Goal: Task Accomplishment & Management: Complete application form

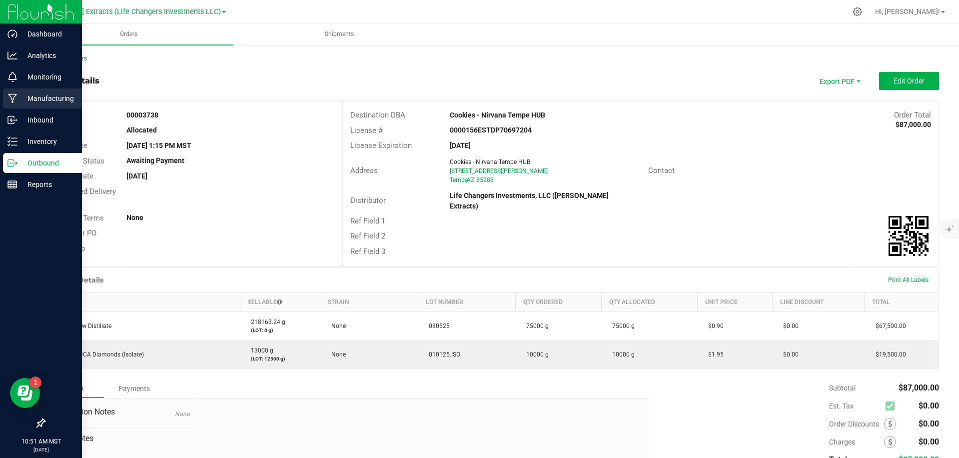
drag, startPoint x: 45, startPoint y: 93, endPoint x: 15, endPoint y: 95, distance: 30.6
click at [44, 93] on outbound-order-header "Order details Export PDF Edit Order Order # 00003738 Status Allocated Order Dat…" at bounding box center [491, 169] width 895 height 194
click at [31, 115] on p "Inbound" at bounding box center [47, 120] width 60 height 12
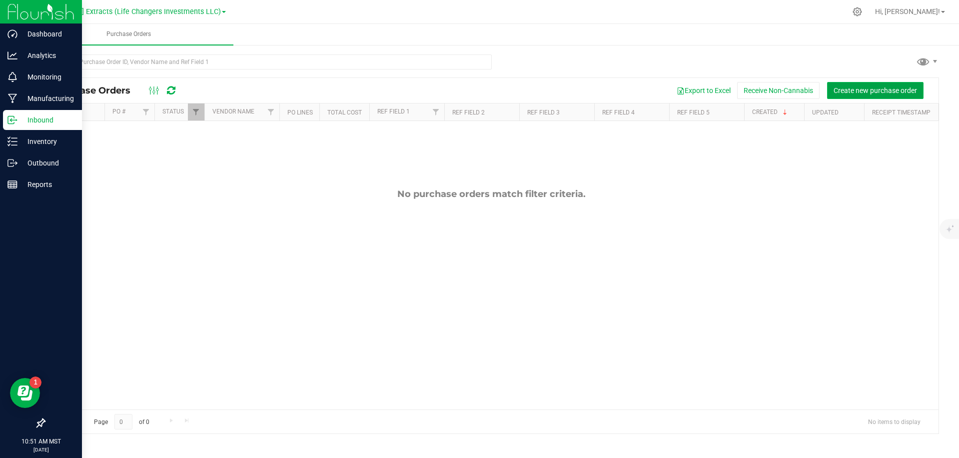
click at [873, 89] on span "Create new purchase order" at bounding box center [875, 90] width 83 height 8
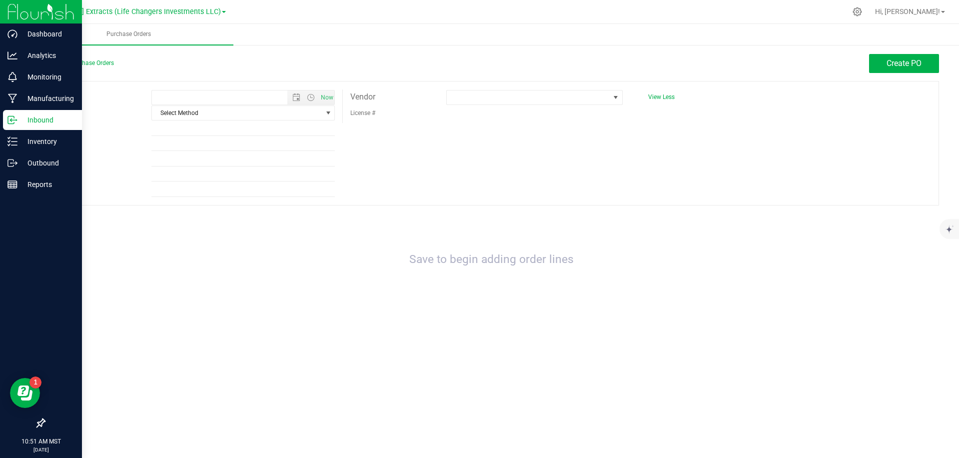
type input "8/26/2025 10:51 AM"
click at [569, 93] on span at bounding box center [528, 97] width 163 height 14
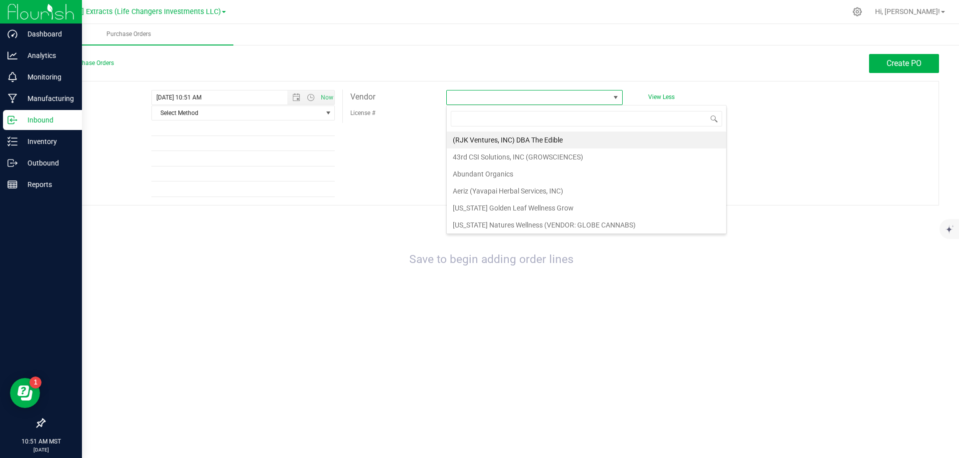
scroll to position [15, 176]
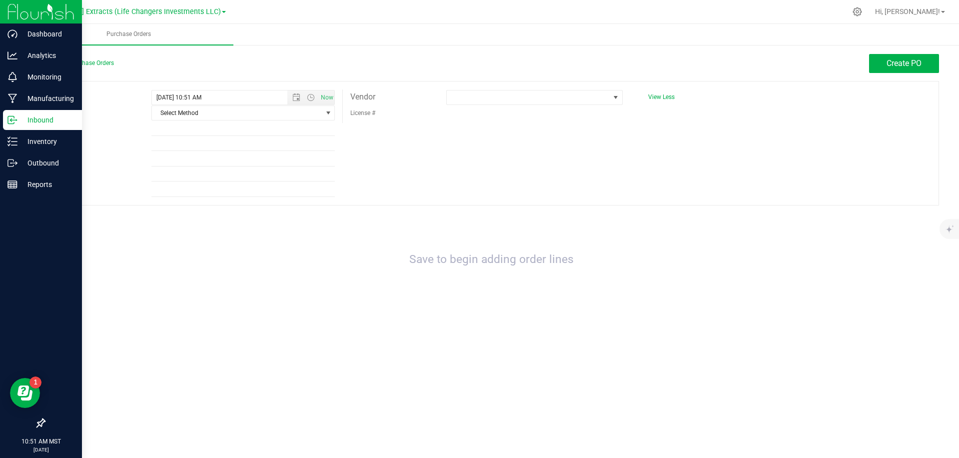
click at [15, 123] on icon at bounding box center [12, 120] width 10 height 10
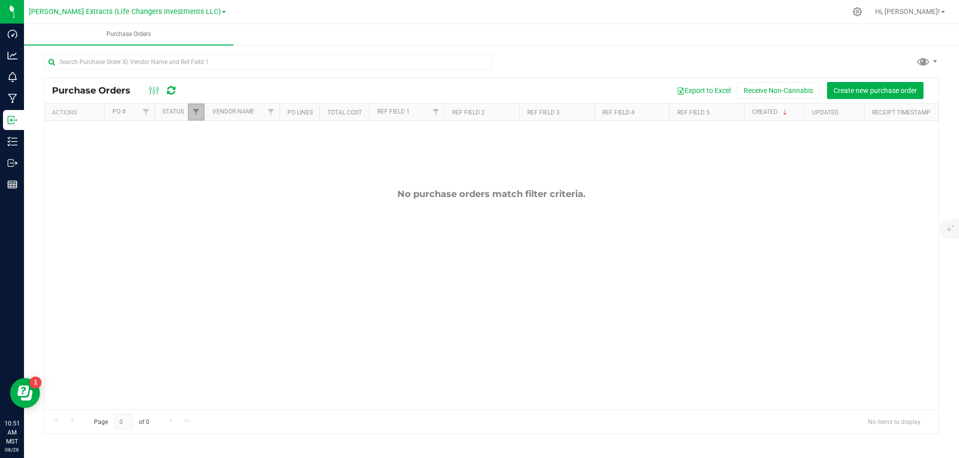
click at [196, 116] on span "Filter" at bounding box center [196, 112] width 8 height 8
drag, startPoint x: 207, startPoint y: 155, endPoint x: 210, endPoint y: 234, distance: 79.1
click at [207, 155] on label "Select All" at bounding box center [215, 154] width 35 height 6
click at [204, 155] on input "Select All" at bounding box center [201, 154] width 6 height 6
checkbox input "true"
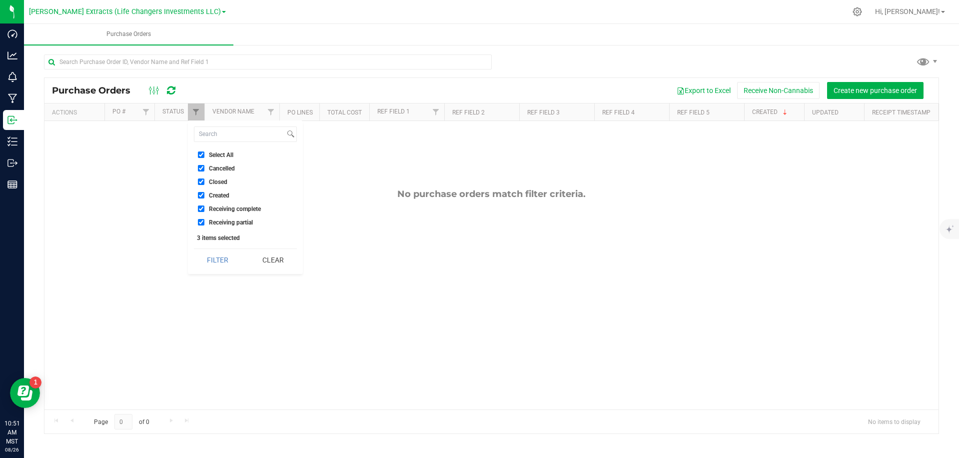
checkbox input "true"
click at [209, 252] on button "Filter" at bounding box center [218, 260] width 48 height 22
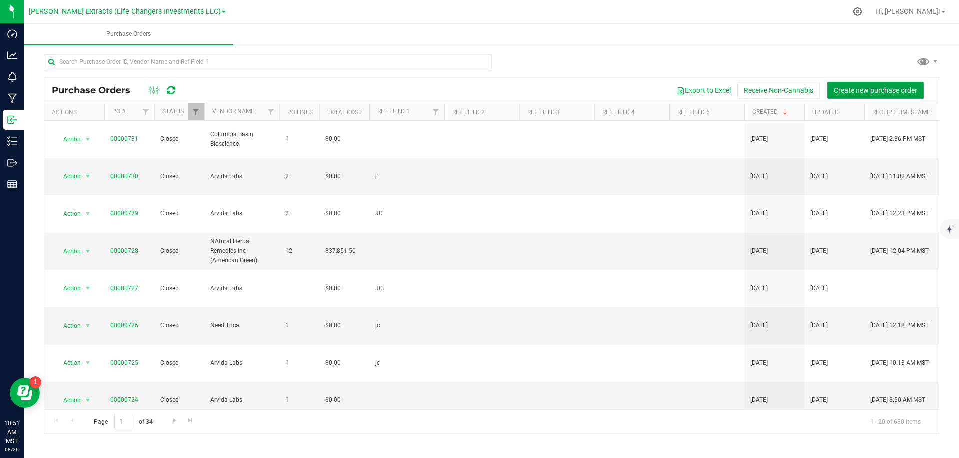
click at [866, 86] on span "Create new purchase order" at bounding box center [875, 90] width 83 height 8
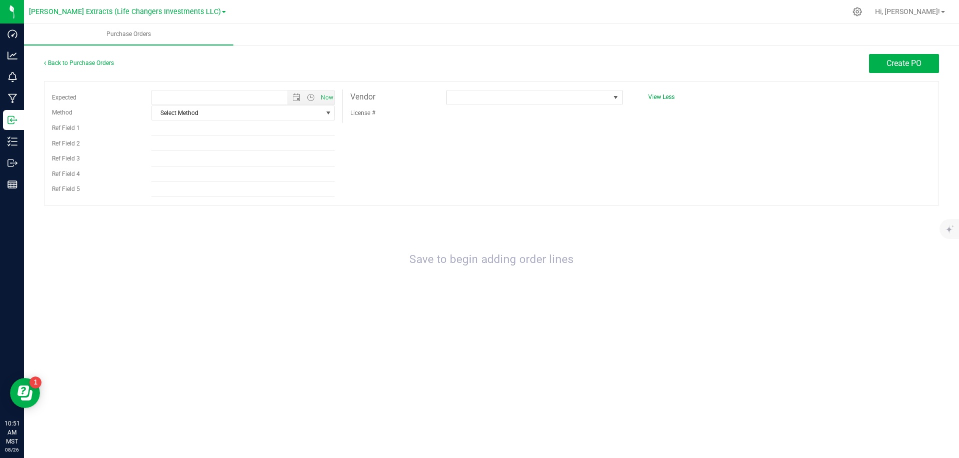
type input "8/26/2025 10:51 AM"
click at [574, 90] on span at bounding box center [528, 97] width 163 height 14
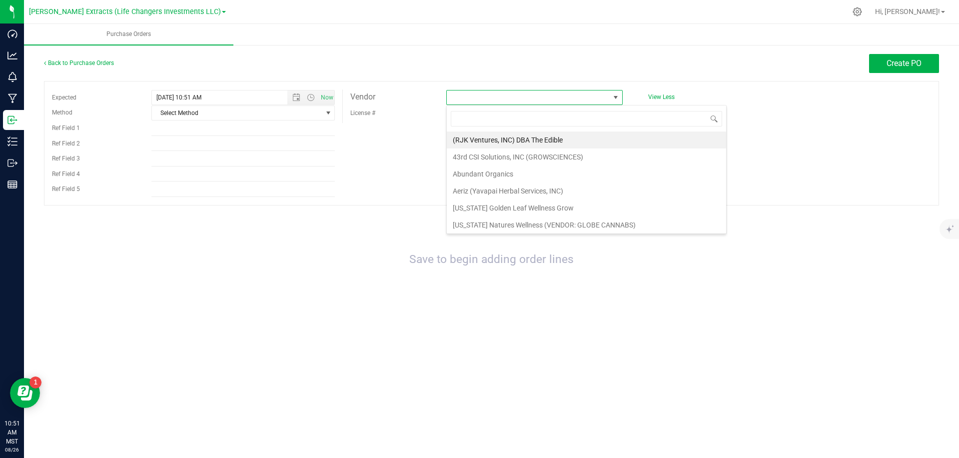
scroll to position [15, 176]
type input "col"
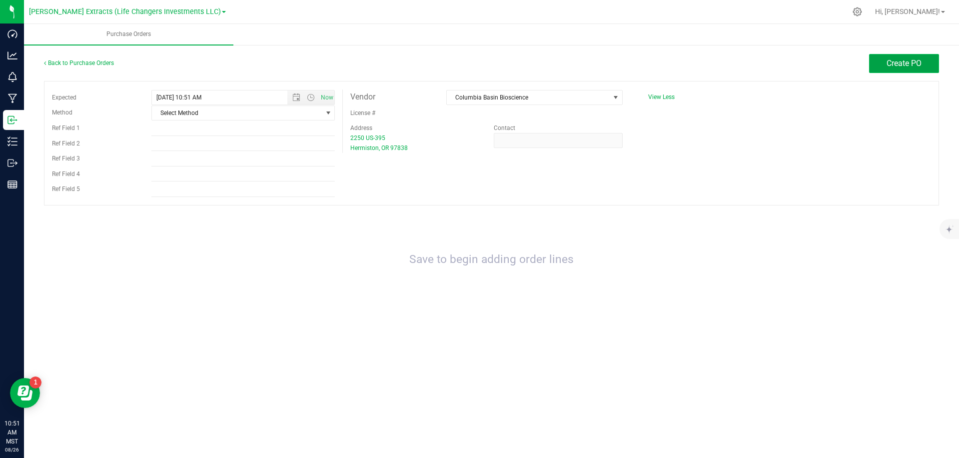
click at [920, 66] on span "Create PO" at bounding box center [904, 62] width 35 height 9
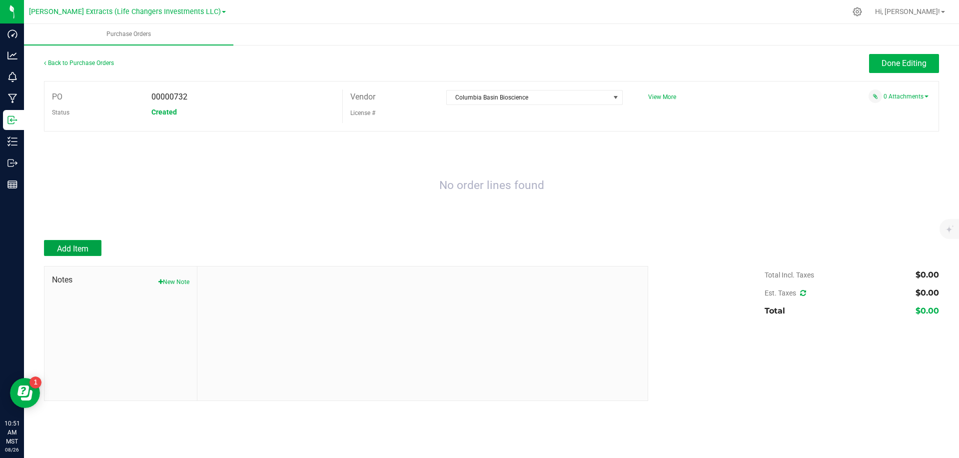
drag, startPoint x: 94, startPoint y: 246, endPoint x: 103, endPoint y: 241, distance: 10.7
click at [93, 246] on button "Add Item" at bounding box center [72, 248] width 57 height 16
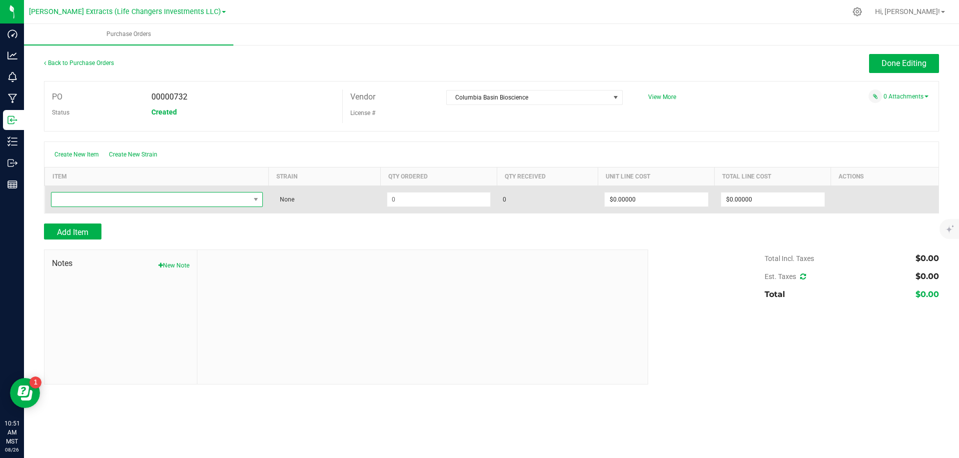
click at [154, 197] on span "NO DATA FOUND" at bounding box center [150, 199] width 198 height 14
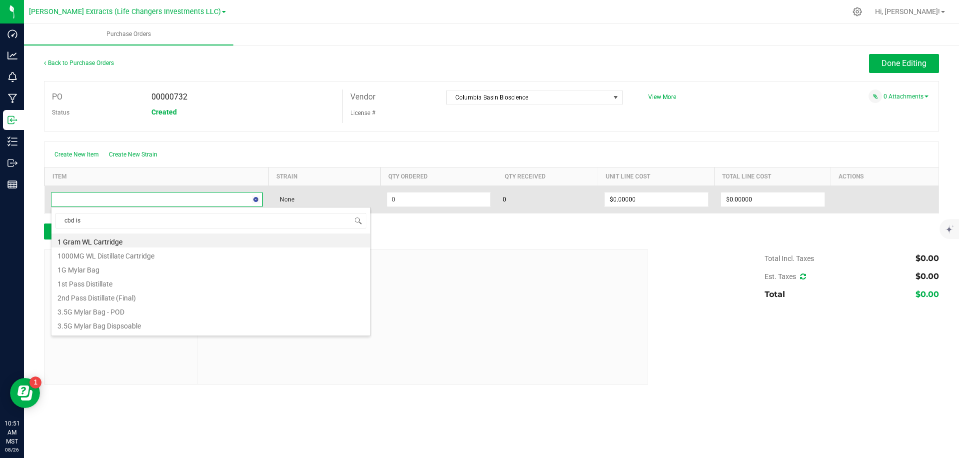
type input "cbd iso"
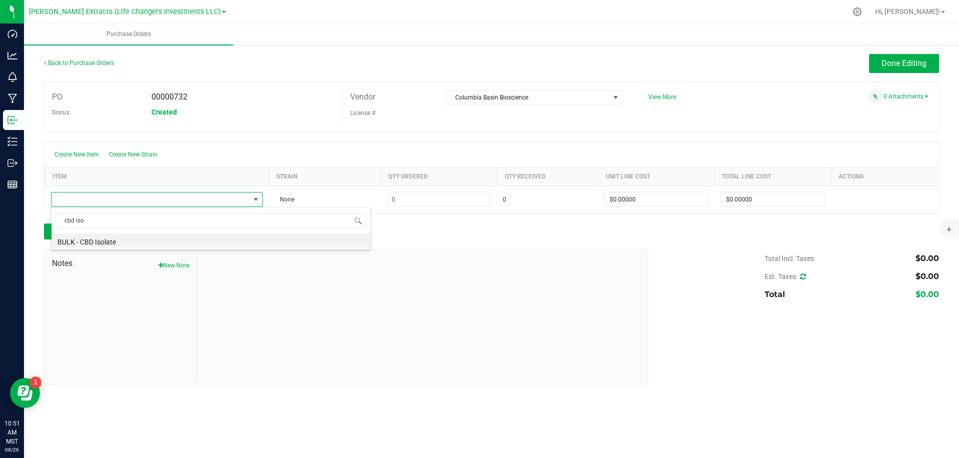
click at [111, 246] on li "BULK - CBD Isolate" at bounding box center [210, 240] width 319 height 14
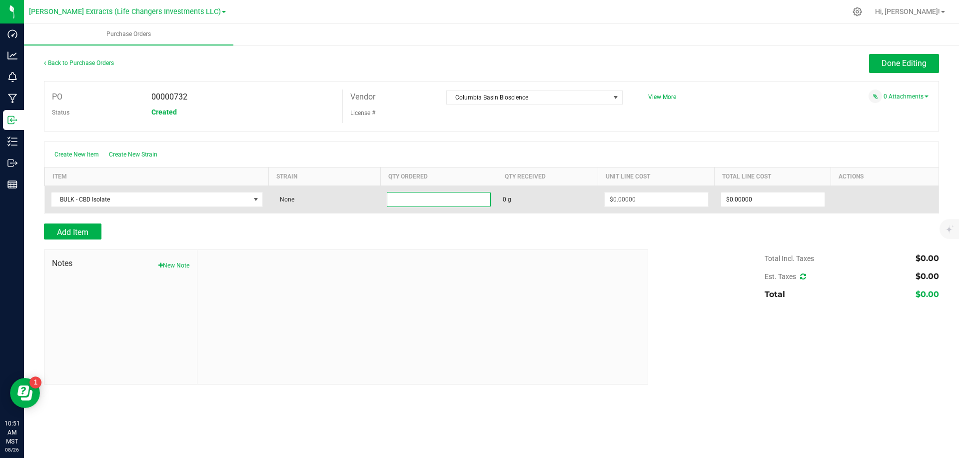
click at [457, 203] on input at bounding box center [438, 199] width 103 height 14
type input "150000.0000 g"
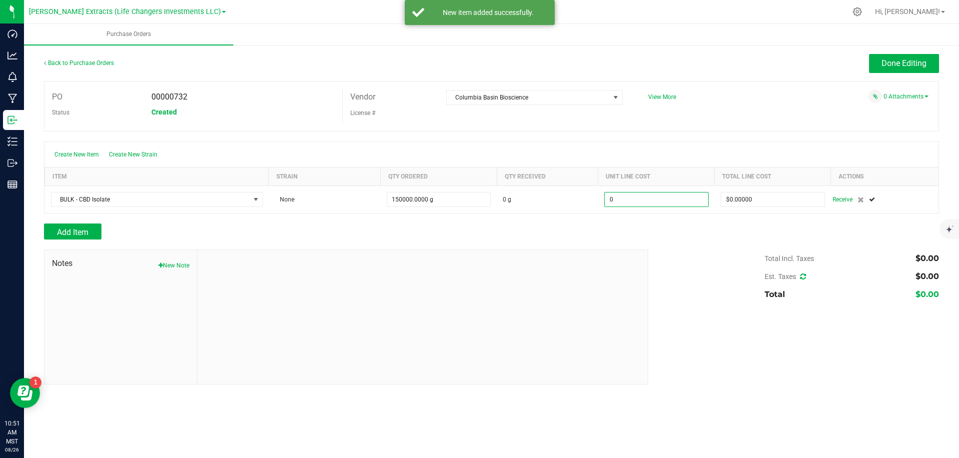
type input "$0.00000"
click at [730, 56] on div "Done Editing" at bounding box center [603, 63] width 671 height 19
click at [735, 57] on div "Done Editing" at bounding box center [603, 63] width 671 height 19
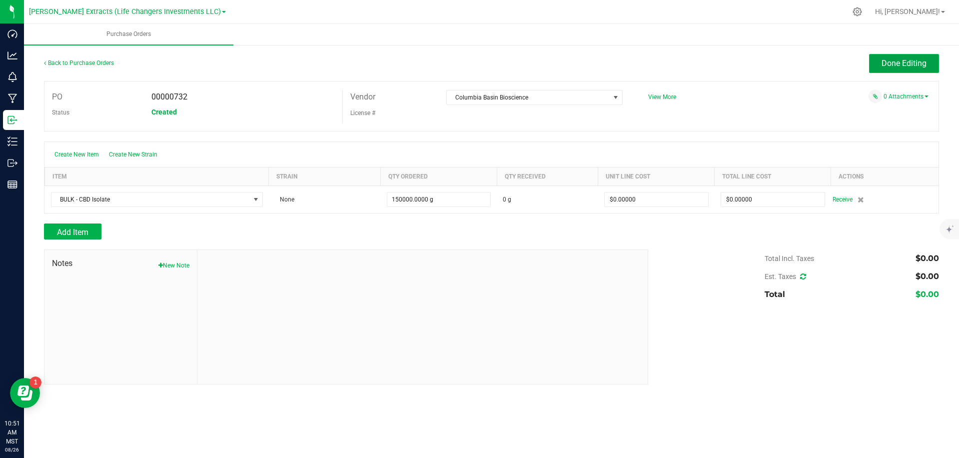
click at [874, 62] on button "Done Editing" at bounding box center [904, 63] width 70 height 19
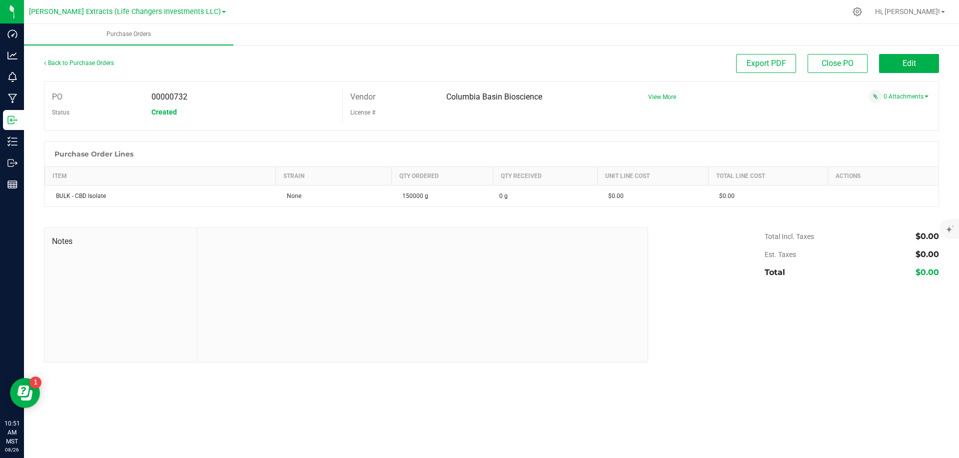
click at [685, 57] on div "Export PDF Close PO Edit" at bounding box center [603, 63] width 671 height 19
click at [674, 54] on div "Export PDF Close PO Edit" at bounding box center [603, 63] width 671 height 19
click at [673, 57] on div "Export PDF Close PO Edit" at bounding box center [603, 63] width 671 height 19
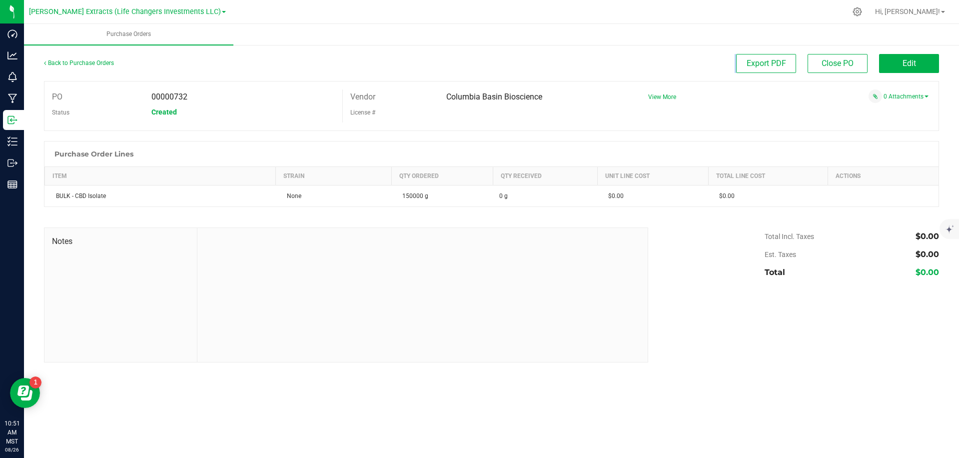
click at [673, 57] on div "Export PDF Close PO Edit" at bounding box center [603, 63] width 671 height 19
click at [678, 62] on div "Export PDF Close PO Edit" at bounding box center [603, 63] width 671 height 19
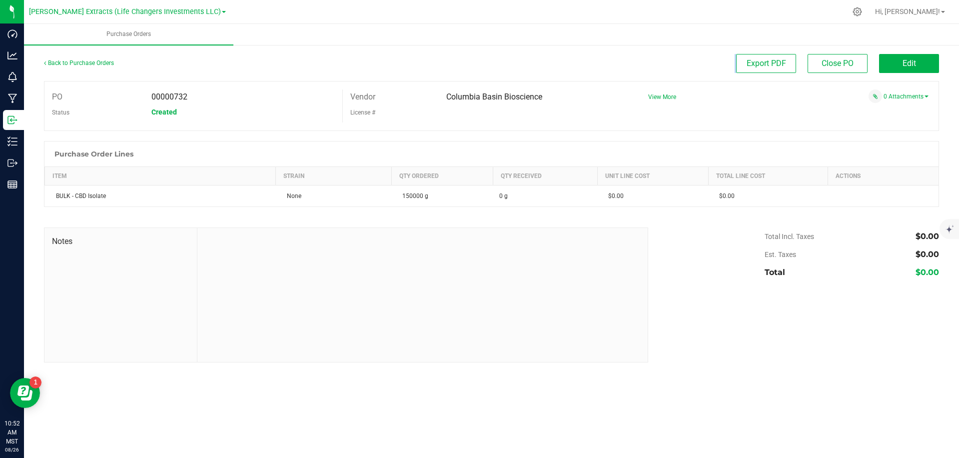
click at [678, 62] on div "Export PDF Close PO Edit" at bounding box center [603, 63] width 671 height 19
click at [681, 62] on div "Export PDF Close PO Edit" at bounding box center [603, 63] width 671 height 19
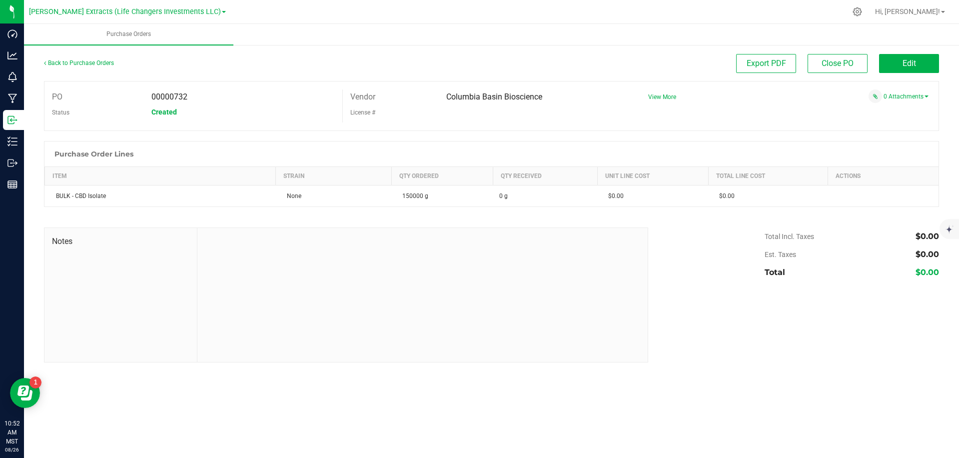
click at [681, 62] on div "Export PDF Close PO Edit" at bounding box center [603, 63] width 671 height 19
click at [681, 63] on div "Export PDF Close PO Edit" at bounding box center [603, 63] width 671 height 19
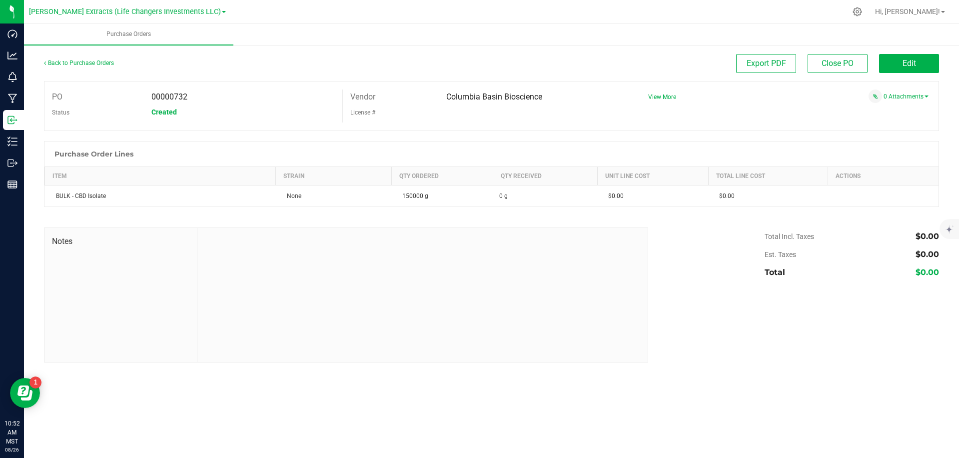
click at [681, 63] on div "Export PDF Close PO Edit" at bounding box center [603, 63] width 671 height 19
click at [872, 58] on div "Export PDF Close PO Edit" at bounding box center [603, 63] width 671 height 19
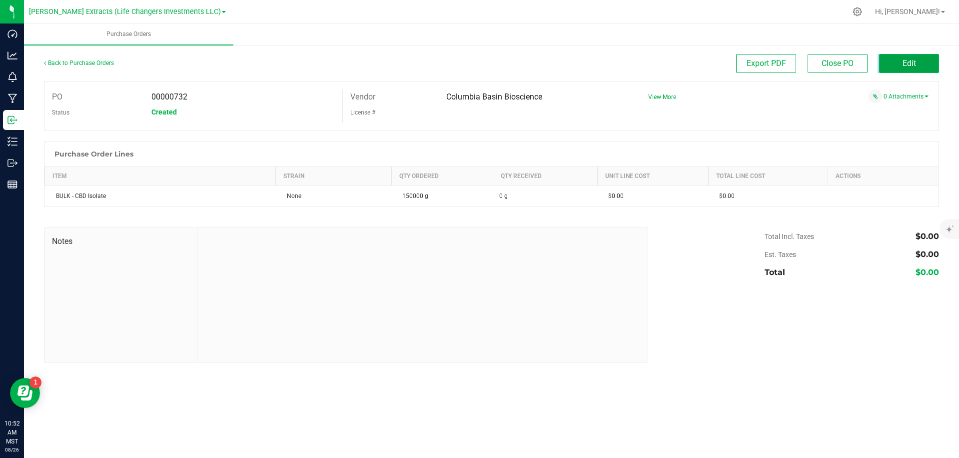
click at [892, 59] on button "Edit" at bounding box center [909, 63] width 60 height 19
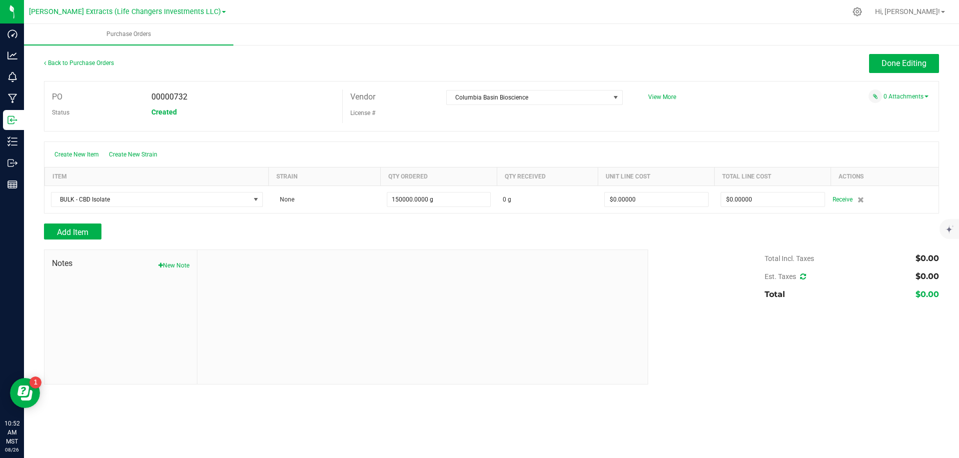
click at [775, 140] on div at bounding box center [491, 136] width 895 height 10
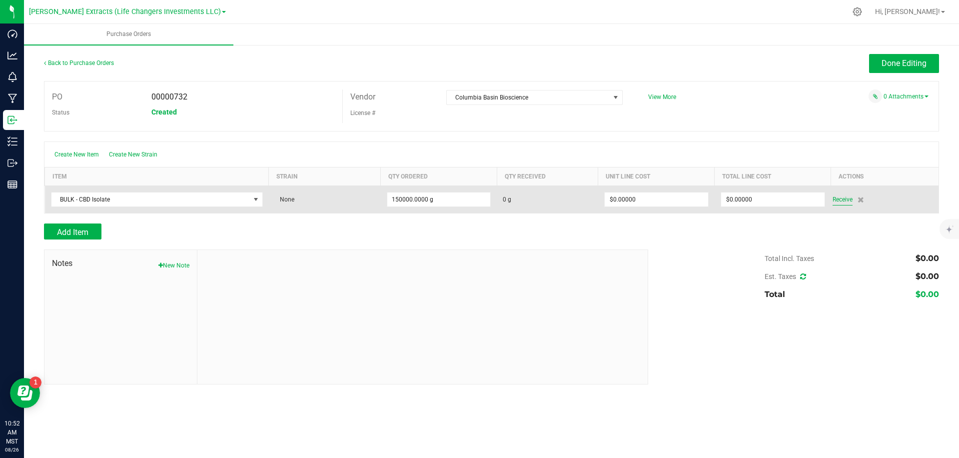
click at [844, 203] on span "Receive" at bounding box center [843, 199] width 20 height 12
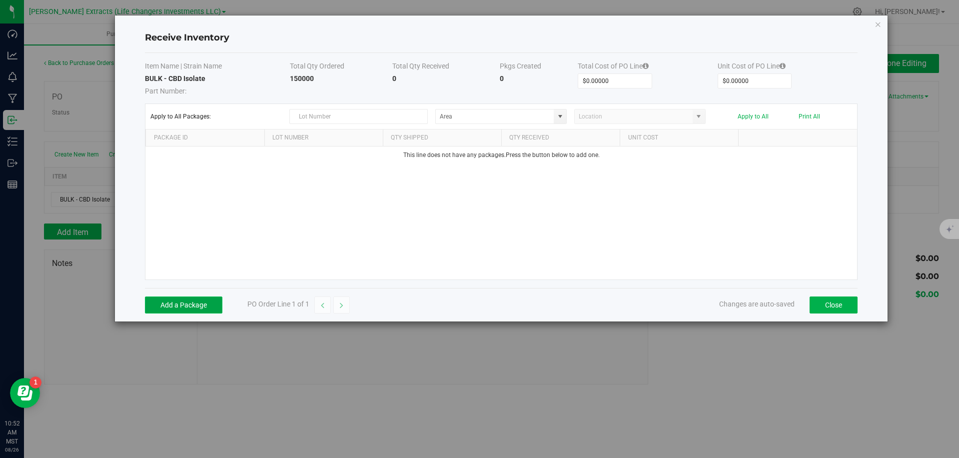
click at [161, 302] on button "Add a Package" at bounding box center [183, 304] width 77 height 17
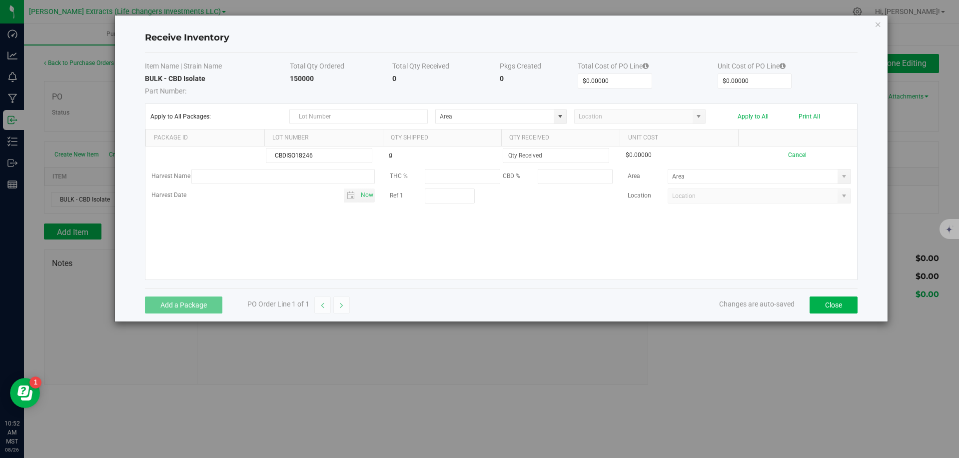
type input "CBDISO18246"
type input "150000.0000 g"
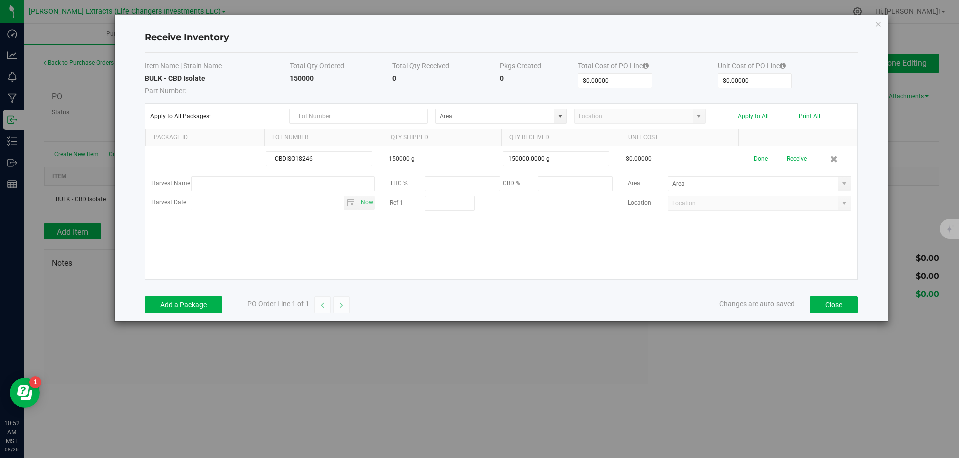
click at [441, 40] on h4 "Receive Inventory" at bounding box center [501, 37] width 712 height 13
click at [441, 39] on h4 "Receive Inventory" at bounding box center [501, 37] width 712 height 13
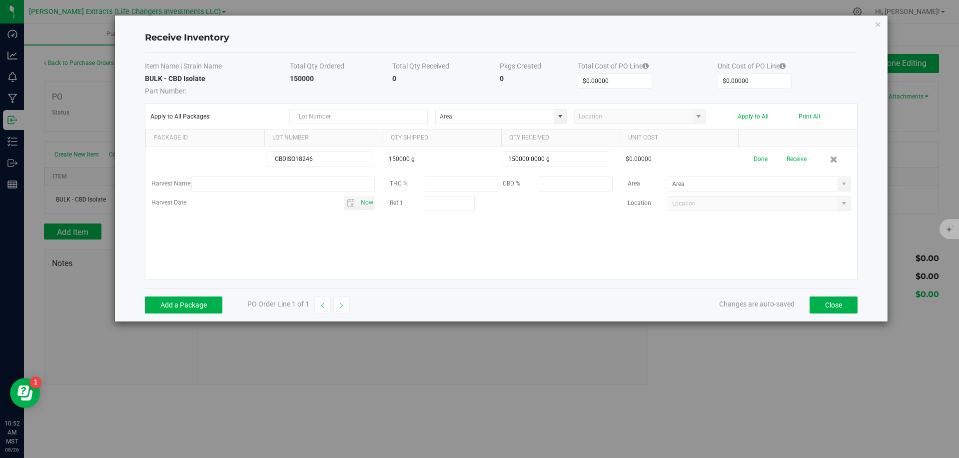
click at [441, 39] on h4 "Receive Inventory" at bounding box center [501, 37] width 712 height 13
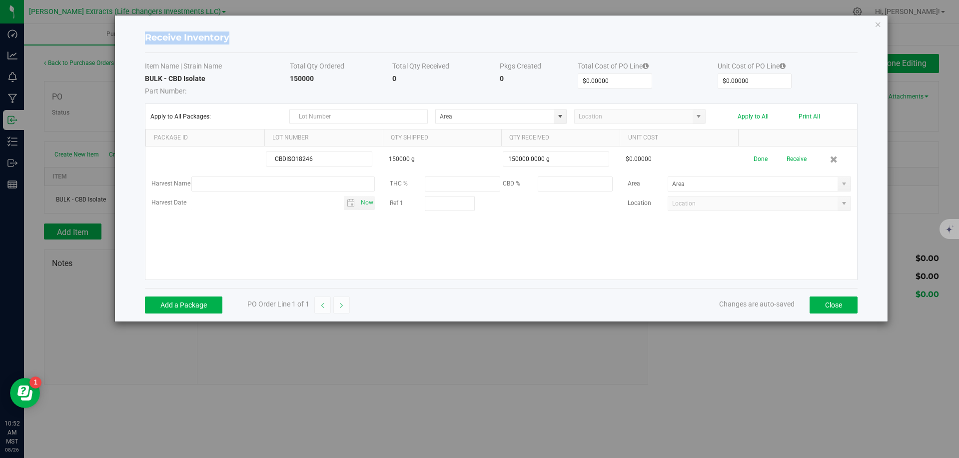
click at [441, 39] on h4 "Receive Inventory" at bounding box center [501, 37] width 712 height 13
click at [665, 66] on th "Total Cost of PO Line" at bounding box center [648, 67] width 140 height 12
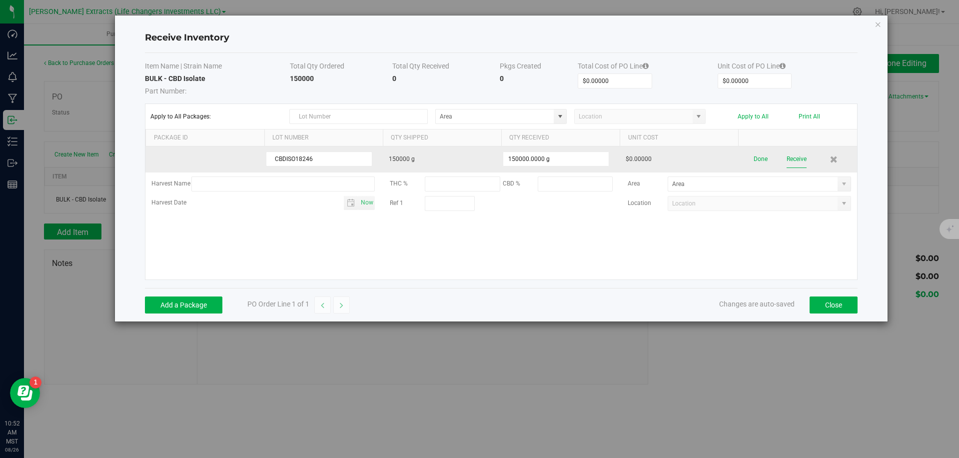
click at [800, 160] on button "Receive" at bounding box center [797, 158] width 20 height 17
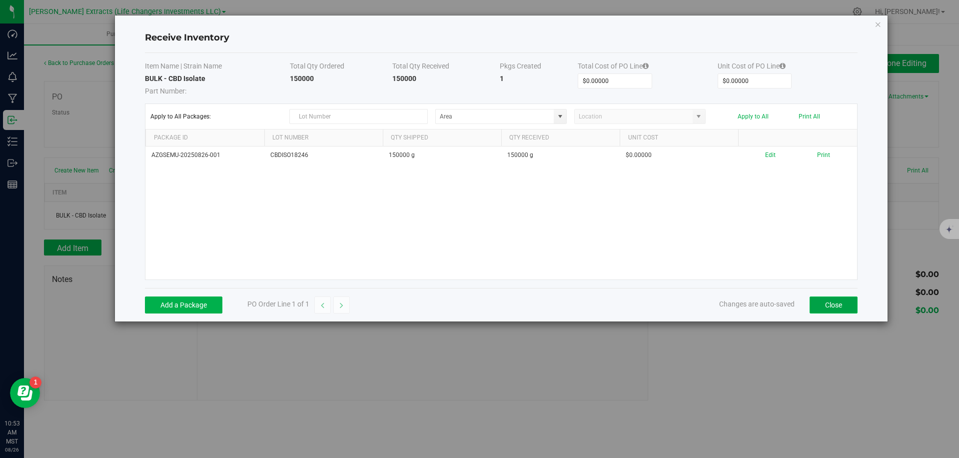
click at [819, 306] on button "Close" at bounding box center [834, 304] width 48 height 17
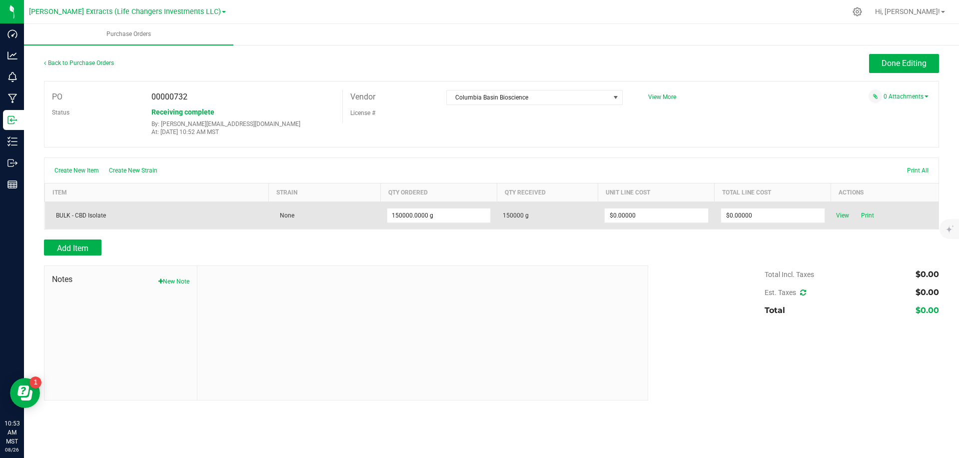
click at [769, 203] on td "$0.00000" at bounding box center [773, 215] width 116 height 27
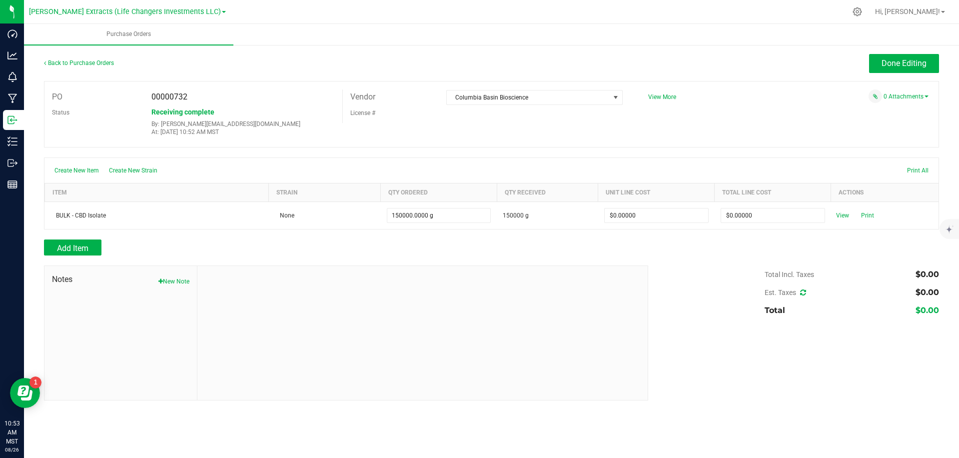
drag, startPoint x: 795, startPoint y: 173, endPoint x: 783, endPoint y: 193, distance: 23.3
click at [795, 173] on div "Create New Item Create New Strain Print All" at bounding box center [491, 170] width 894 height 25
click at [783, 193] on th "Total Line Cost" at bounding box center [773, 192] width 116 height 18
drag, startPoint x: 783, startPoint y: 193, endPoint x: 781, endPoint y: 182, distance: 11.2
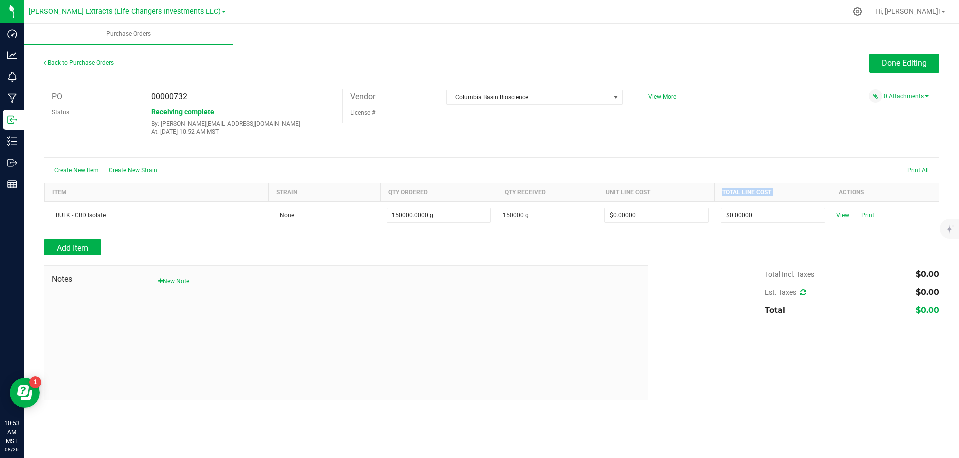
click at [783, 193] on th "Total Line Cost" at bounding box center [773, 192] width 116 height 18
click at [770, 127] on div "PO 00000732 Status Receiving complete By: cameron@goldsmithextractsaz.com At: A…" at bounding box center [491, 114] width 895 height 66
click at [876, 60] on button "Done Editing" at bounding box center [904, 63] width 70 height 19
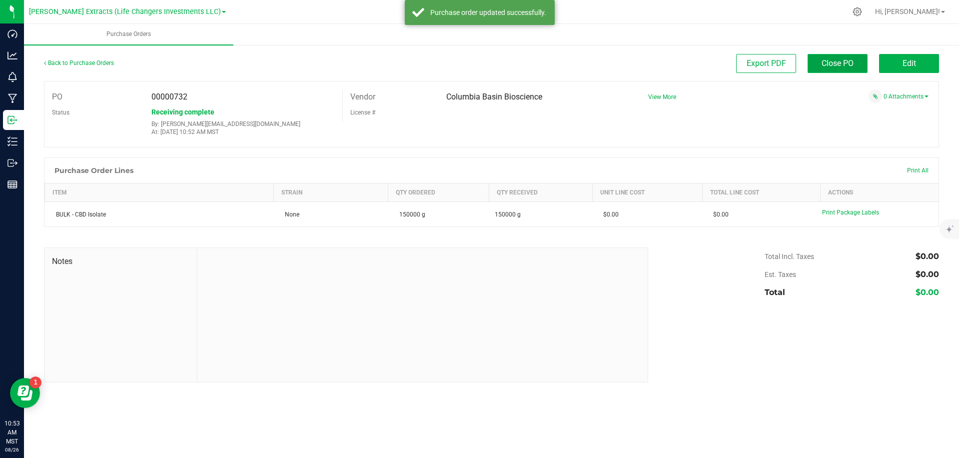
click at [856, 62] on button "Close PO" at bounding box center [838, 63] width 60 height 19
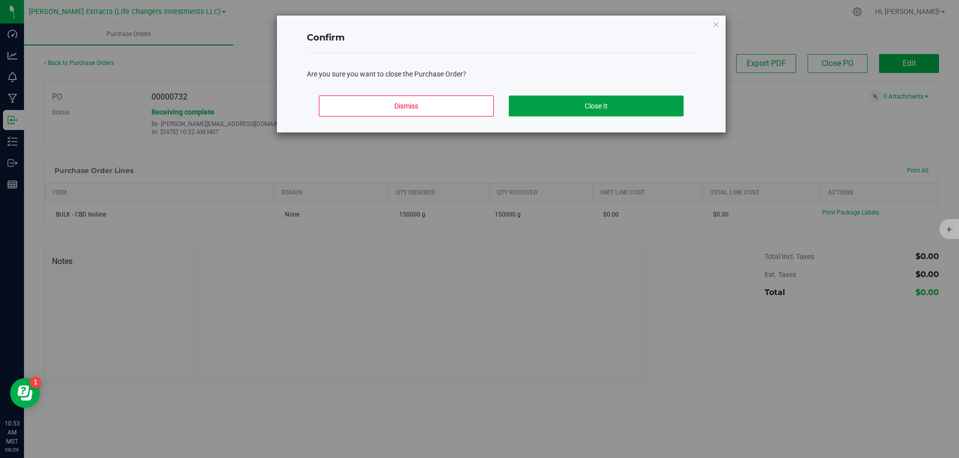
click at [661, 105] on button "Close It" at bounding box center [596, 105] width 175 height 21
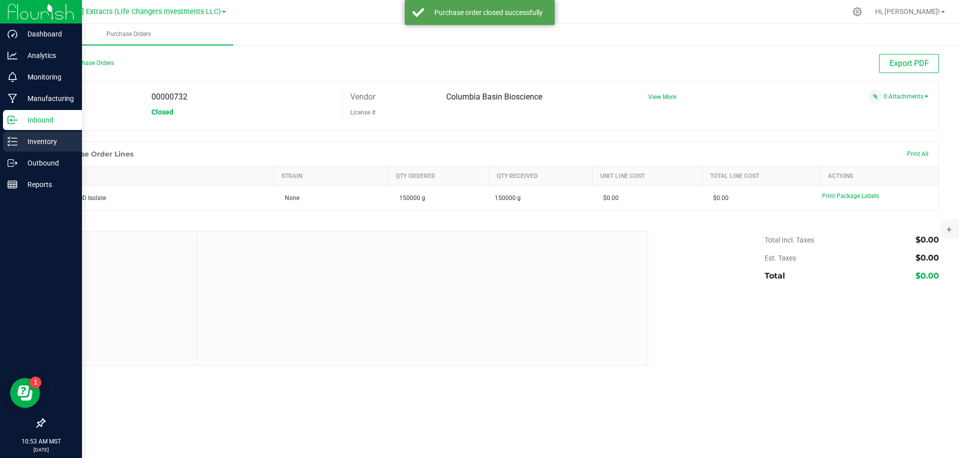
click at [14, 140] on icon at bounding box center [12, 141] width 10 height 10
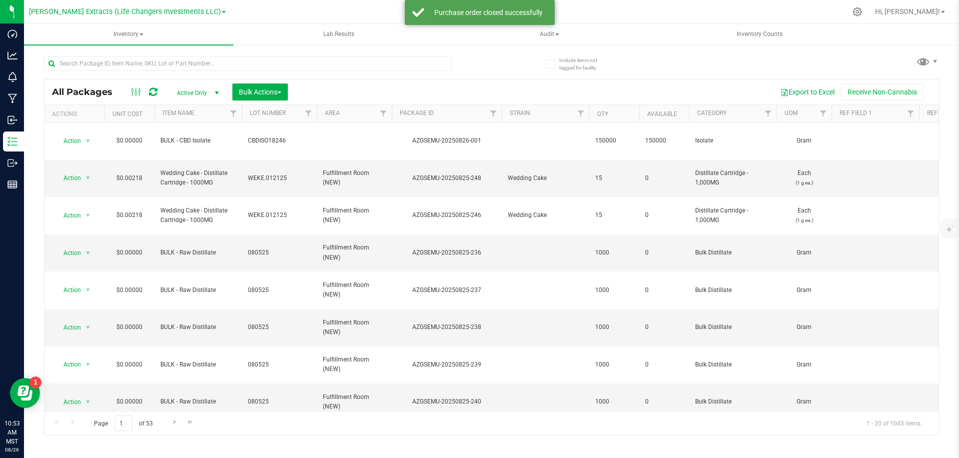
click at [375, 5] on div at bounding box center [538, 11] width 616 height 19
click at [497, 77] on div "All Packages Active Only Active Only Lab Samples Locked All Bulk Actions Add to…" at bounding box center [491, 240] width 895 height 389
click at [521, 90] on div "Export to Excel Receive Non-Cannabis" at bounding box center [613, 91] width 636 height 17
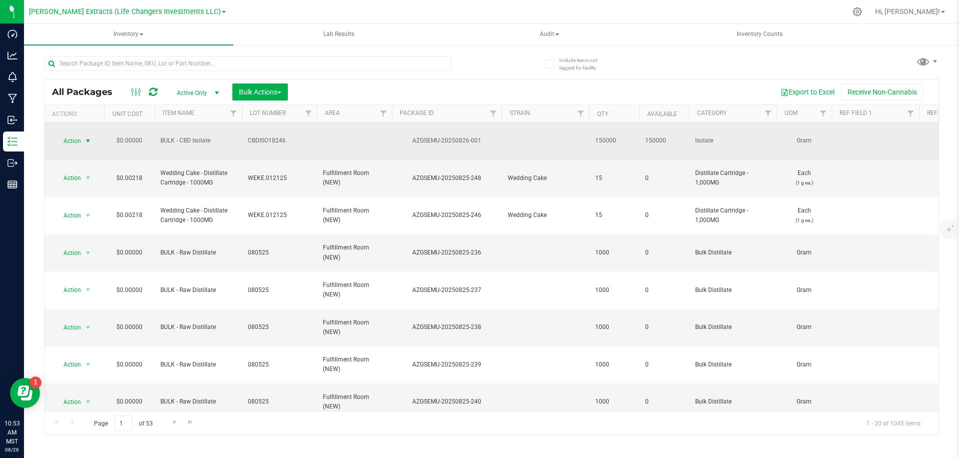
click at [79, 135] on span "Action" at bounding box center [67, 141] width 27 height 14
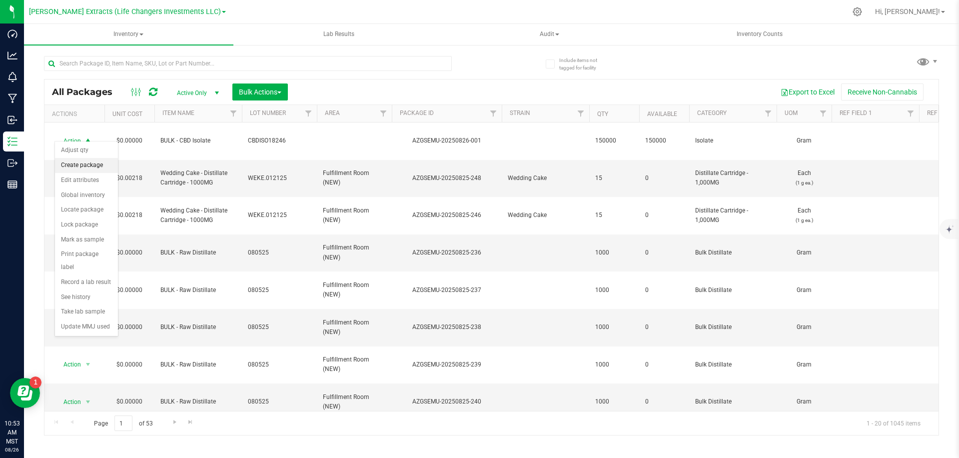
click at [88, 167] on li "Create package" at bounding box center [86, 165] width 63 height 15
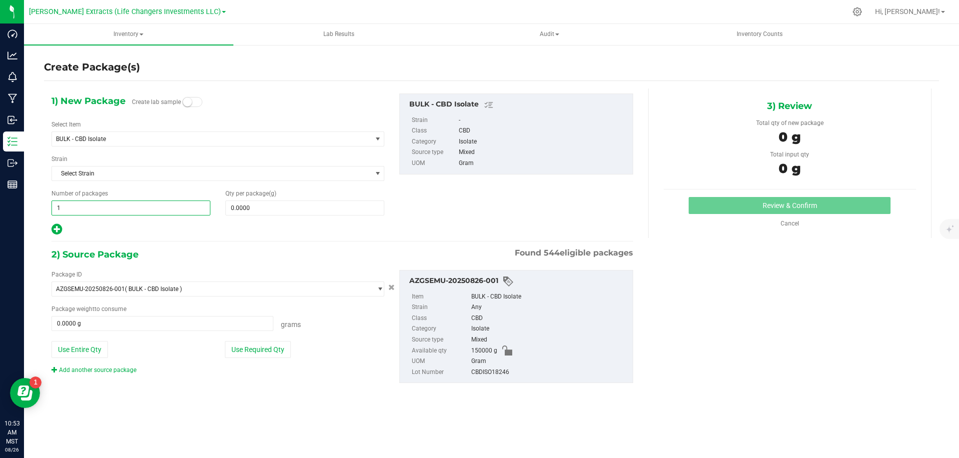
drag, startPoint x: 145, startPoint y: 212, endPoint x: 194, endPoint y: 212, distance: 49.0
click at [146, 212] on span "1 1" at bounding box center [130, 207] width 159 height 15
click at [276, 207] on span at bounding box center [304, 207] width 159 height 15
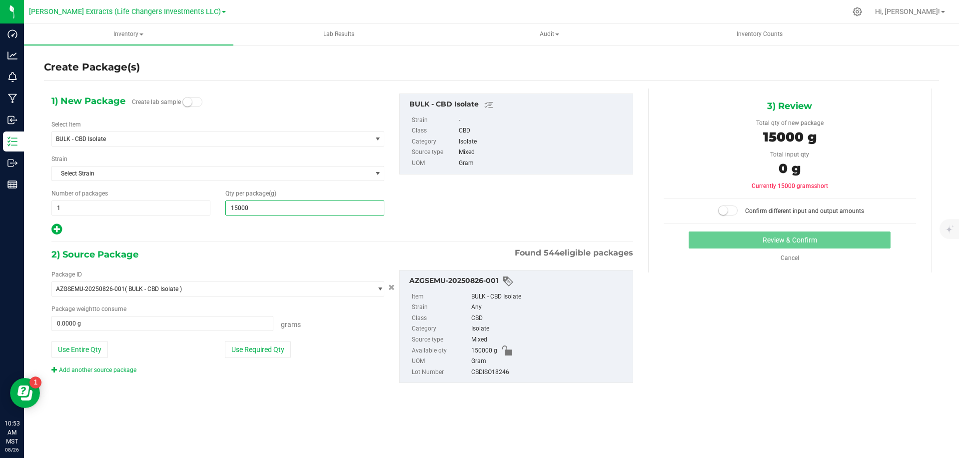
type input "150000"
type input "150,000.0000"
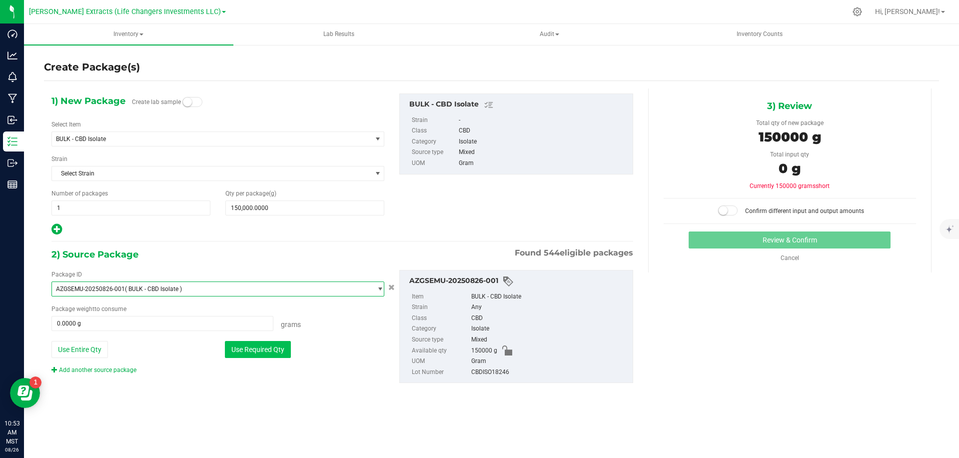
click at [267, 350] on button "Use Required Qty" at bounding box center [258, 349] width 66 height 17
type input "150000.0000 g"
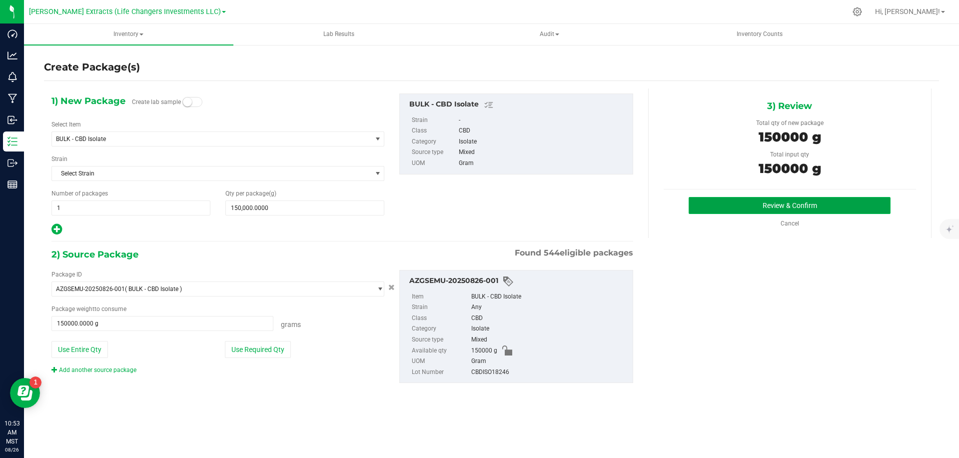
click at [719, 208] on button "Review & Confirm" at bounding box center [790, 205] width 202 height 17
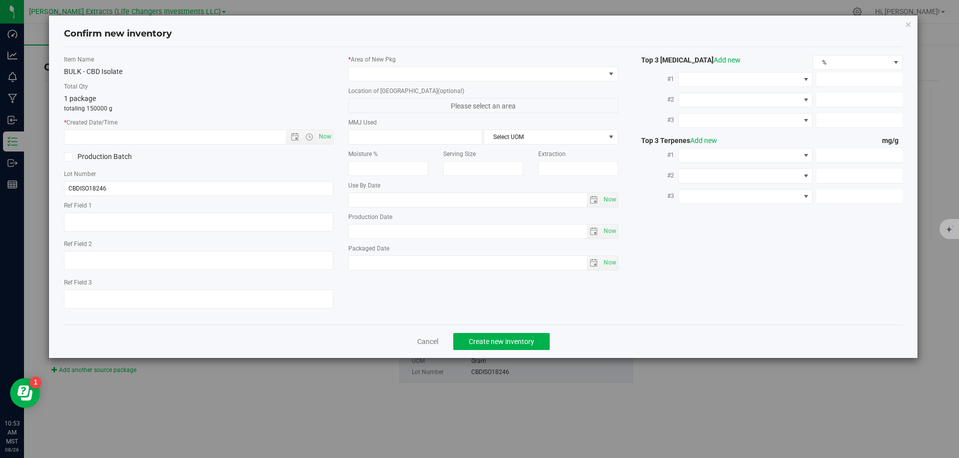
click at [334, 139] on div "Item Name BULK - CBD Isolate Total Qty 1 package totaling 150000 g * Created Da…" at bounding box center [198, 185] width 285 height 261
drag, startPoint x: 325, startPoint y: 141, endPoint x: 390, endPoint y: 60, distance: 103.9
click at [325, 141] on span "Now" at bounding box center [325, 136] width 17 height 14
type input "8/26/2025 10:53 AM"
click at [386, 84] on div "* Area of New Pkg Location of New Pkg (optional) Please select an area MMJ Used…" at bounding box center [483, 165] width 285 height 220
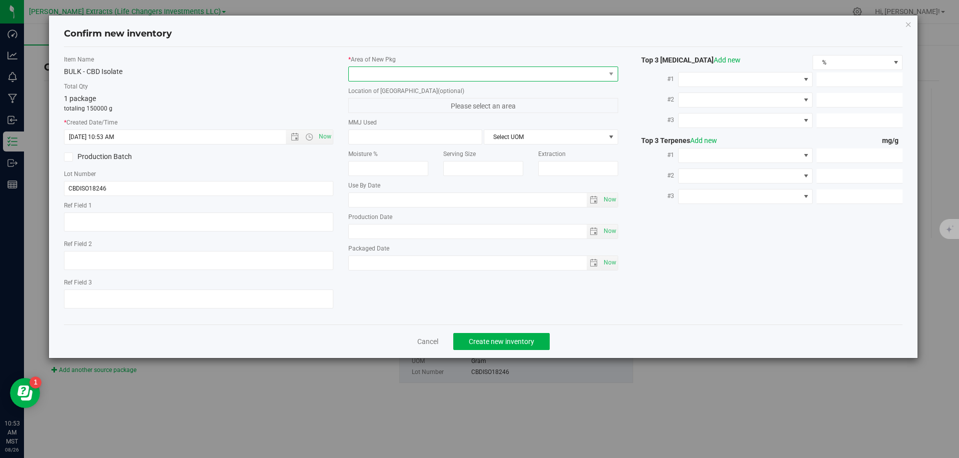
click at [391, 77] on span at bounding box center [477, 74] width 256 height 14
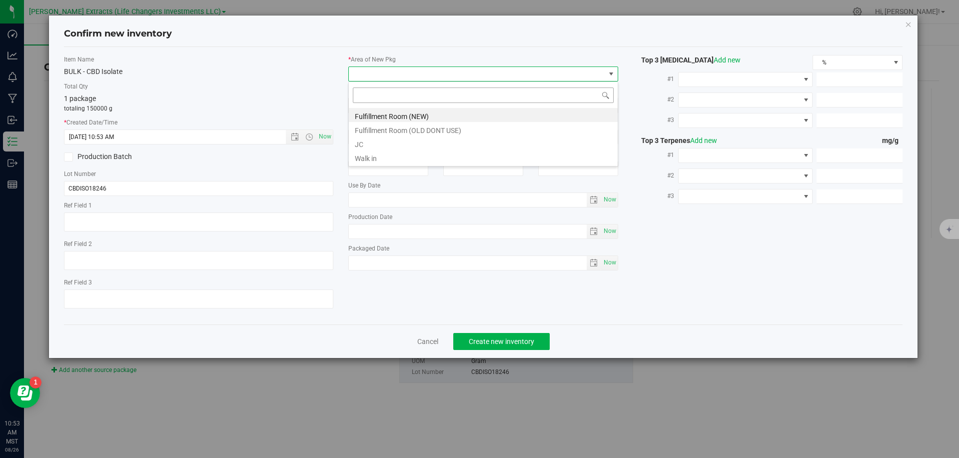
scroll to position [15, 269]
drag, startPoint x: 374, startPoint y: 113, endPoint x: 325, endPoint y: 85, distance: 56.4
click at [374, 113] on li "Fulfillment Room (NEW)" at bounding box center [483, 115] width 269 height 14
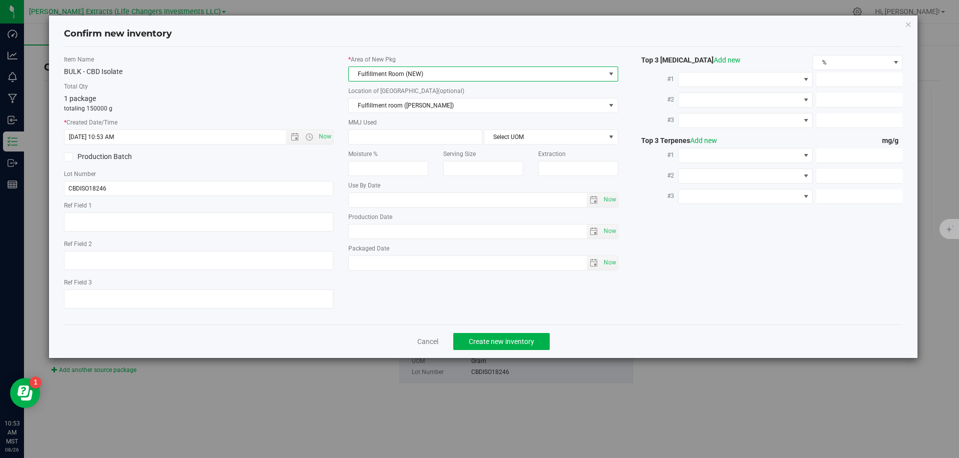
drag, startPoint x: 320, startPoint y: 84, endPoint x: 467, endPoint y: 230, distance: 207.2
click at [325, 86] on label "Total Qty" at bounding box center [199, 86] width 270 height 9
click at [428, 71] on span "Fulfillment Room (NEW)" at bounding box center [477, 74] width 256 height 14
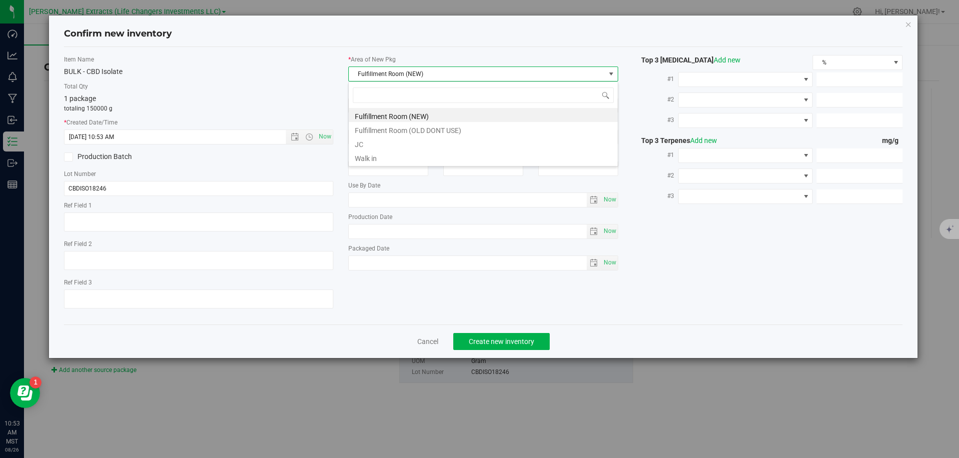
drag, startPoint x: 371, startPoint y: 145, endPoint x: 347, endPoint y: 128, distance: 29.8
click at [371, 145] on li "JC" at bounding box center [483, 143] width 269 height 14
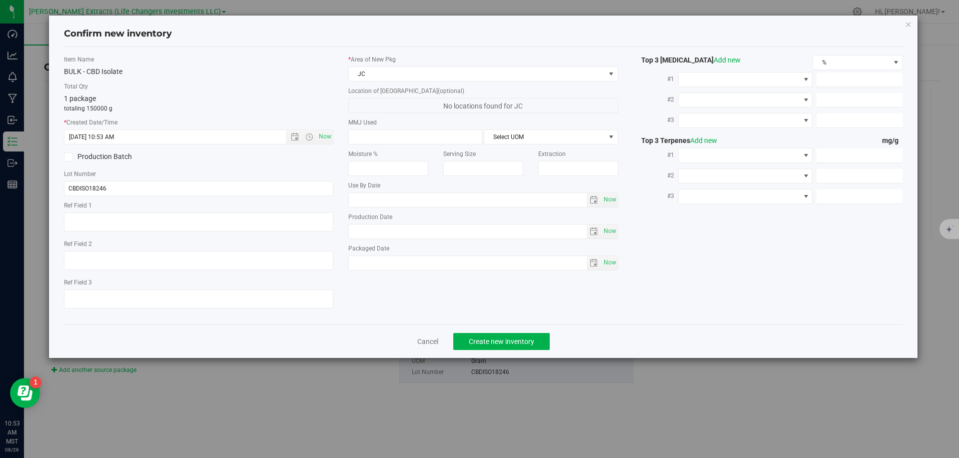
drag, startPoint x: 288, startPoint y: 74, endPoint x: 412, endPoint y: 329, distance: 283.5
click at [289, 76] on div "Item Name BULK - CBD Isolate Total Qty 1 package totaling 150000 g * Created Da…" at bounding box center [198, 185] width 285 height 261
click at [190, 188] on input "CBDISO18246" at bounding box center [199, 188] width 270 height 15
drag, startPoint x: 190, startPoint y: 188, endPoint x: 256, endPoint y: 127, distance: 90.2
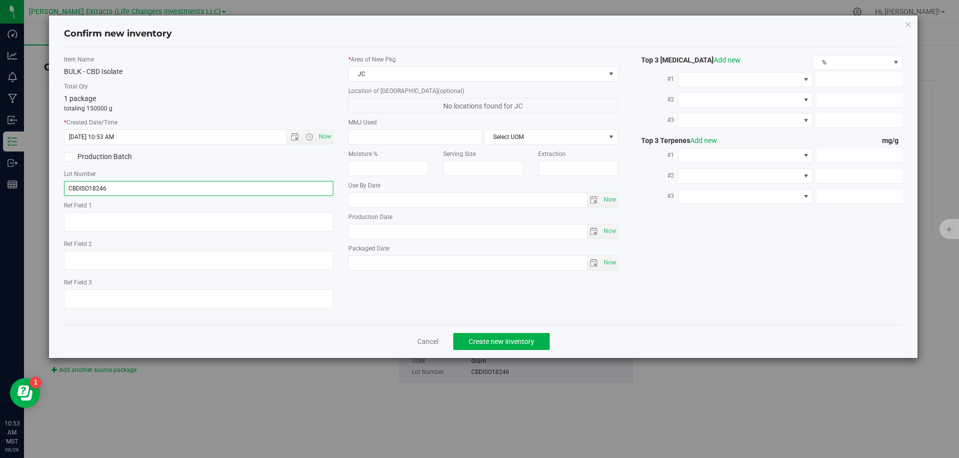
click at [192, 186] on input "CBDISO18246" at bounding box center [199, 188] width 270 height 15
paste input "LCD-0812D"
type input "LCD-0812D"
click at [298, 91] on div "Total Qty 1 package totaling 150000 g" at bounding box center [199, 97] width 270 height 31
click at [489, 342] on span "Create new inventory" at bounding box center [501, 341] width 65 height 8
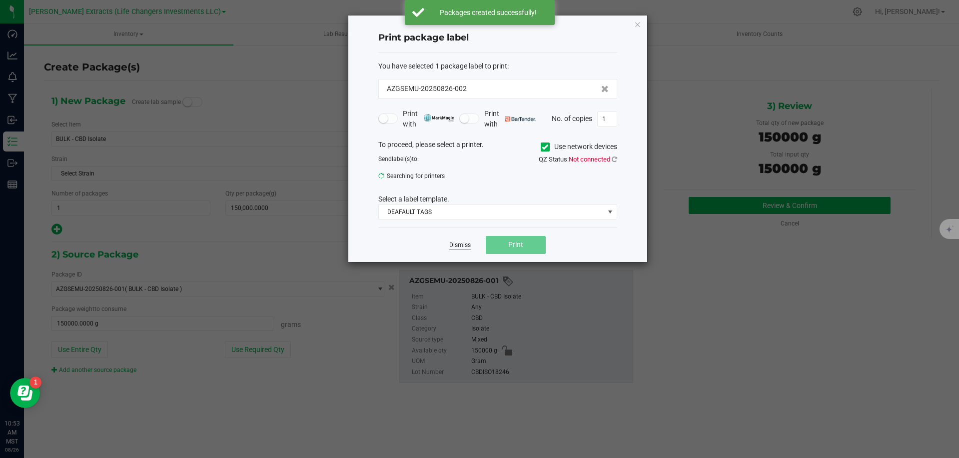
click at [464, 243] on link "Dismiss" at bounding box center [459, 245] width 21 height 8
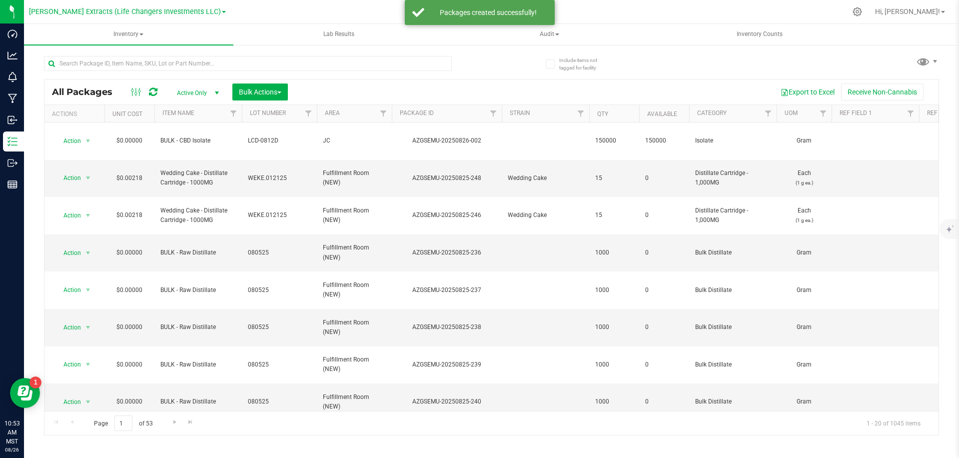
click at [494, 81] on div "All Packages Active Only Active Only Lab Samples Locked All Bulk Actions Add to…" at bounding box center [491, 91] width 894 height 25
drag, startPoint x: 68, startPoint y: 133, endPoint x: 77, endPoint y: 143, distance: 13.4
click at [68, 134] on span "Action" at bounding box center [67, 141] width 27 height 14
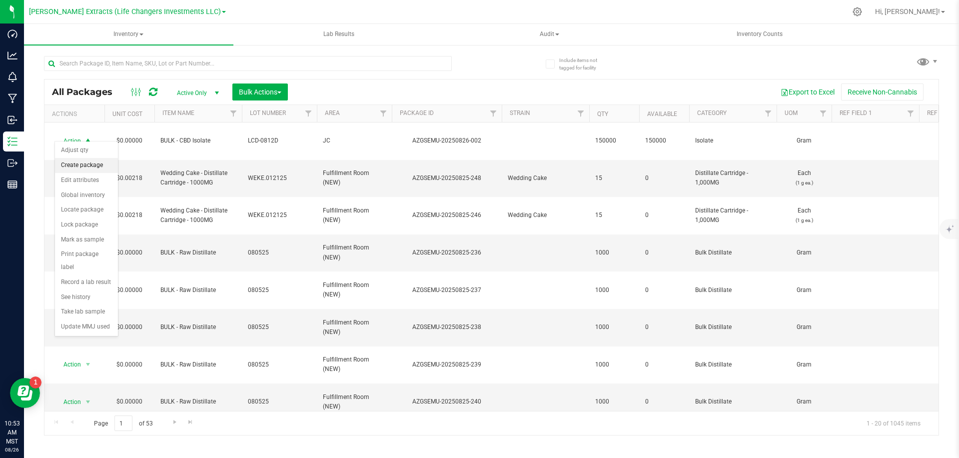
click at [79, 166] on li "Create package" at bounding box center [86, 165] width 63 height 15
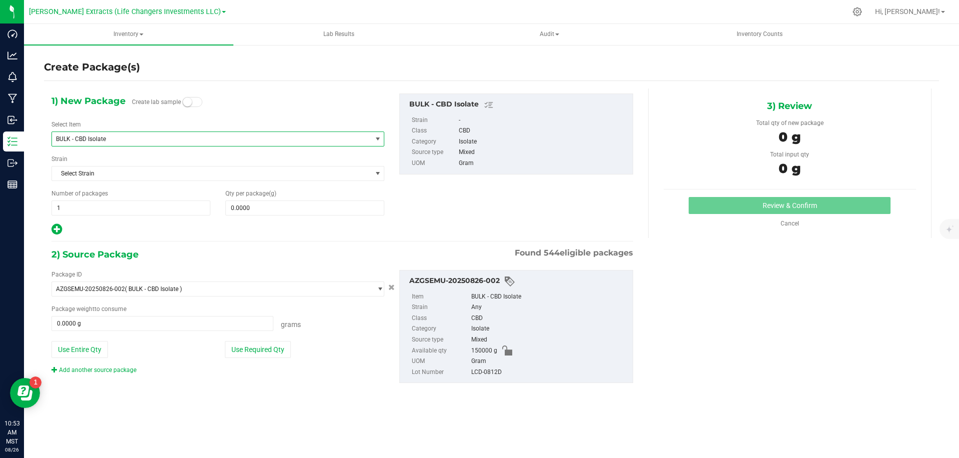
click at [140, 135] on span "BULK - CBD Isolate" at bounding box center [205, 138] width 299 height 7
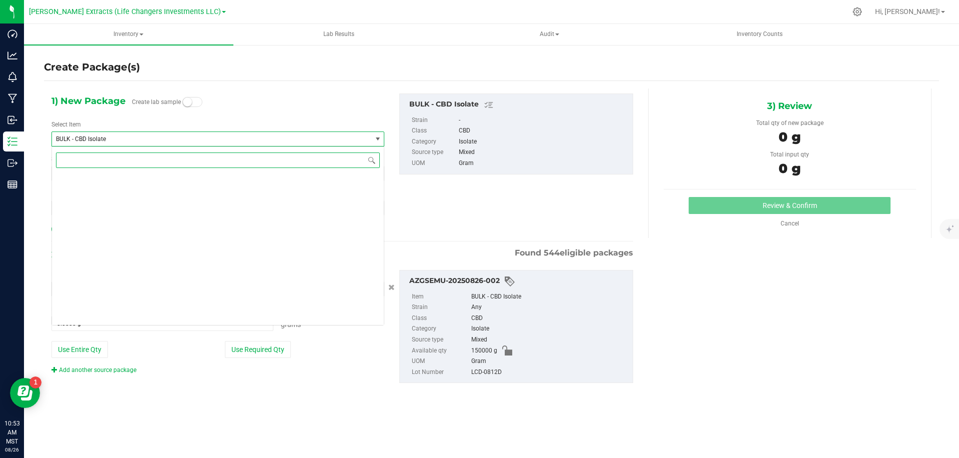
scroll to position [462, 0]
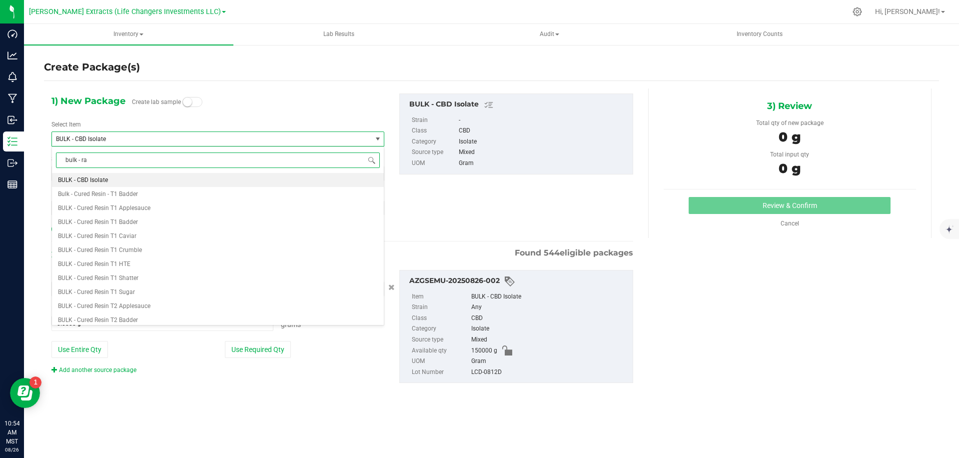
type input "bulk - raw"
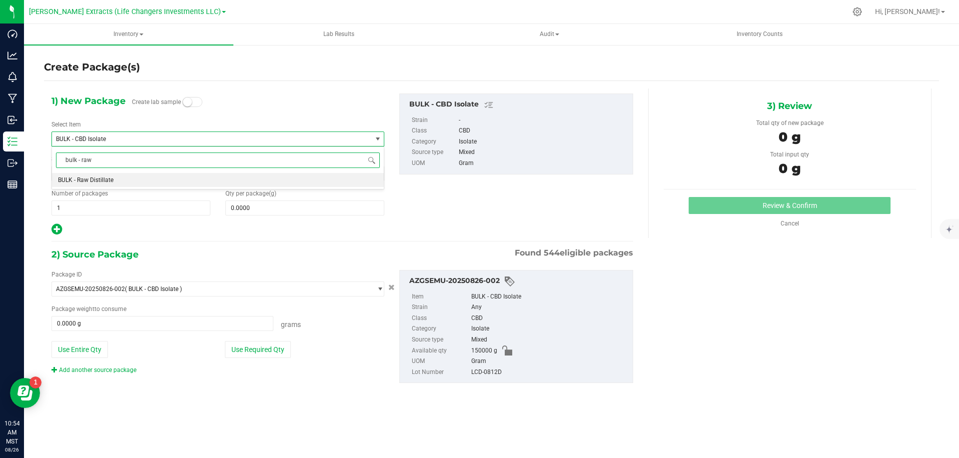
click at [106, 182] on span "BULK - Raw Distillate" at bounding box center [85, 179] width 55 height 7
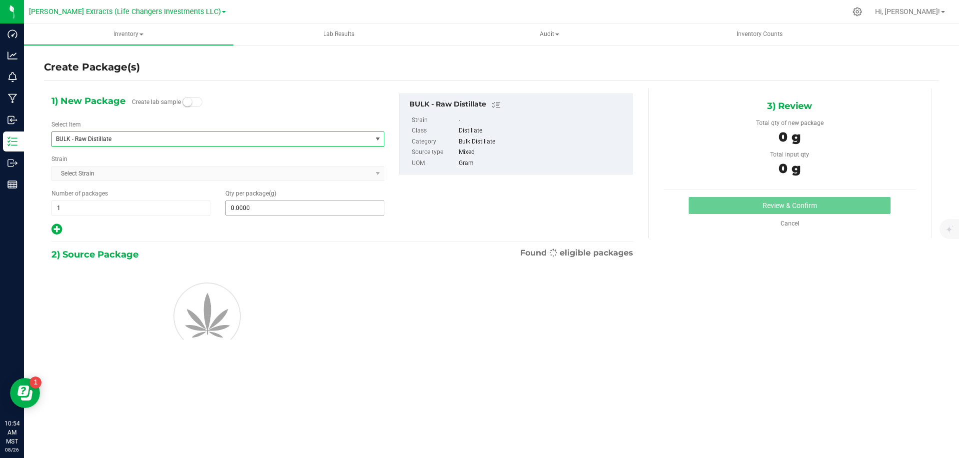
type input "0.0000"
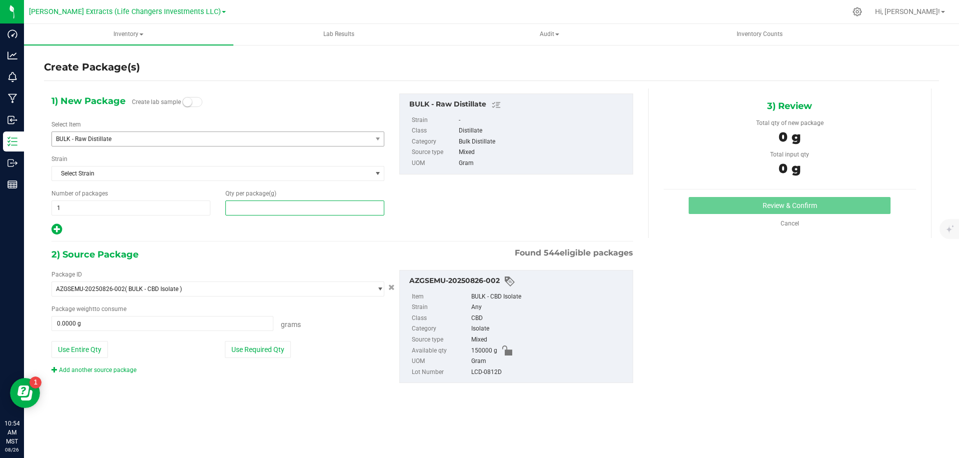
click at [244, 209] on span at bounding box center [304, 207] width 159 height 15
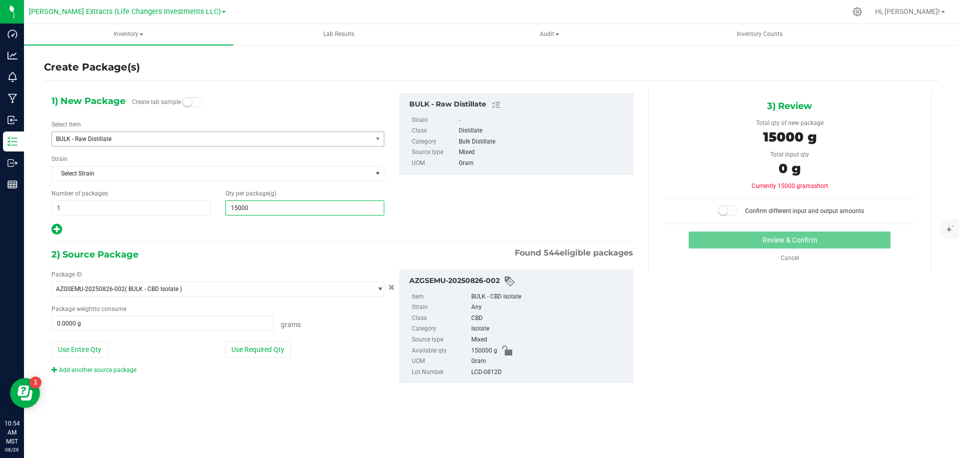
type input "150000"
type input "150,000.0000"
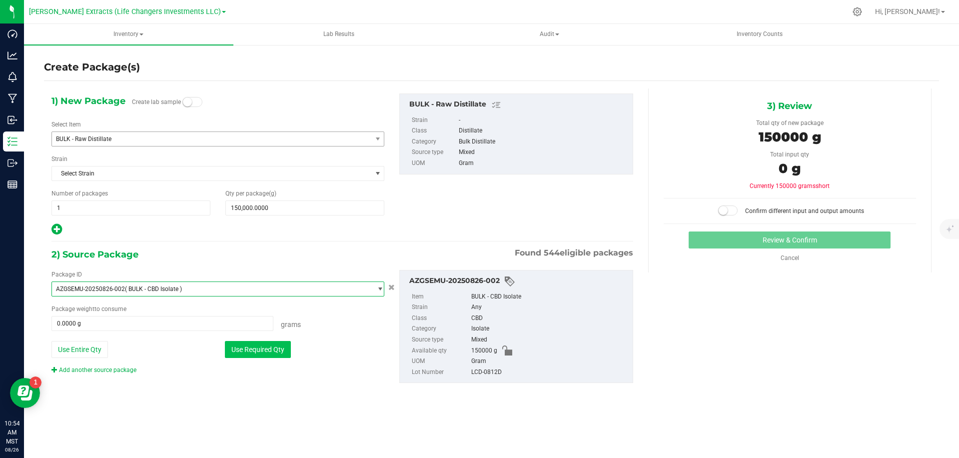
click at [256, 348] on button "Use Required Qty" at bounding box center [258, 349] width 66 height 17
type input "150000.0000 g"
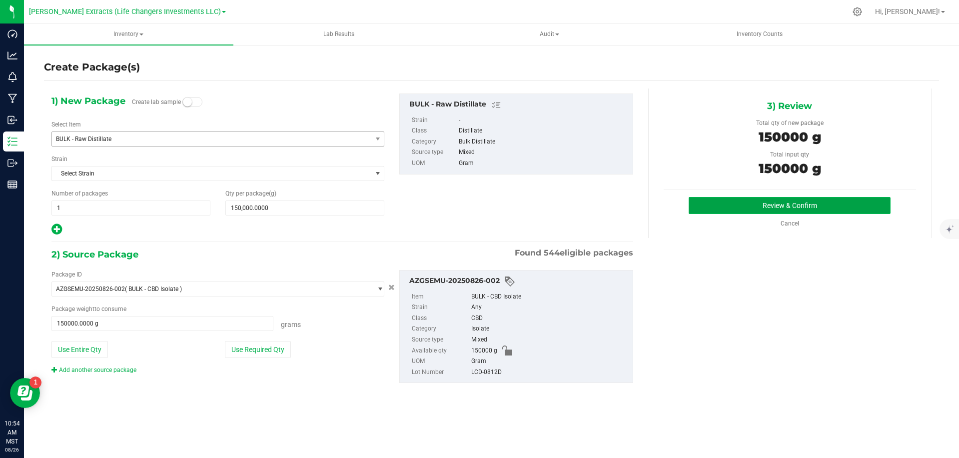
click at [726, 204] on button "Review & Confirm" at bounding box center [790, 205] width 202 height 17
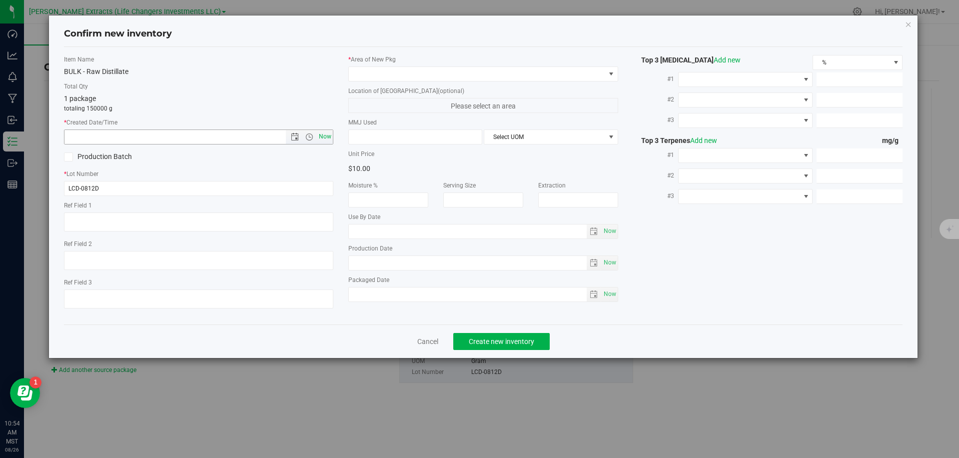
click at [330, 136] on span "Now" at bounding box center [325, 136] width 17 height 14
type input "8/26/2025 10:54 AM"
click at [404, 77] on span at bounding box center [477, 74] width 256 height 14
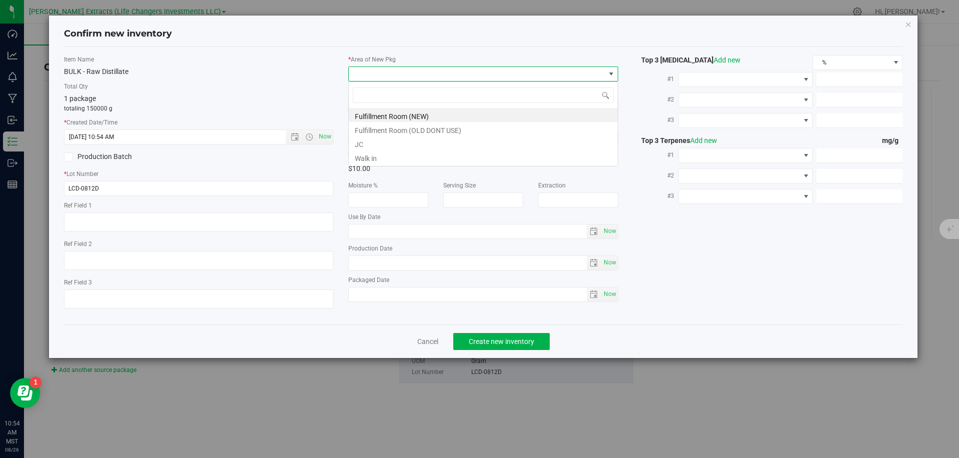
scroll to position [15, 269]
drag, startPoint x: 370, startPoint y: 114, endPoint x: 358, endPoint y: 110, distance: 12.2
click at [370, 114] on li "Fulfillment Room (NEW)" at bounding box center [483, 115] width 269 height 14
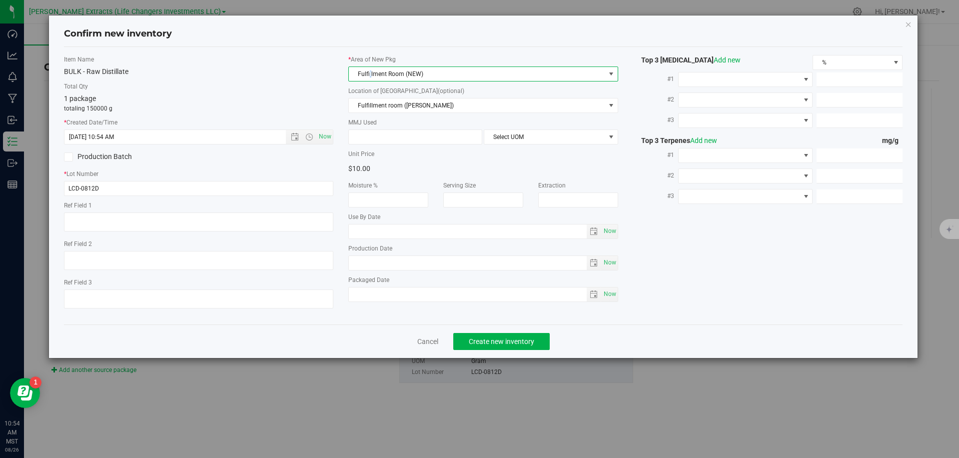
click at [370, 77] on span "Fulfillment Room (NEW)" at bounding box center [477, 74] width 256 height 14
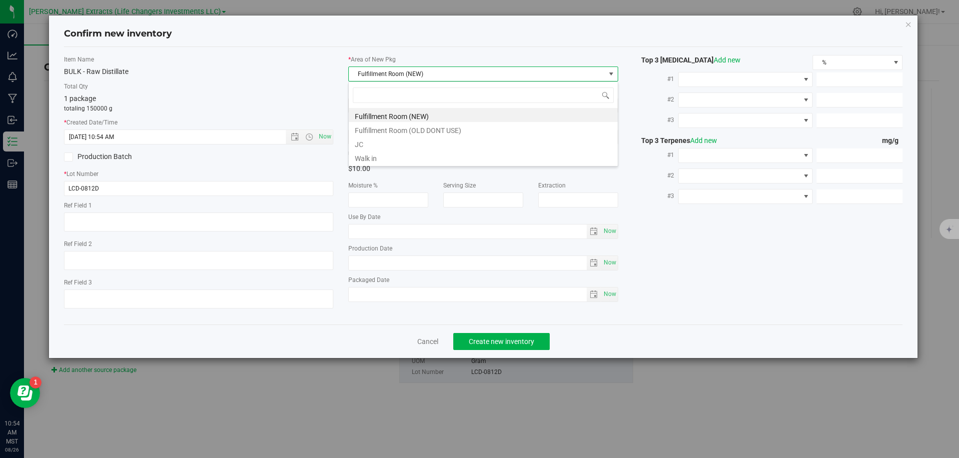
drag, startPoint x: 365, startPoint y: 143, endPoint x: 289, endPoint y: 111, distance: 83.1
click at [364, 143] on li "JC" at bounding box center [483, 143] width 269 height 14
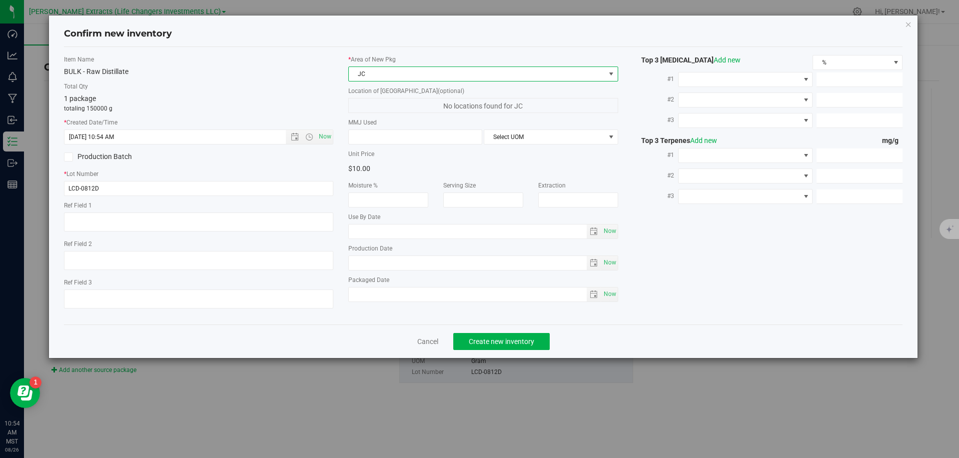
click at [294, 113] on div "Item Name BULK - Raw Distillate Total Qty 1 package totaling 150000 g * Created…" at bounding box center [198, 185] width 285 height 261
click at [492, 334] on button "Create new inventory" at bounding box center [501, 341] width 96 height 17
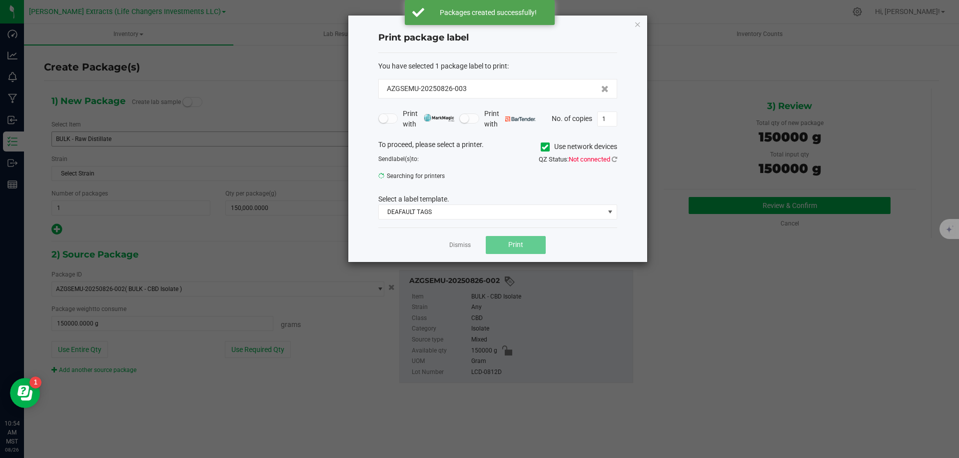
click at [492, 334] on ngb-modal-window "Print package label You have selected 1 package label to print : AZGSEMU-202508…" at bounding box center [479, 229] width 959 height 458
click at [459, 239] on app-cancel-button "Dismiss" at bounding box center [459, 244] width 21 height 10
click at [460, 246] on link "Dismiss" at bounding box center [459, 245] width 21 height 8
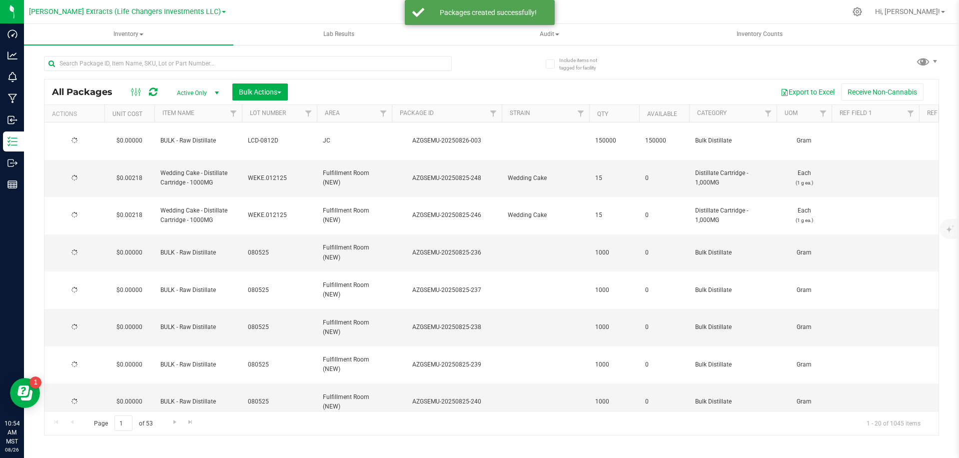
click at [486, 90] on div "Export to Excel Receive Non-Cannabis" at bounding box center [613, 91] width 636 height 17
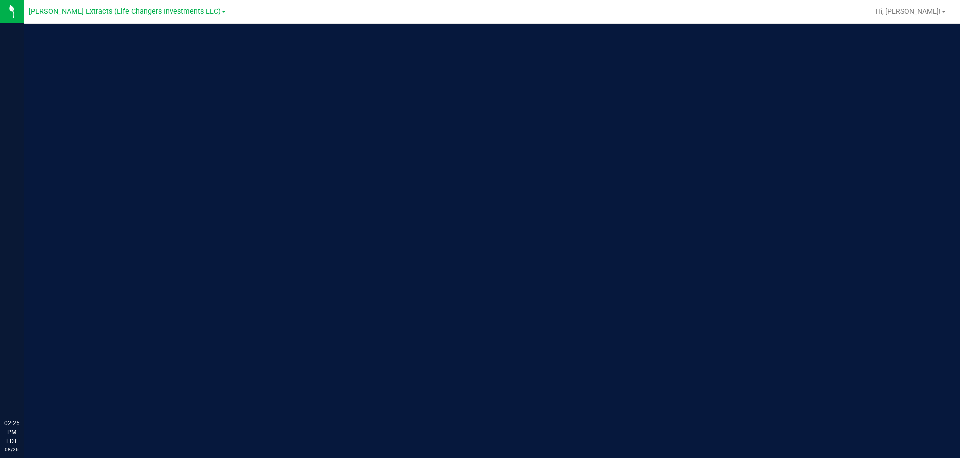
click at [286, 10] on div at bounding box center [549, 11] width 639 height 19
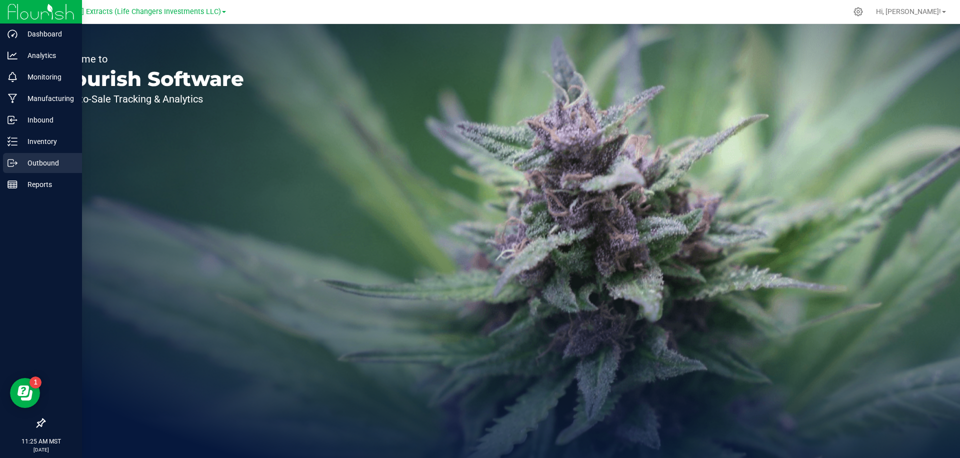
drag, startPoint x: 29, startPoint y: 160, endPoint x: 44, endPoint y: 149, distance: 19.0
click at [29, 160] on p "Outbound" at bounding box center [47, 163] width 60 height 12
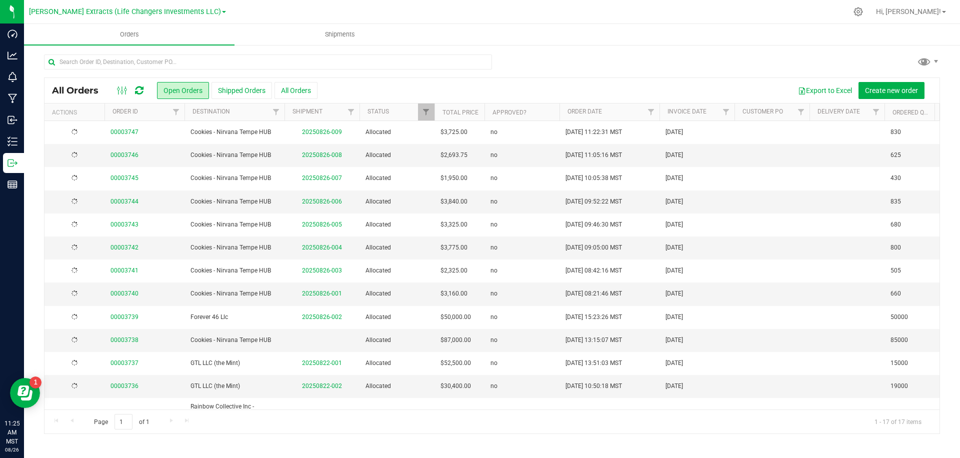
click at [258, 9] on div at bounding box center [538, 11] width 617 height 19
click at [302, 89] on button "All Orders" at bounding box center [295, 90] width 43 height 17
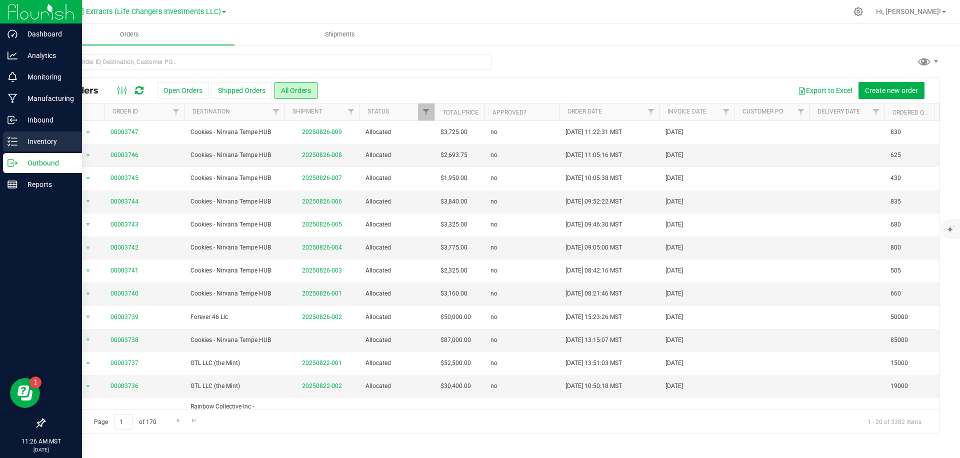
click at [18, 146] on p "Inventory" at bounding box center [47, 141] width 60 height 12
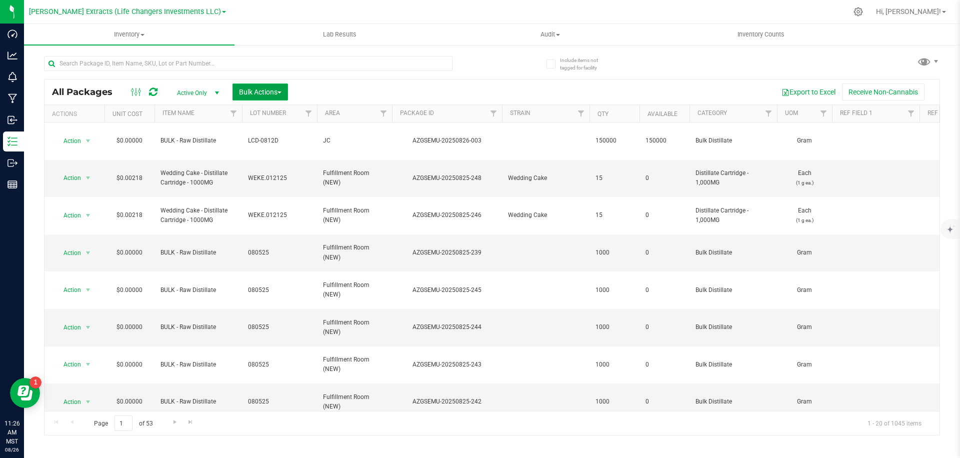
click at [259, 88] on span "Bulk Actions" at bounding box center [260, 92] width 42 height 8
click at [296, 125] on li "Add to outbound order" at bounding box center [280, 134] width 97 height 18
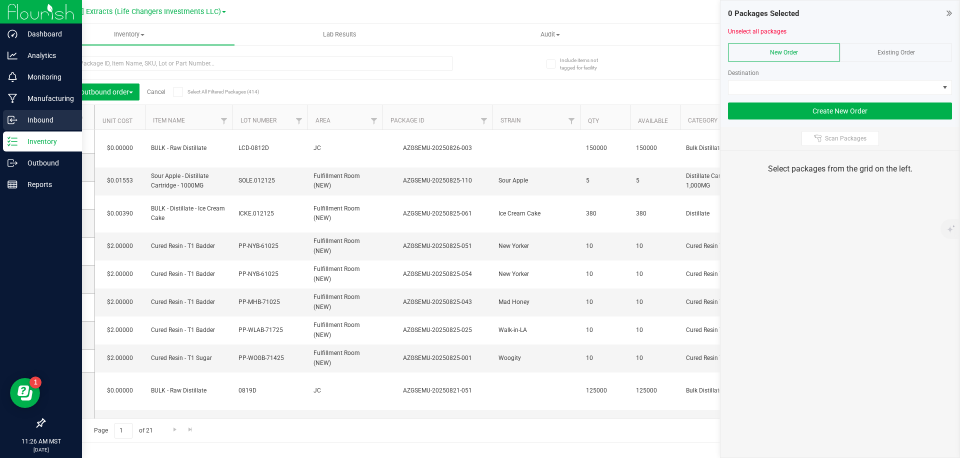
drag, startPoint x: 22, startPoint y: 125, endPoint x: 22, endPoint y: 136, distance: 11.0
click at [22, 125] on p "Inbound" at bounding box center [47, 120] width 60 height 12
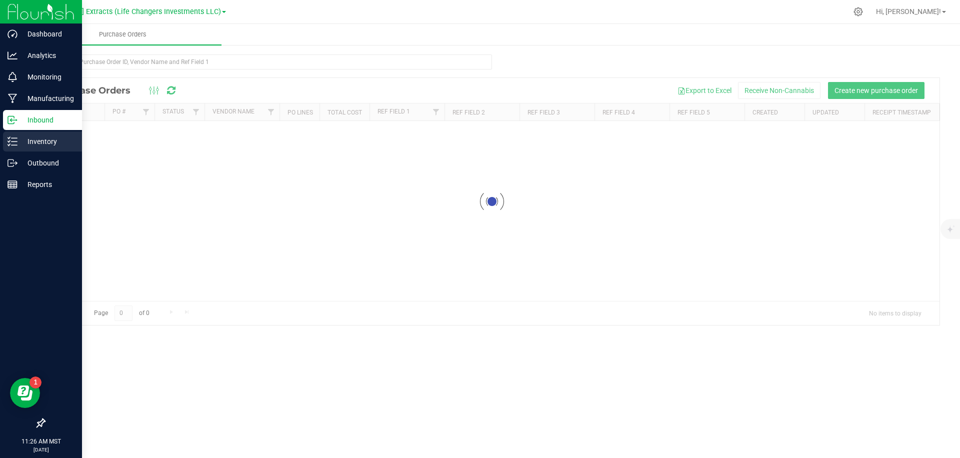
click at [21, 141] on p "Inventory" at bounding box center [47, 141] width 60 height 12
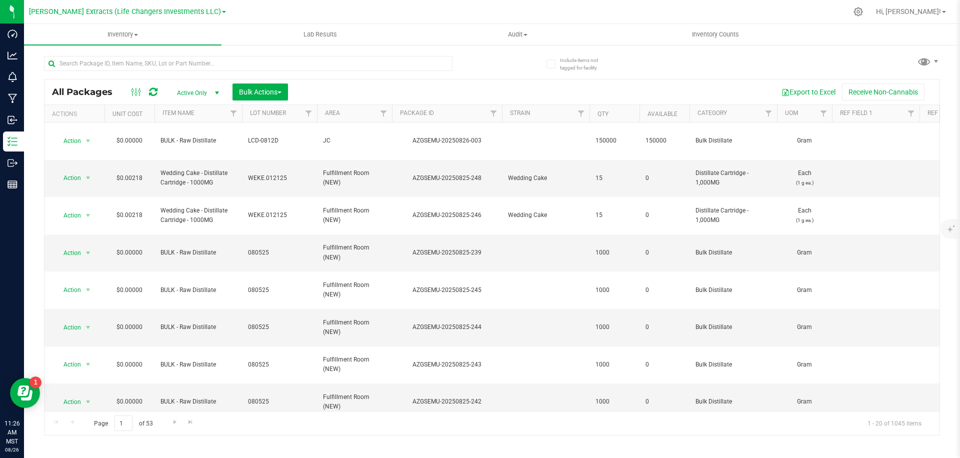
click at [370, 87] on div "Export to Excel Receive Non-Cannabis" at bounding box center [613, 91] width 636 height 17
click at [258, 91] on span "Bulk Actions" at bounding box center [260, 92] width 42 height 8
click at [297, 127] on div "Add to outbound order" at bounding box center [278, 134] width 81 height 16
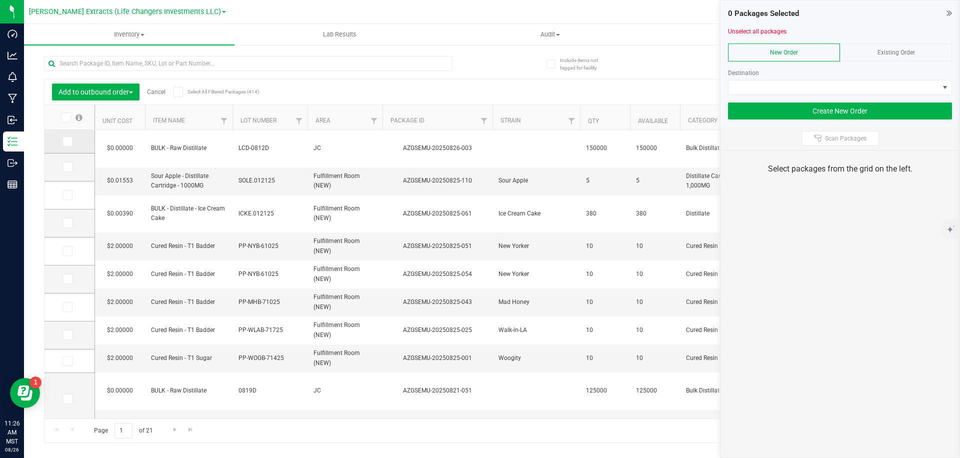
click at [65, 141] on icon at bounding box center [66, 141] width 6 height 0
click at [0, 0] on input "checkbox" at bounding box center [0, 0] width 0 height 0
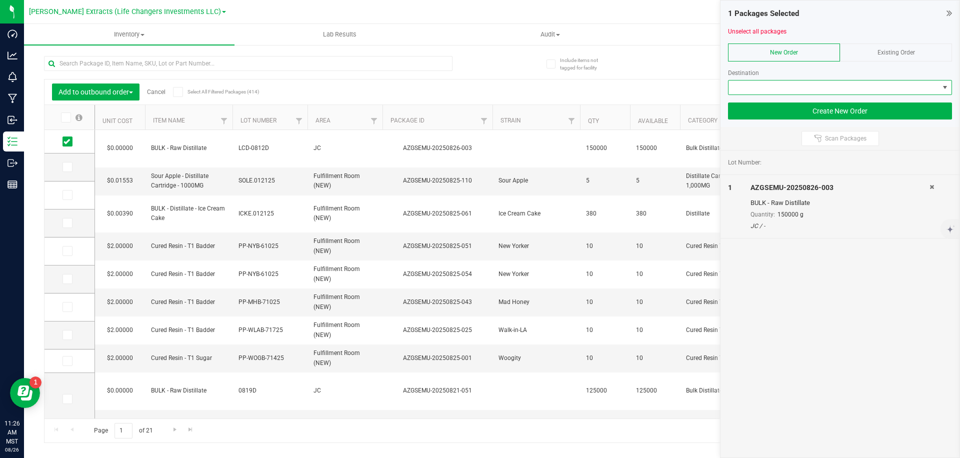
click at [828, 85] on span at bounding box center [833, 87] width 210 height 14
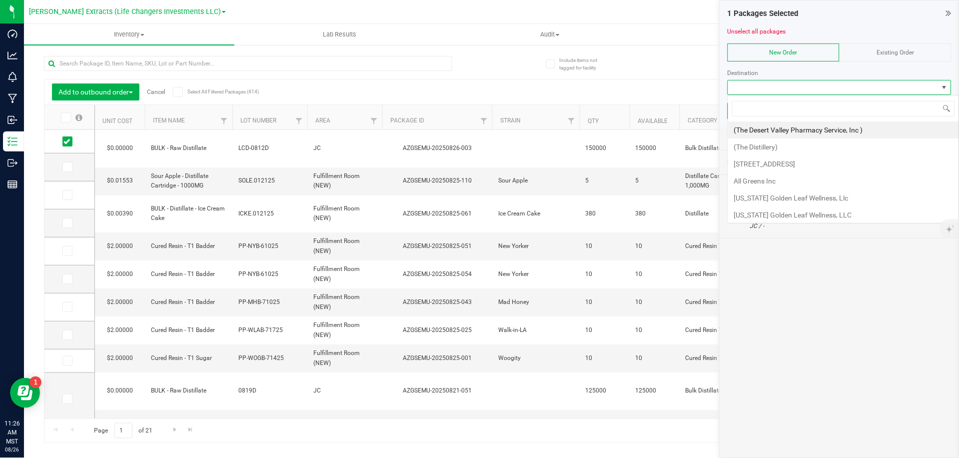
scroll to position [15, 224]
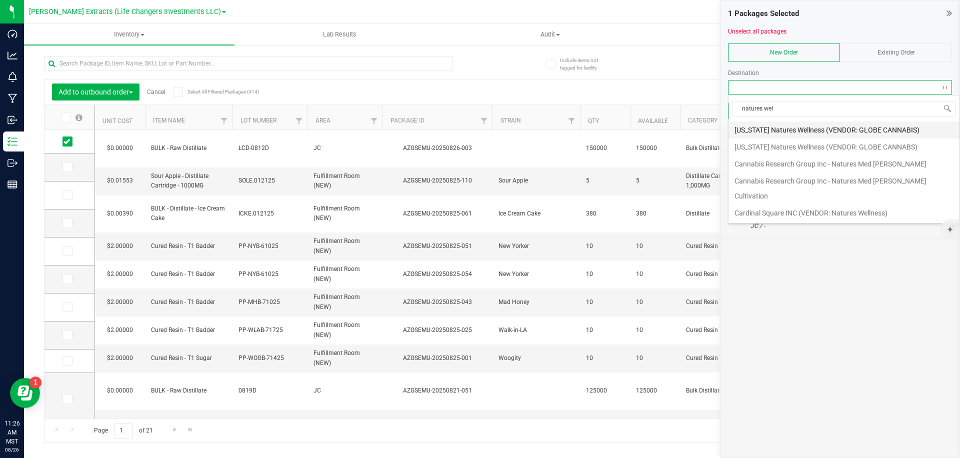
type input "natures well"
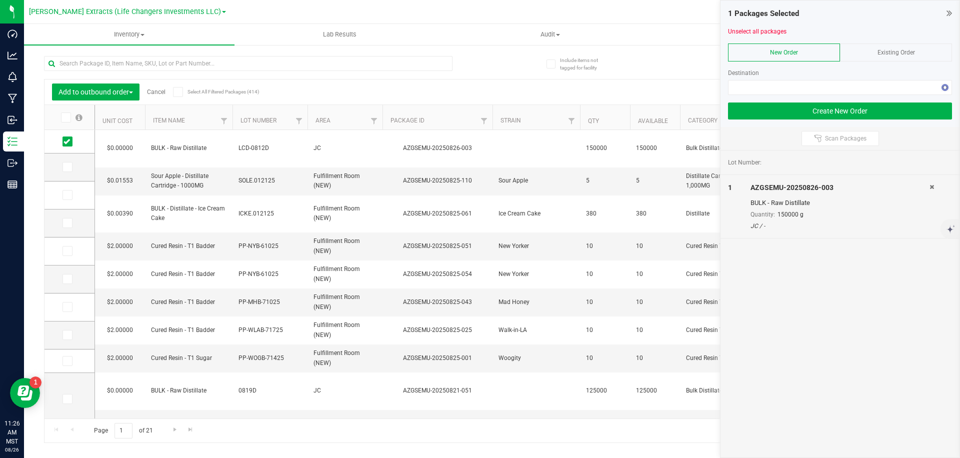
click at [853, 187] on div "AZGSEMU-20250826-003" at bounding box center [839, 187] width 179 height 10
click at [766, 12] on span "1 Packages Selected" at bounding box center [763, 13] width 71 height 9
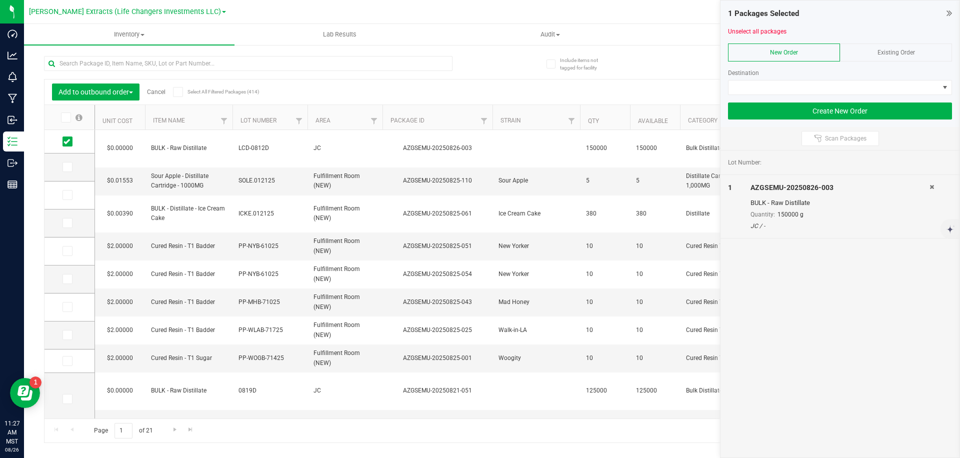
click at [732, 12] on span "1 Packages Selected" at bounding box center [763, 13] width 71 height 9
click at [824, 10] on div "1 Packages Selected" at bounding box center [840, 13] width 224 height 11
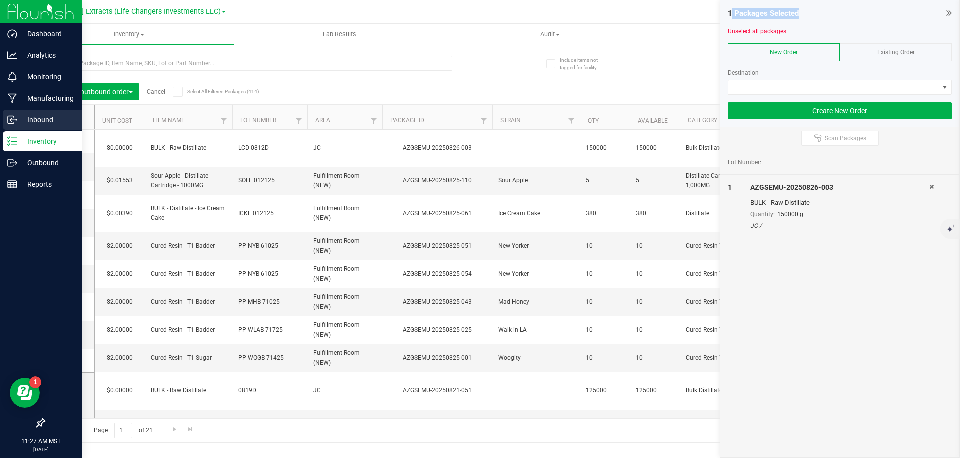
click at [22, 120] on p "Inbound" at bounding box center [47, 120] width 60 height 12
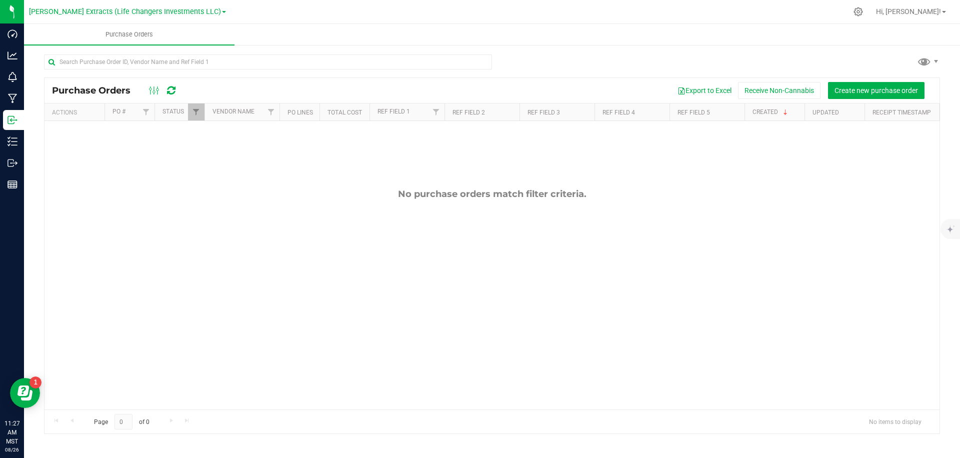
click at [714, 65] on div at bounding box center [492, 65] width 896 height 23
click at [615, 64] on div at bounding box center [492, 65] width 896 height 23
click at [510, 61] on div at bounding box center [492, 65] width 896 height 23
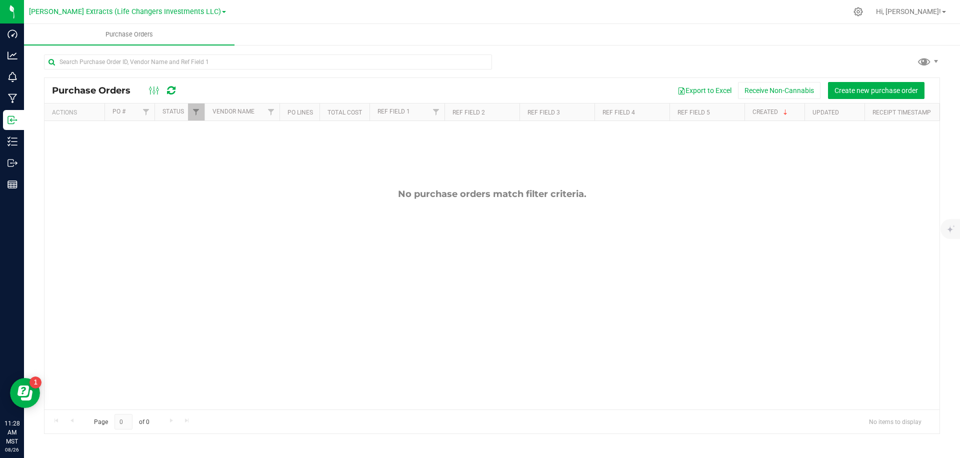
click at [96, 89] on span "Purchase Orders" at bounding box center [96, 90] width 88 height 11
click at [97, 88] on span "Purchase Orders" at bounding box center [96, 90] width 88 height 11
click at [531, 59] on div at bounding box center [492, 65] width 896 height 23
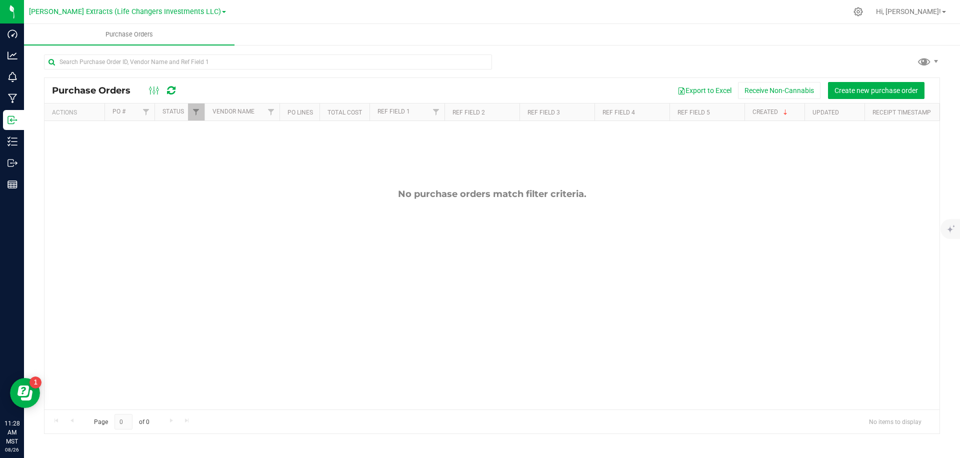
click at [531, 59] on div at bounding box center [492, 65] width 896 height 23
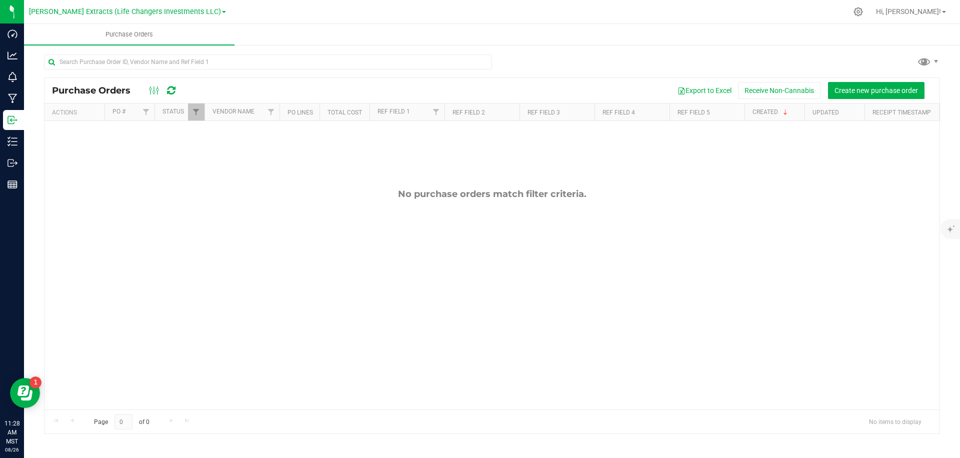
click at [230, 8] on div at bounding box center [538, 11] width 617 height 19
click at [641, 59] on div at bounding box center [492, 65] width 896 height 23
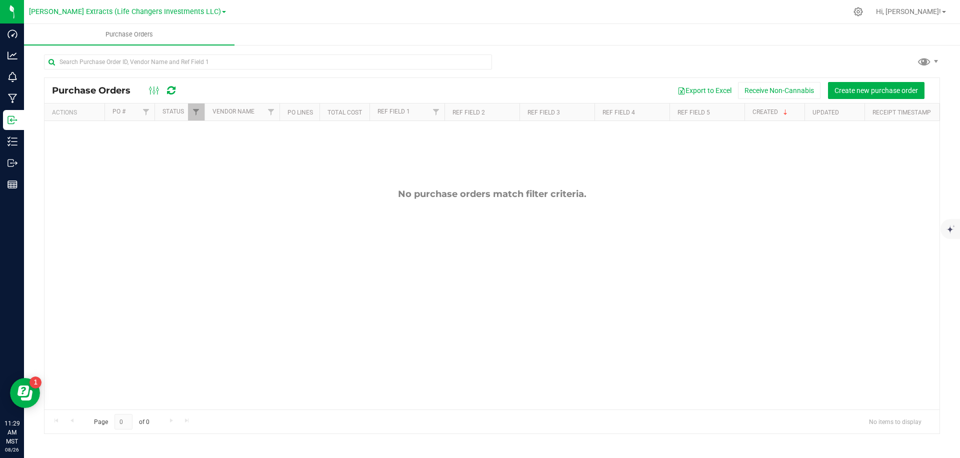
click at [641, 60] on div at bounding box center [492, 65] width 896 height 23
click at [723, 57] on div at bounding box center [492, 65] width 896 height 23
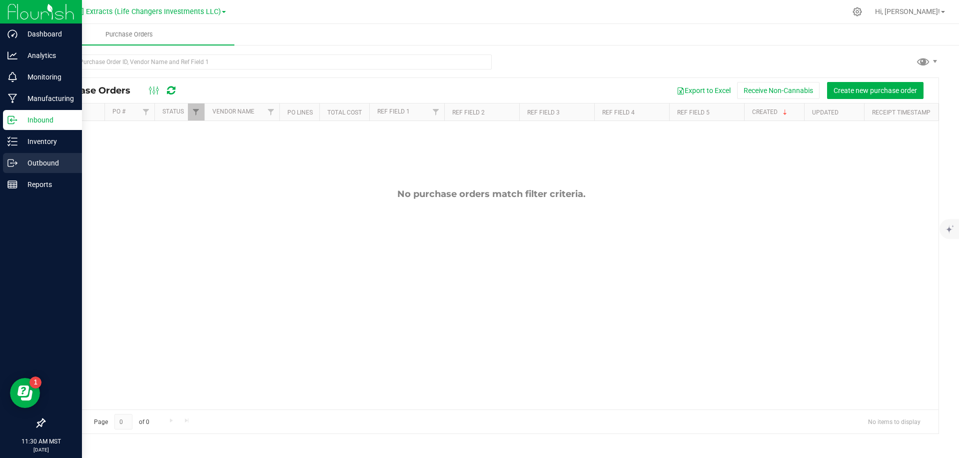
click at [16, 163] on icon at bounding box center [15, 163] width 1 height 1
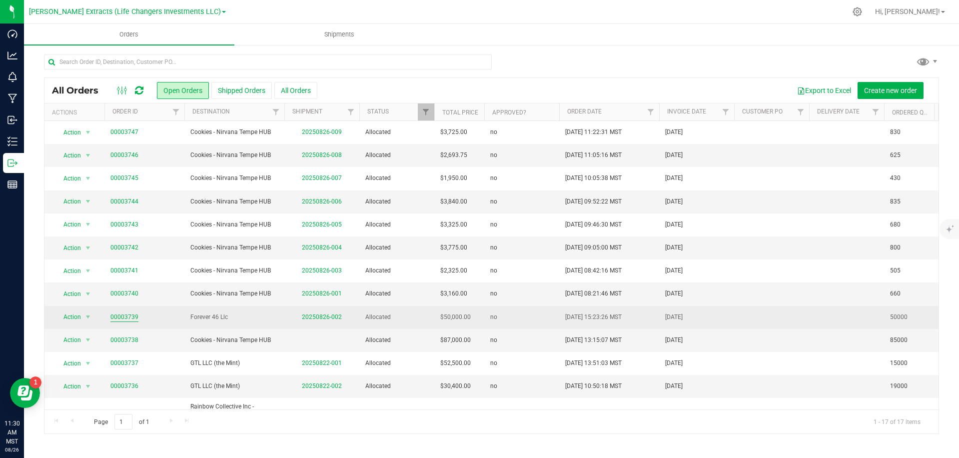
click at [125, 321] on link "00003739" at bounding box center [124, 316] width 28 height 9
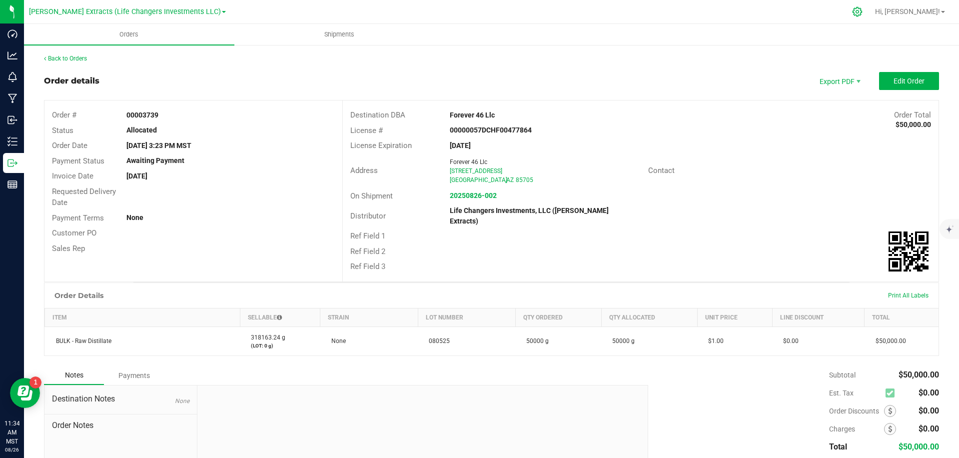
click at [862, 10] on icon at bounding box center [857, 11] width 9 height 9
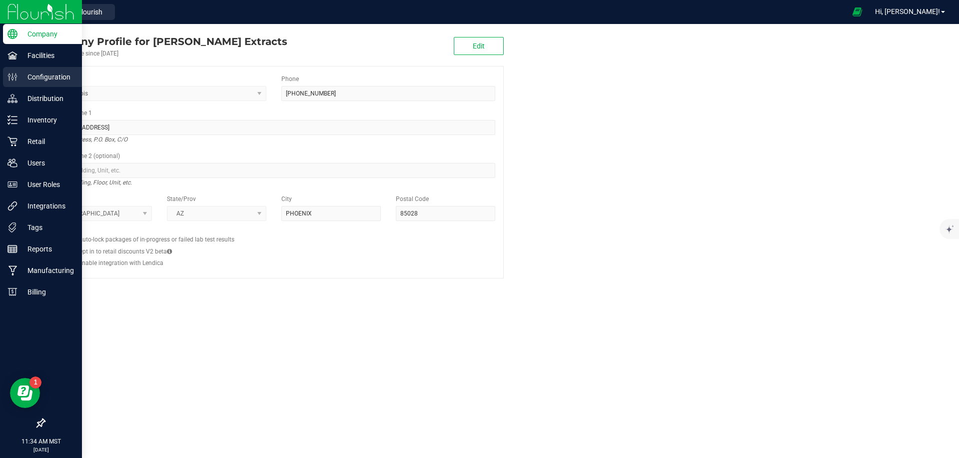
click at [58, 78] on p "Configuration" at bounding box center [47, 77] width 60 height 12
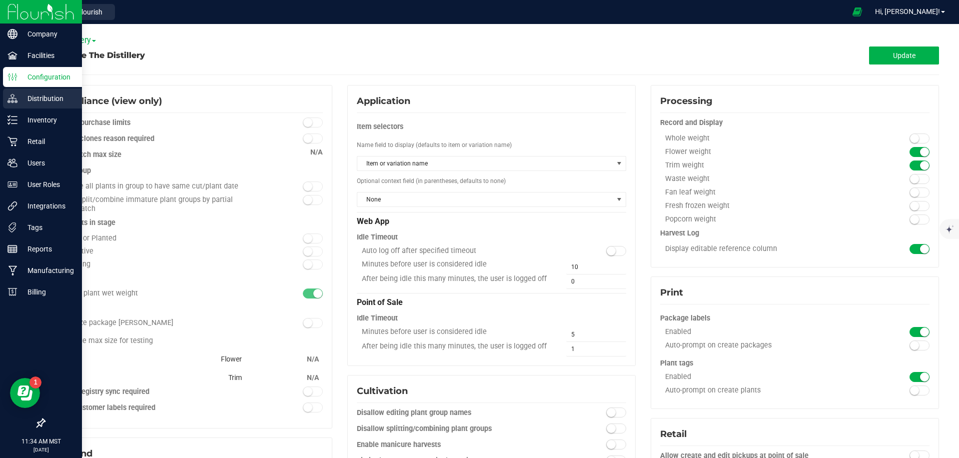
click at [13, 101] on icon at bounding box center [12, 98] width 10 height 10
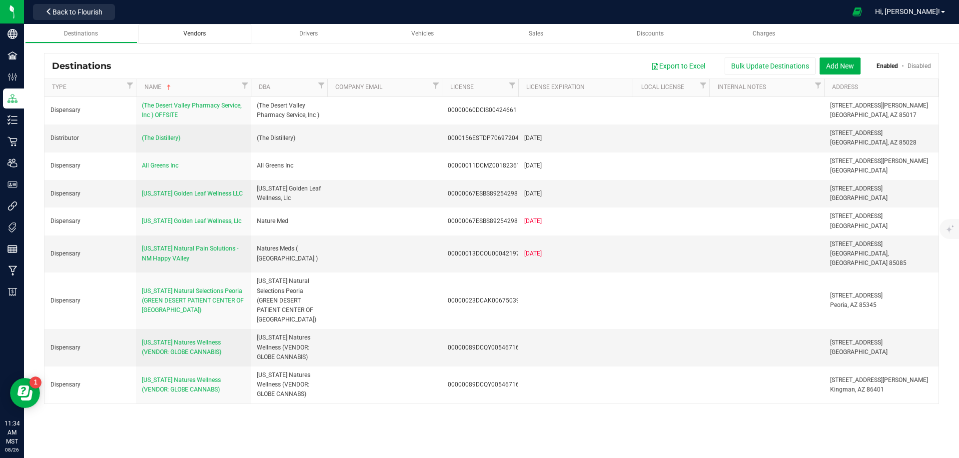
click at [194, 34] on span "Vendors" at bounding box center [194, 33] width 22 height 7
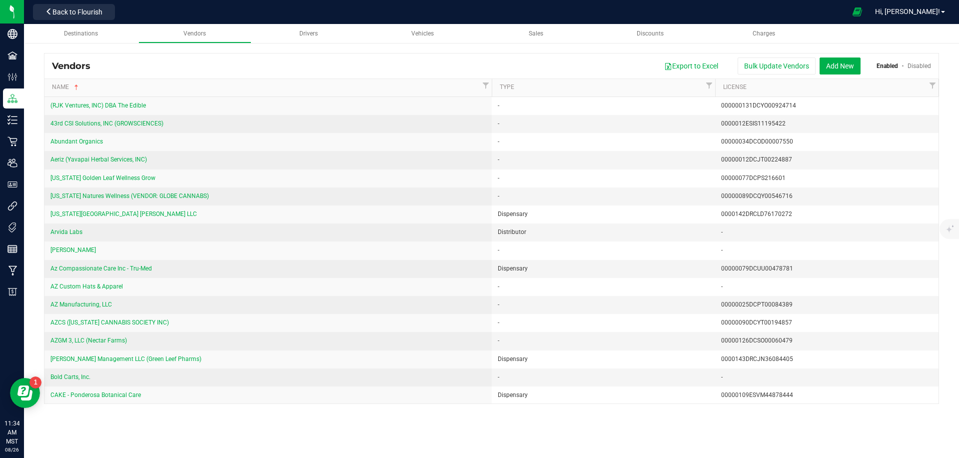
click at [245, 7] on div at bounding box center [482, 11] width 727 height 19
click at [68, 66] on div "Vendors" at bounding box center [75, 65] width 46 height 11
click at [91, 64] on div "Vendors" at bounding box center [75, 65] width 46 height 11
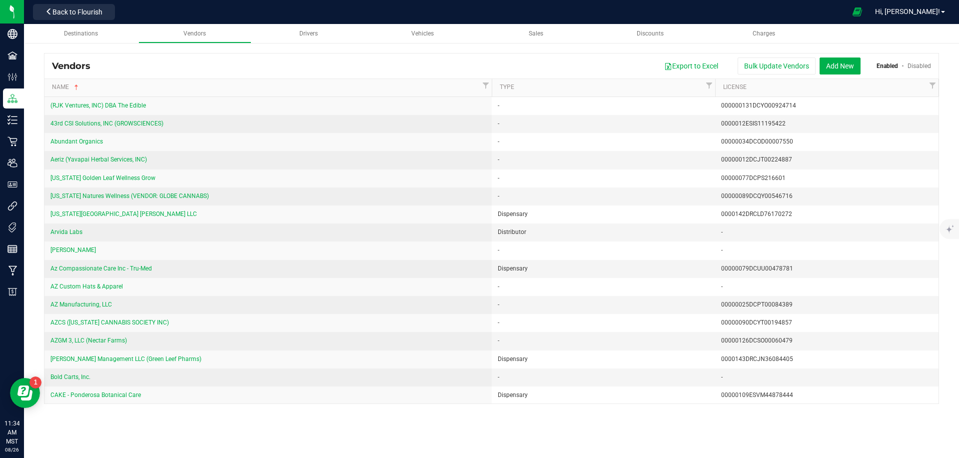
click at [91, 64] on div "Vendors" at bounding box center [75, 65] width 46 height 11
click at [83, 66] on div "Vendors" at bounding box center [75, 65] width 46 height 11
click at [120, 66] on div "Export to Excel Bulk Update Vendors Add New Enabled Disabled" at bounding box center [514, 65] width 833 height 17
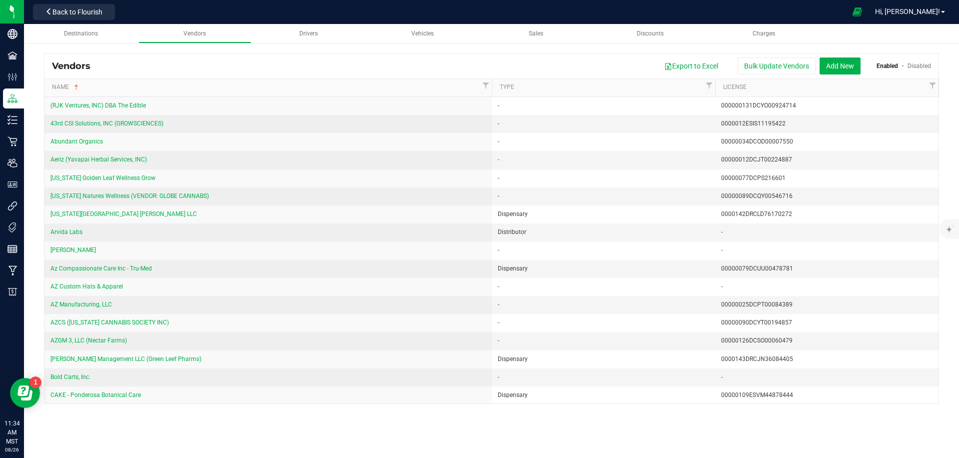
click at [120, 66] on div "Export to Excel Bulk Update Vendors Add New Enabled Disabled" at bounding box center [514, 65] width 833 height 17
click at [75, 70] on div "Vendors" at bounding box center [75, 65] width 46 height 11
click at [844, 67] on button "Add New" at bounding box center [840, 65] width 41 height 17
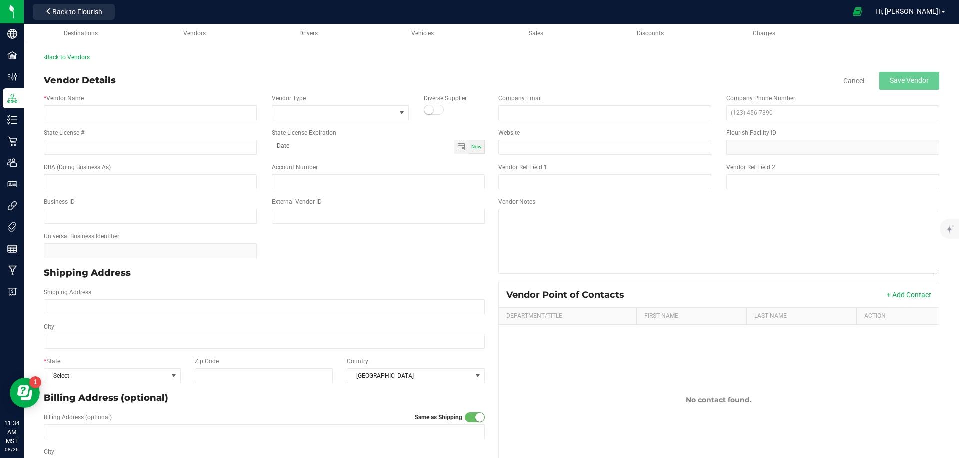
click at [74, 79] on div "Vendor Details" at bounding box center [80, 80] width 72 height 13
click at [77, 79] on div "Vendor Details" at bounding box center [80, 80] width 72 height 13
click at [79, 80] on div "Vendor Details" at bounding box center [80, 80] width 72 height 13
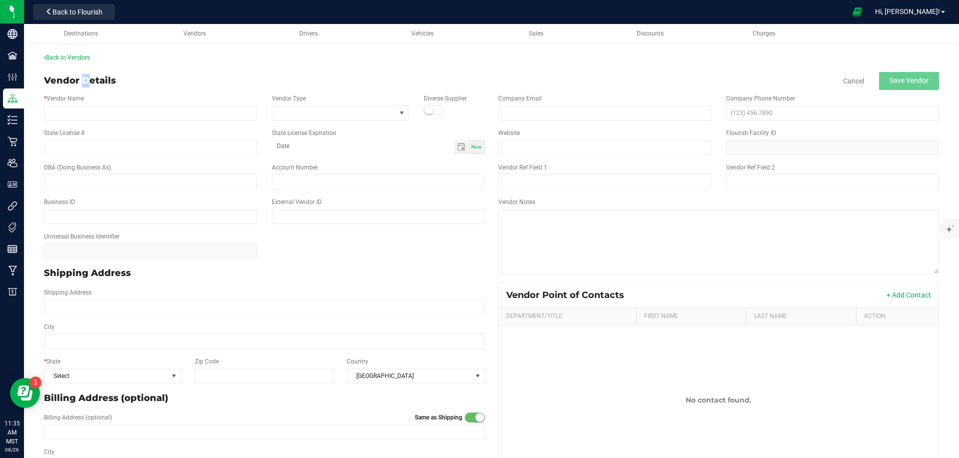
click at [79, 80] on div "Vendor Details" at bounding box center [80, 80] width 72 height 13
click at [117, 55] on div "Back to Vendors" at bounding box center [491, 57] width 895 height 9
drag, startPoint x: 198, startPoint y: 113, endPoint x: 227, endPoint y: 308, distance: 197.1
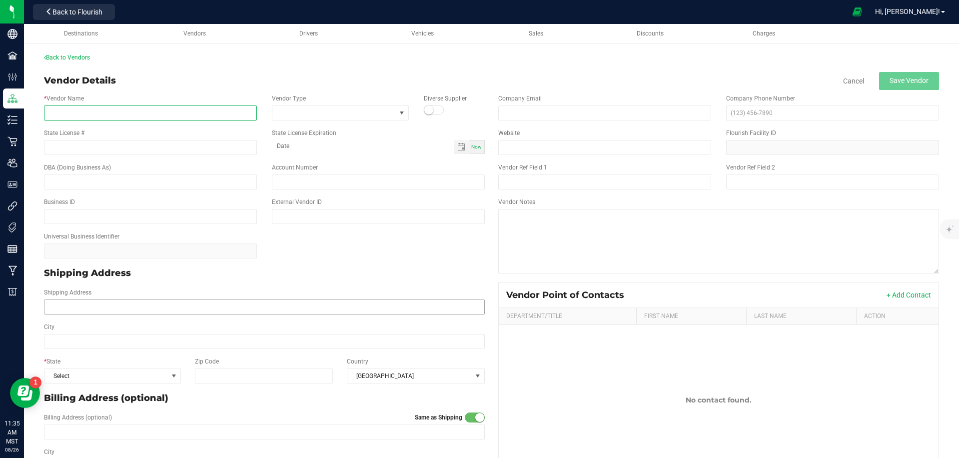
click at [198, 113] on input "* Vendor Name" at bounding box center [150, 112] width 213 height 15
paste input "The Kind Relief Inc"
click at [101, 111] on input "The Kind Relief Inc VENDOR: Natures Wellness Center" at bounding box center [150, 112] width 213 height 15
type input "The Kind Relief Inc (VENDOR: Natures Wellness Center)"
click at [133, 181] on input "text" at bounding box center [150, 181] width 213 height 15
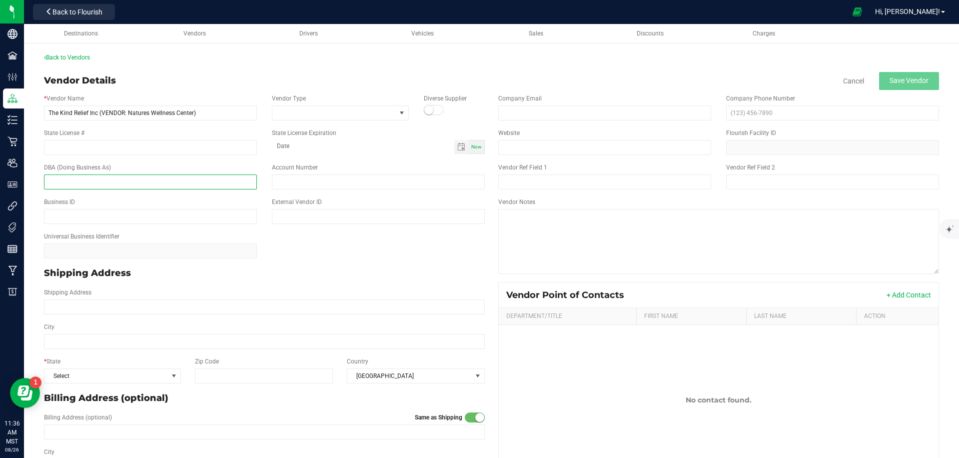
paste input "The Kind Relief Inc (VENDOR: Natures Wellness Center)"
type input "The Kind Relief Inc (VENDOR: Natures Wellness Center)"
click at [144, 148] on input "State License #" at bounding box center [150, 147] width 213 height 15
paste input "00000049DCRR00713151"
type input "00000049DCRR00713151"
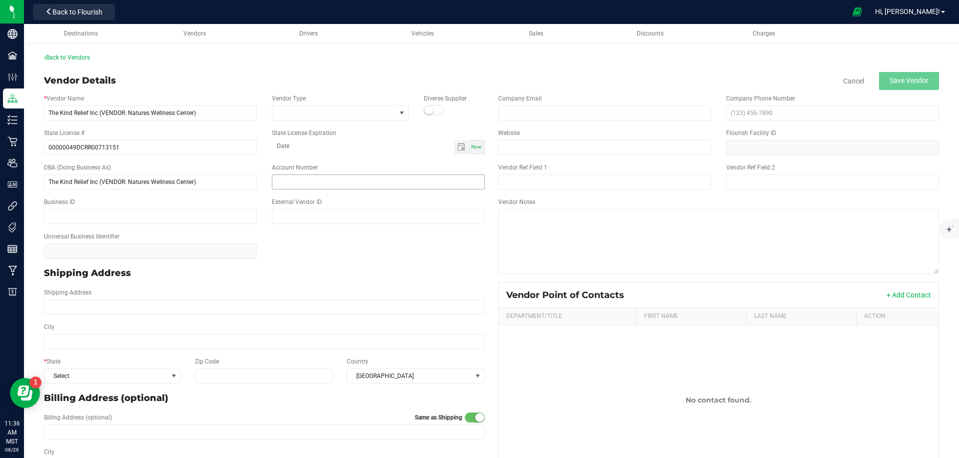
drag, startPoint x: 330, startPoint y: 79, endPoint x: 323, endPoint y: 185, distance: 105.7
click at [330, 79] on div "Vendor Details Cancel Save Vendor" at bounding box center [491, 81] width 895 height 18
drag, startPoint x: 377, startPoint y: 108, endPoint x: 357, endPoint y: 115, distance: 21.0
click at [376, 108] on span at bounding box center [333, 113] width 123 height 14
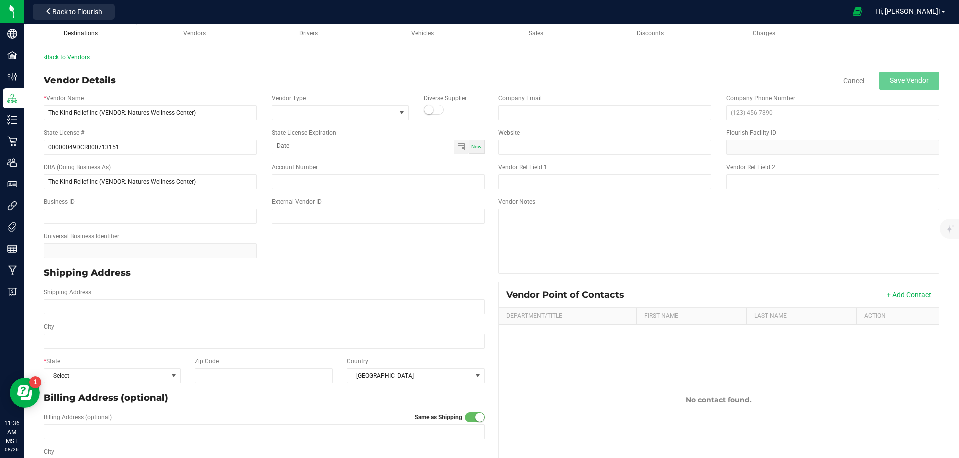
click at [75, 31] on span "Destinations" at bounding box center [81, 33] width 34 height 7
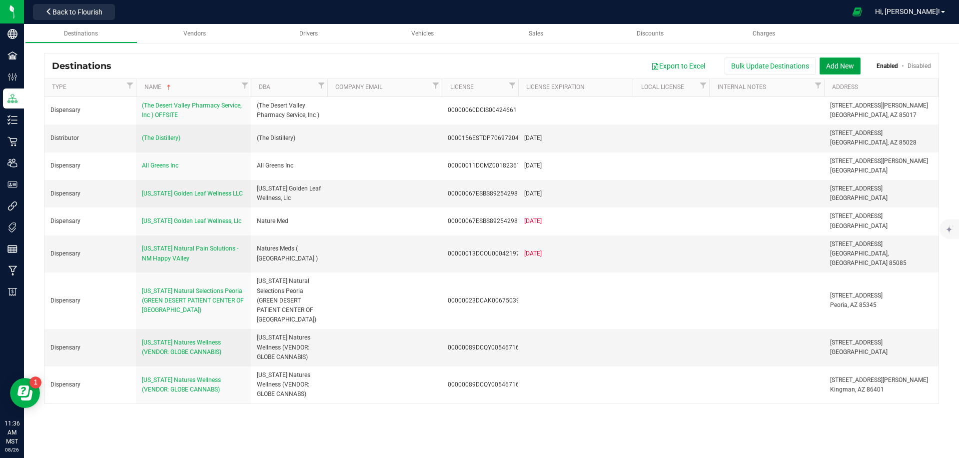
click at [836, 66] on button "Add New" at bounding box center [840, 65] width 41 height 17
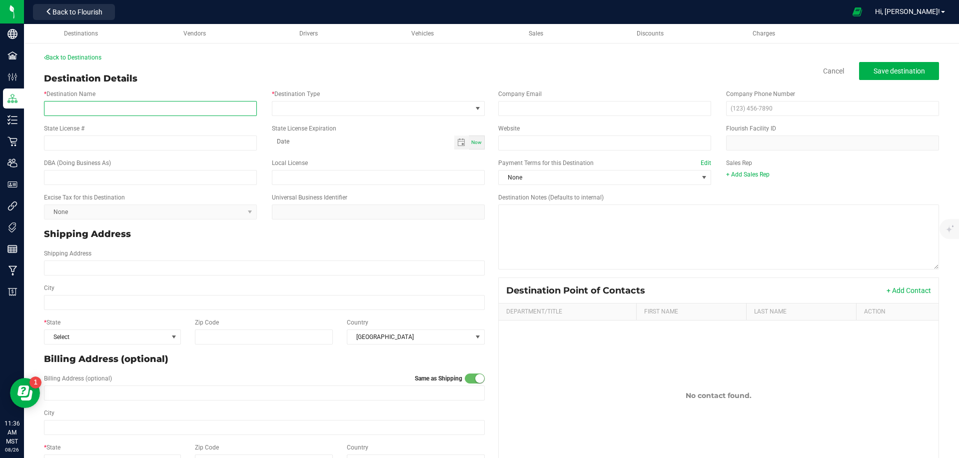
click at [158, 112] on input "* Destination Name" at bounding box center [150, 108] width 213 height 15
paste input "00000049DCRR00713151"
type input "00000049DCRR00713151"
click at [119, 139] on input "State License #" at bounding box center [150, 142] width 213 height 15
paste input "00000049DCRR00713151"
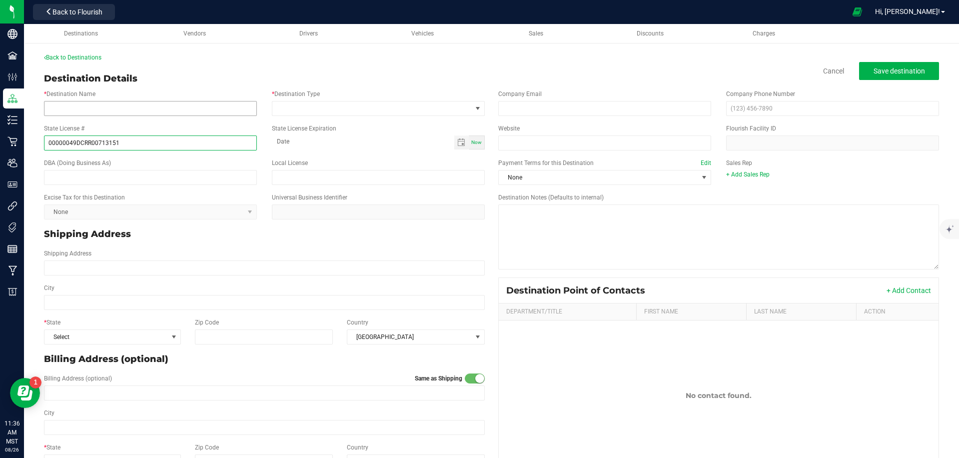
type input "00000049DCRR00713151"
click at [106, 109] on input "* Destination Name" at bounding box center [150, 108] width 213 height 15
paste input "The Kind Relief Inc"
type input "The Kind Relief Inc (VENDOR: Natures Wellness Center)"
click at [90, 176] on input "text" at bounding box center [150, 177] width 213 height 15
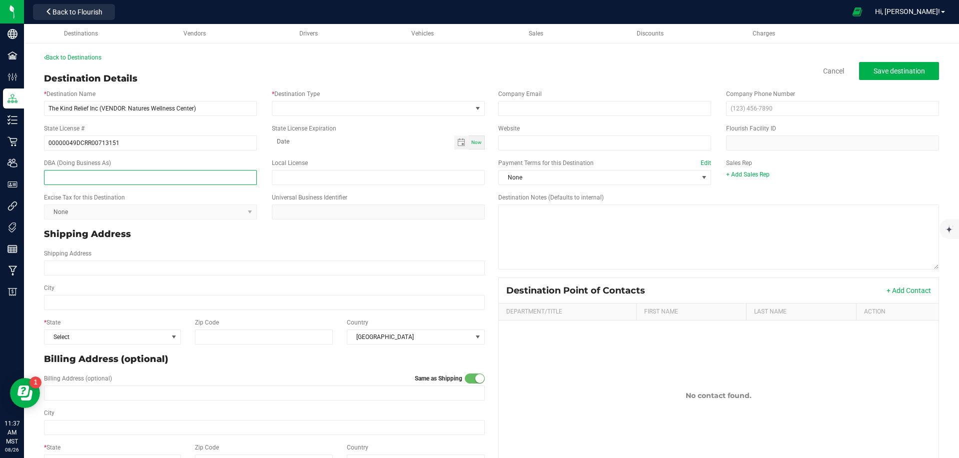
paste input "The Kind Relief Inc (VENDOR: Natures Wellness Center)"
type input "The Kind Relief Inc (VENDOR: Natures Wellness Center)"
click at [319, 109] on span at bounding box center [371, 108] width 199 height 14
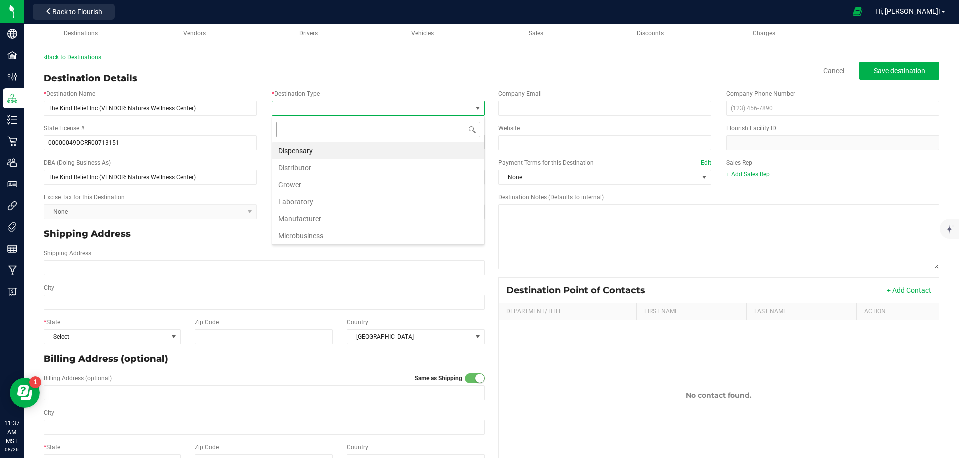
scroll to position [15, 213]
click at [299, 152] on li "Dispensary" at bounding box center [378, 150] width 212 height 17
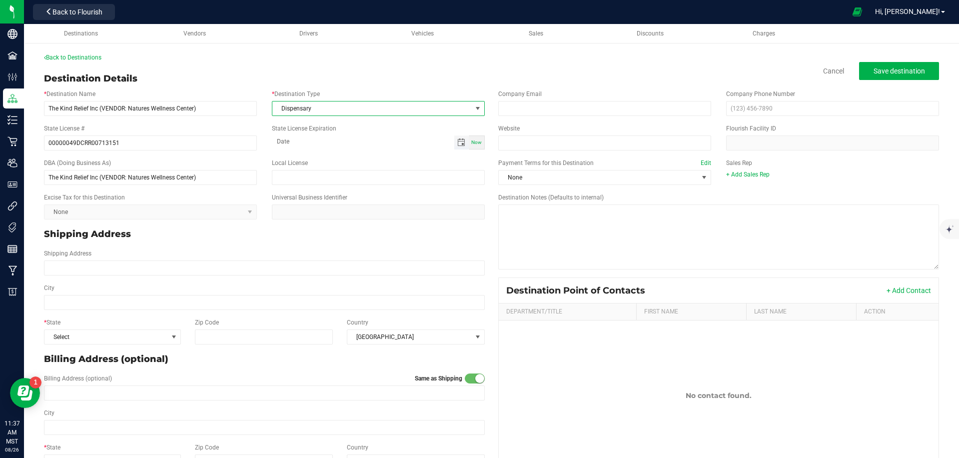
click at [465, 142] on span "Toggle calendar" at bounding box center [461, 142] width 8 height 8
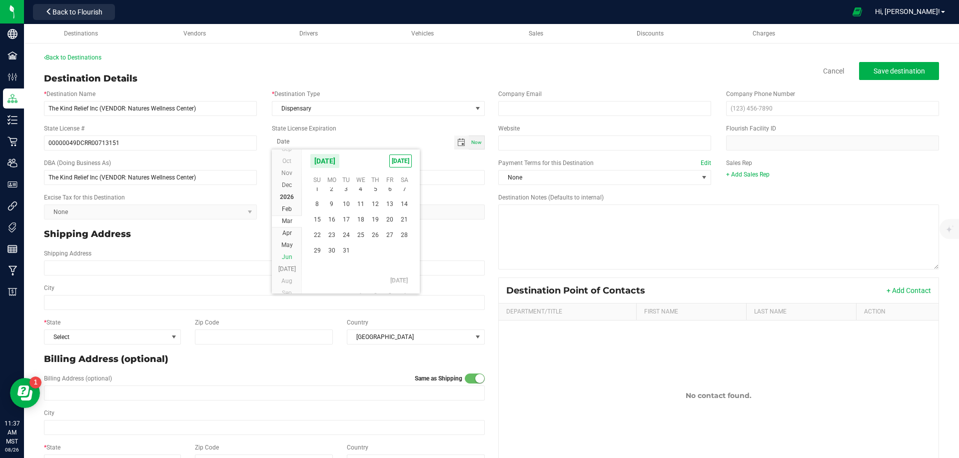
scroll to position [162845, 0]
click at [286, 276] on span "Aug" at bounding box center [286, 276] width 11 height 7
drag, startPoint x: 390, startPoint y: 211, endPoint x: 411, endPoint y: 173, distance: 43.4
click at [390, 211] on span "7" at bounding box center [390, 208] width 14 height 15
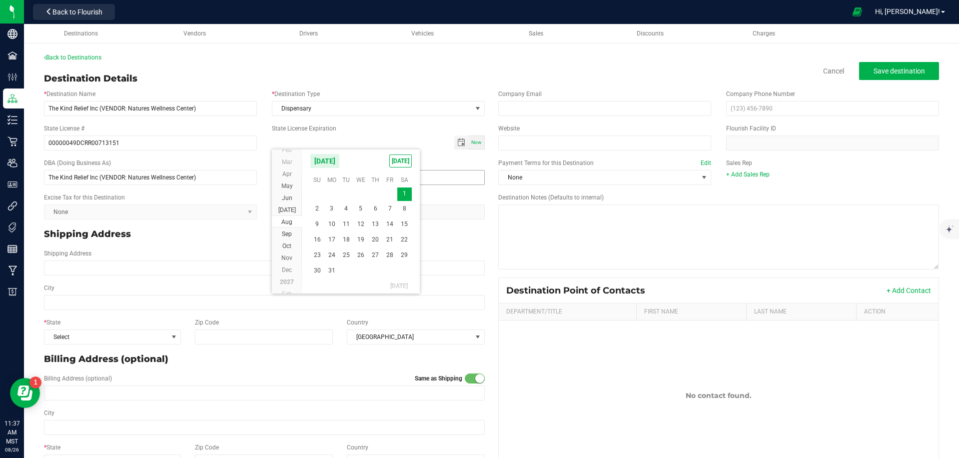
type input "[DATE]"
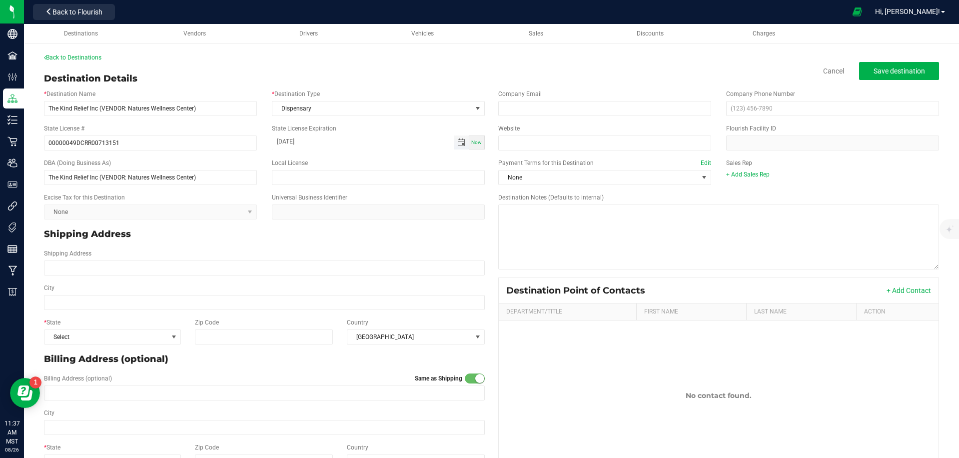
click at [417, 137] on input "[DATE]" at bounding box center [363, 141] width 182 height 12
click at [122, 264] on input "Shipping Address" at bounding box center [264, 267] width 441 height 15
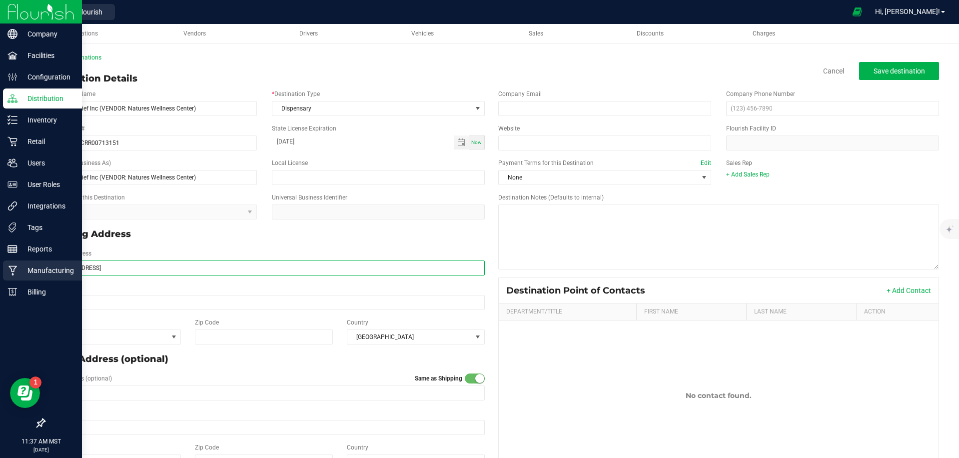
type input "[STREET_ADDRESS]"
drag, startPoint x: 97, startPoint y: 109, endPoint x: 12, endPoint y: 107, distance: 85.5
click at [12, 107] on div "Company Facilities Configuration Distribution Inventory Retail Users User Roles…" at bounding box center [479, 229] width 959 height 458
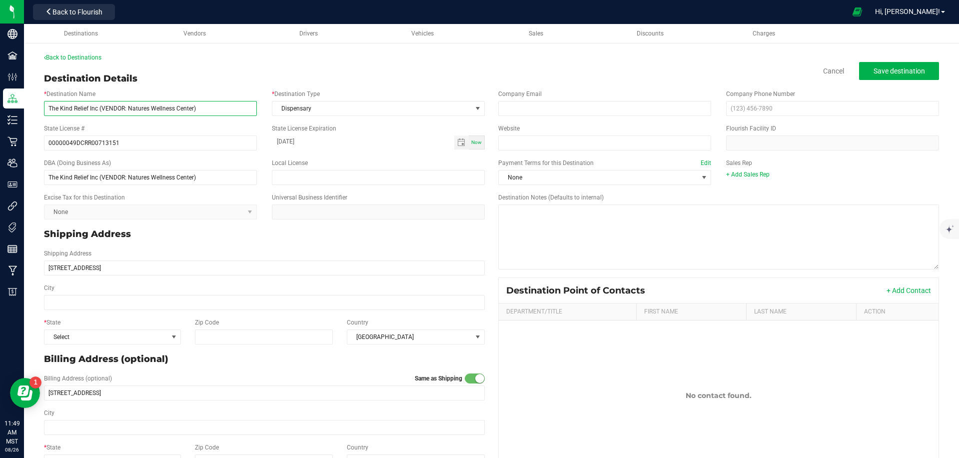
paste input "[PERSON_NAME] Management LLC"
type input "[PERSON_NAME] Management LLC (VENDOR: Natures Wellness Center)"
click at [141, 182] on input "The Kind Relief Inc (VENDOR: Natures Wellness Center)" at bounding box center [150, 177] width 213 height 15
paste input "[PERSON_NAME] Management LLC"
type input "[PERSON_NAME] Management LLC (VENDOR: Natures Wellness Center)"
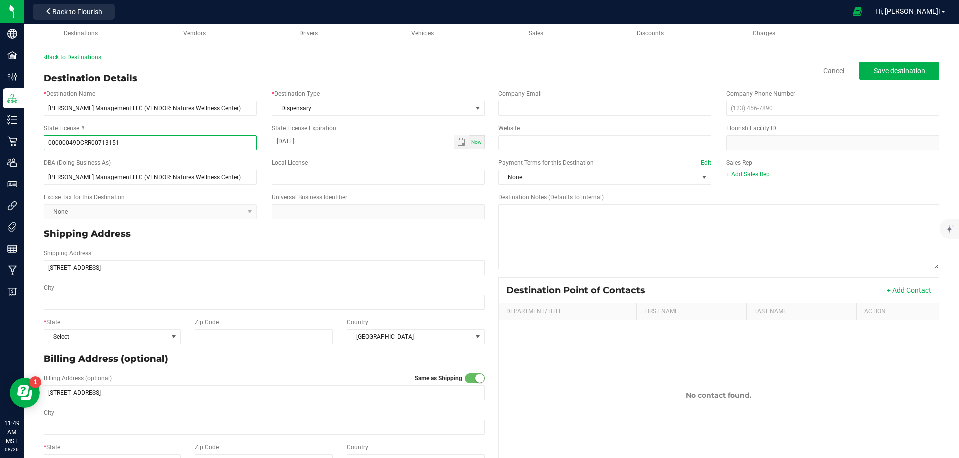
click at [107, 146] on input "00000049DCRR00713151" at bounding box center [150, 142] width 213 height 15
click at [113, 144] on input "00000049DCRR00713151" at bounding box center [150, 142] width 213 height 15
click at [135, 142] on input "00000049DCRR00713151" at bounding box center [150, 142] width 213 height 15
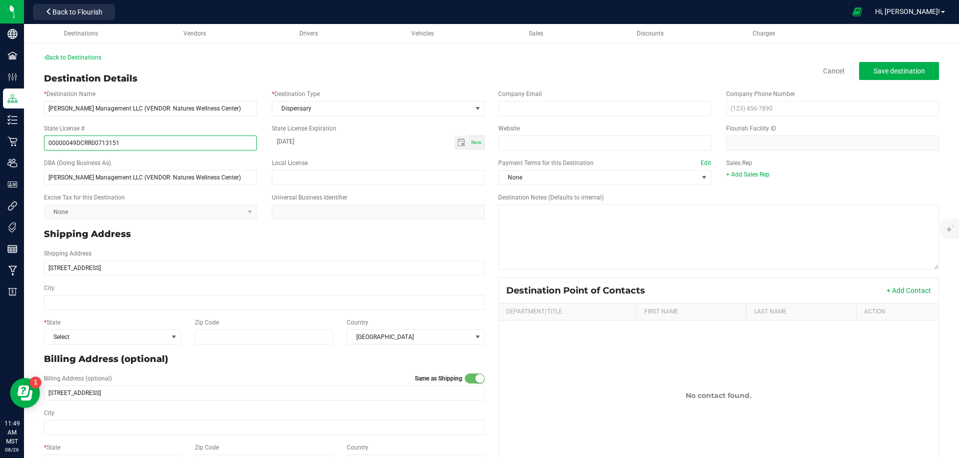
click at [135, 142] on input "00000049DCRR00713151" at bounding box center [150, 142] width 213 height 15
paste input "139ESDD3008419"
type input "00000139ESDD30084191"
click at [495, 74] on div "Destination Details Cancel Save destination" at bounding box center [491, 78] width 895 height 13
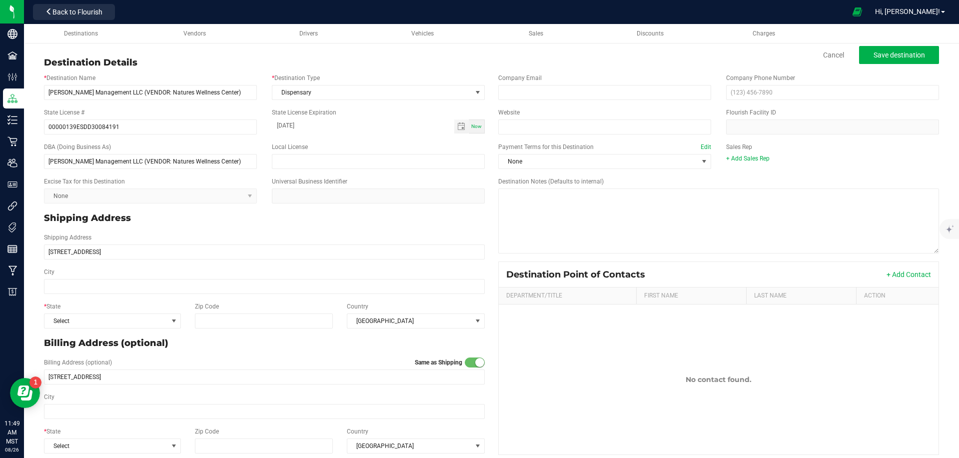
scroll to position [0, 0]
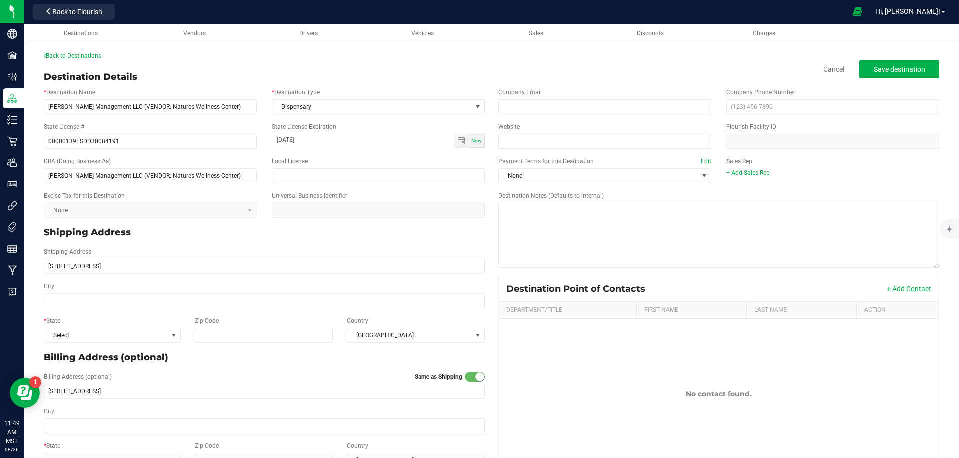
click at [490, 141] on div "State License Expiration [DATE] Now" at bounding box center [378, 134] width 228 height 25
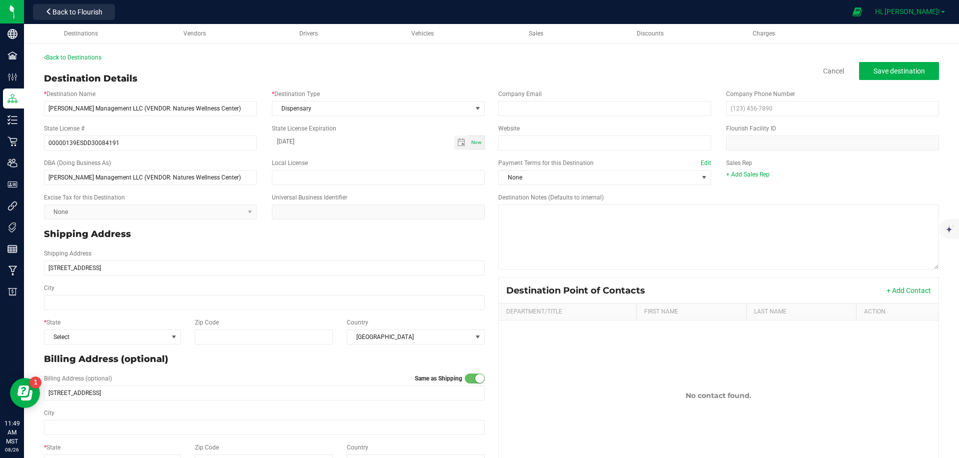
click at [914, 11] on span "Hi, [PERSON_NAME]!" at bounding box center [907, 11] width 65 height 8
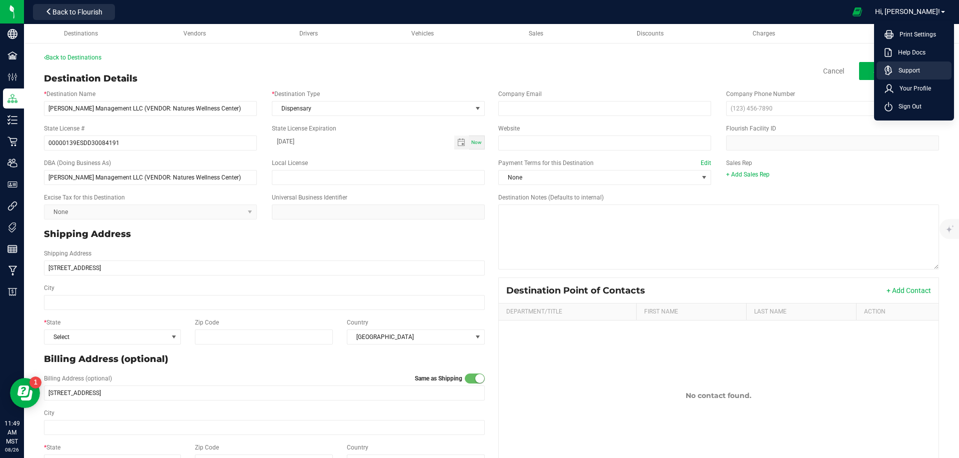
click at [920, 70] on link "Support" at bounding box center [916, 70] width 63 height 10
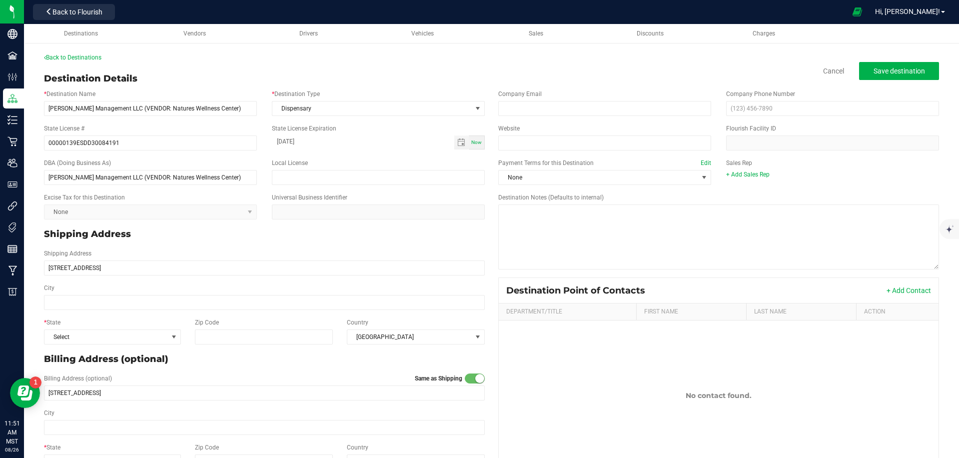
click at [488, 133] on div "State License Expiration [DATE] Now" at bounding box center [378, 136] width 228 height 25
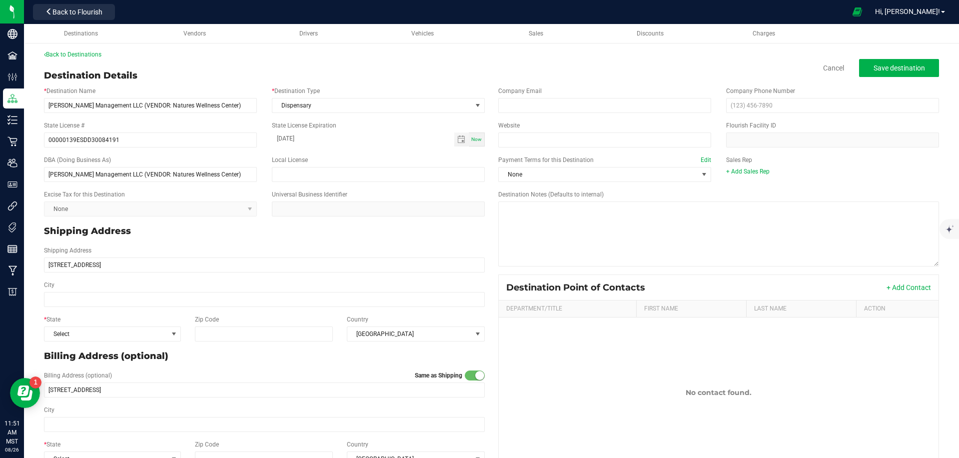
click at [487, 121] on div "State License Expiration [DATE] Now" at bounding box center [378, 133] width 228 height 25
click at [485, 88] on div "* Destination Type Dispensary" at bounding box center [378, 99] width 228 height 26
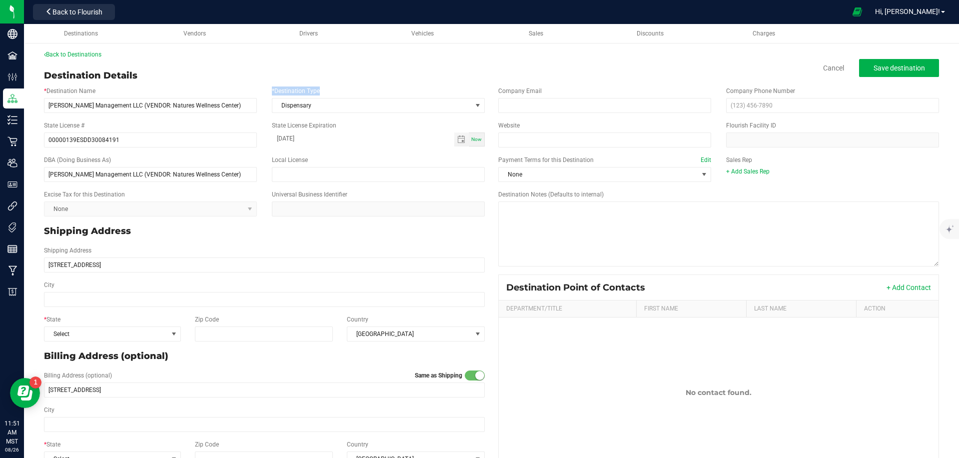
click at [485, 88] on div "* Destination Type Dispensary" at bounding box center [378, 99] width 228 height 26
click at [259, 148] on div "State License # 00000139ESDD30084191 State License Expiration [DATE] Now" at bounding box center [264, 134] width 456 height 34
click at [120, 263] on input "[STREET_ADDRESS]" at bounding box center [264, 264] width 441 height 15
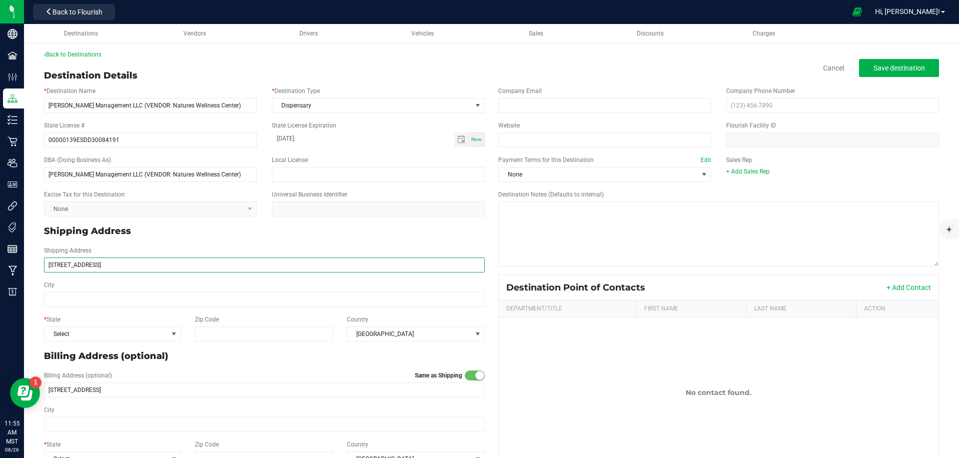
type input "[STREET_ADDRESS]"
type input "Tempe"
click at [124, 332] on span "Select" at bounding box center [105, 334] width 123 height 14
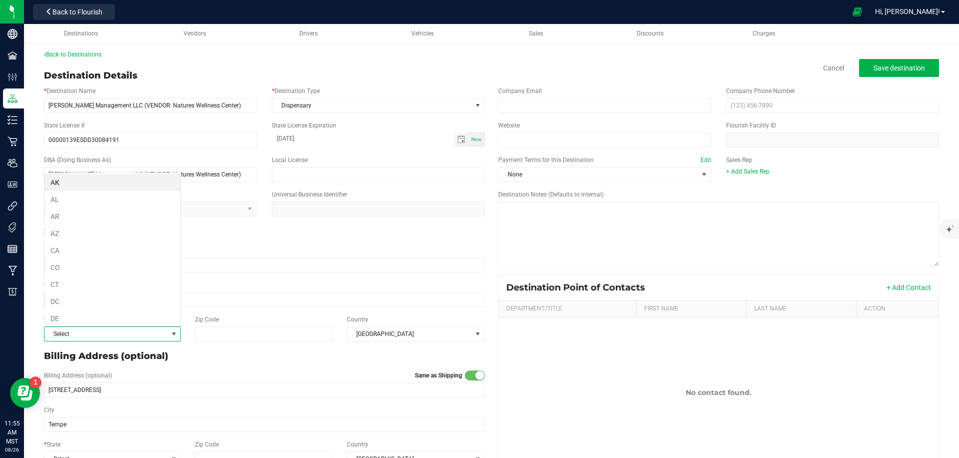
scroll to position [15, 137]
click at [80, 233] on li "AZ" at bounding box center [112, 233] width 136 height 17
click at [231, 337] on input "Zip Code" at bounding box center [263, 333] width 137 height 15
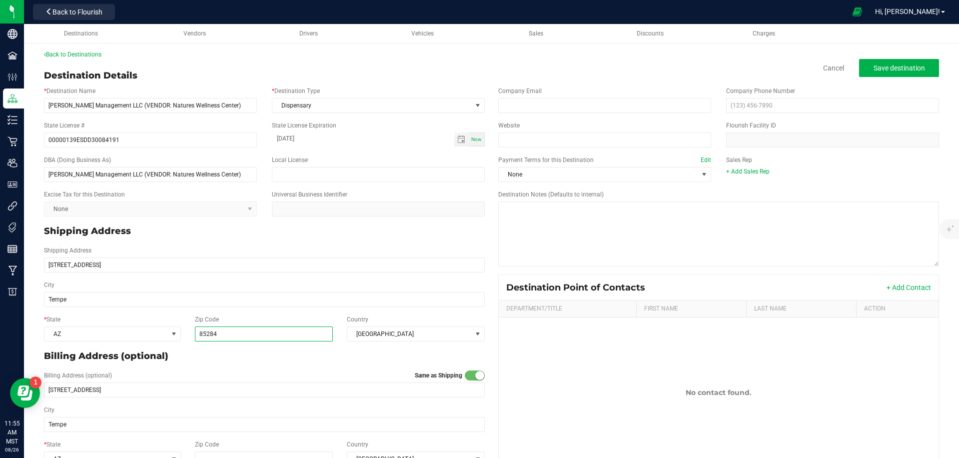
type input "85284"
click at [493, 236] on div "Destination Notes (Defaults to internal)" at bounding box center [719, 228] width 456 height 76
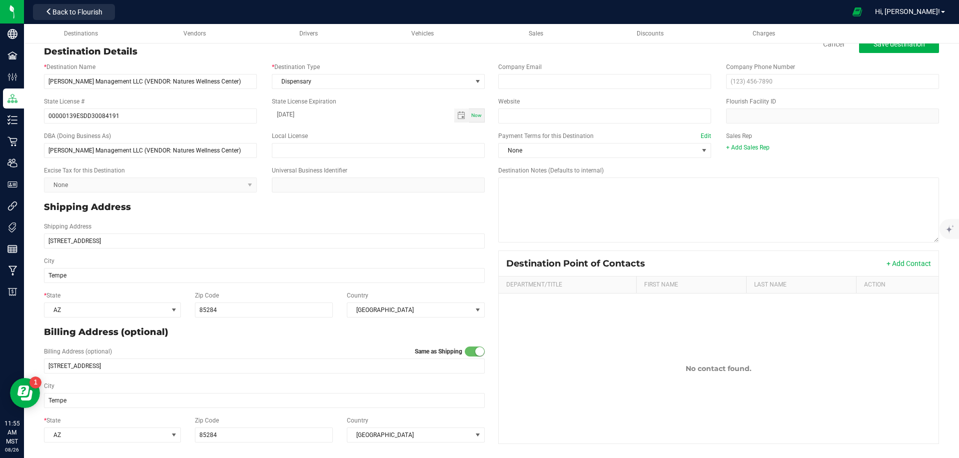
scroll to position [0, 0]
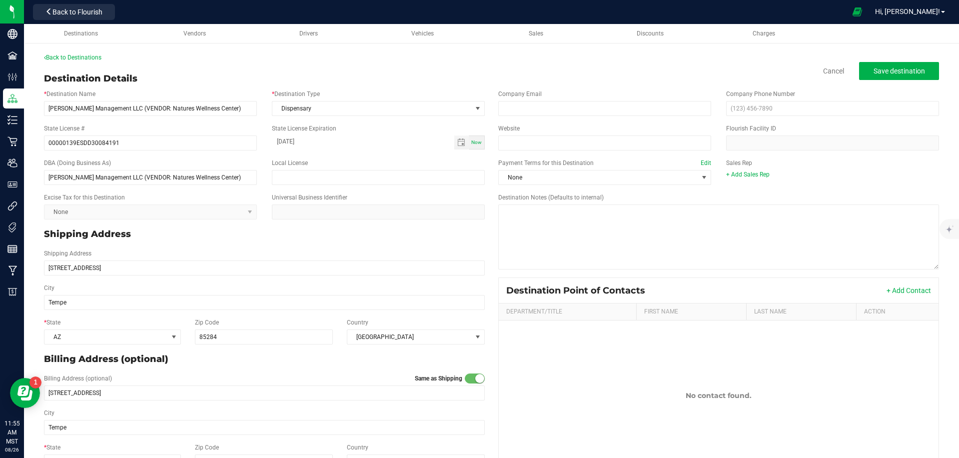
click at [492, 236] on div "Destination Notes (Defaults to internal)" at bounding box center [719, 231] width 456 height 76
click at [882, 70] on span "Save destination" at bounding box center [899, 71] width 51 height 8
drag, startPoint x: 444, startPoint y: 15, endPoint x: 237, endPoint y: 35, distance: 208.0
click at [444, 15] on div "Destination added successfully!" at bounding box center [488, 12] width 117 height 10
click at [84, 14] on span "Back to Flourish" at bounding box center [77, 12] width 50 height 8
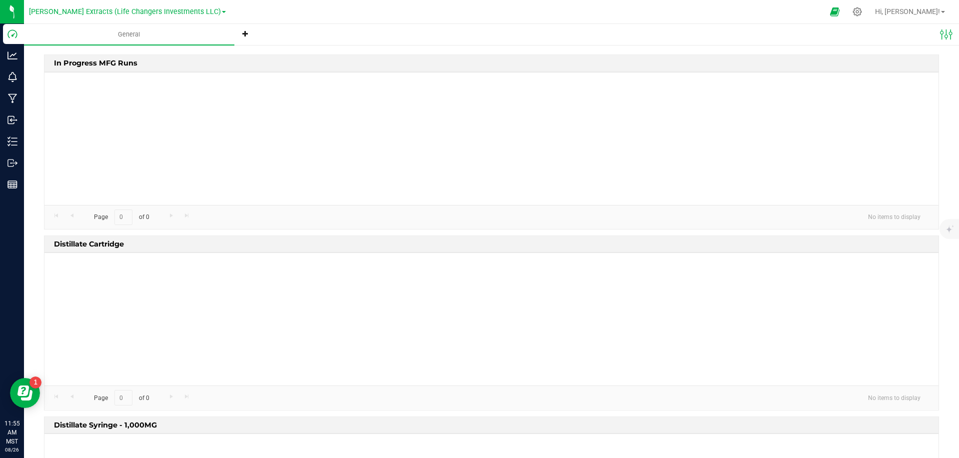
click at [232, 12] on div at bounding box center [527, 11] width 594 height 19
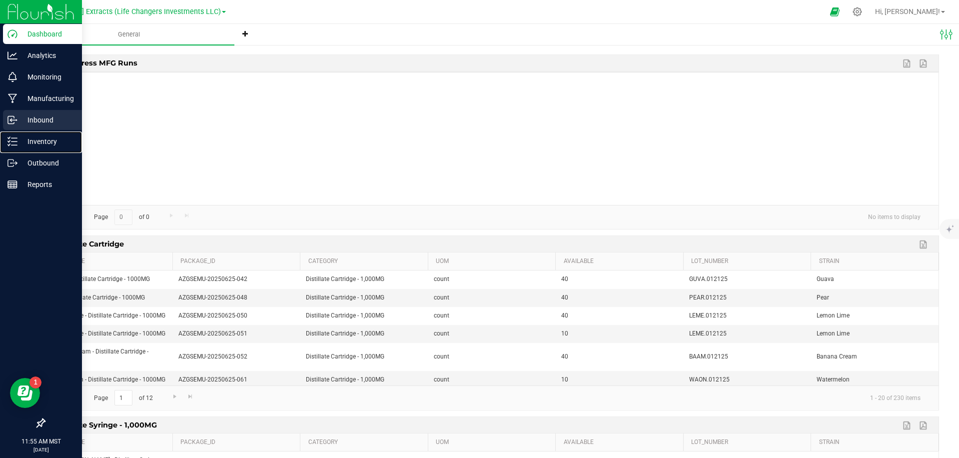
drag, startPoint x: 34, startPoint y: 141, endPoint x: 70, endPoint y: 125, distance: 39.1
click at [34, 141] on p "Inventory" at bounding box center [47, 141] width 60 height 12
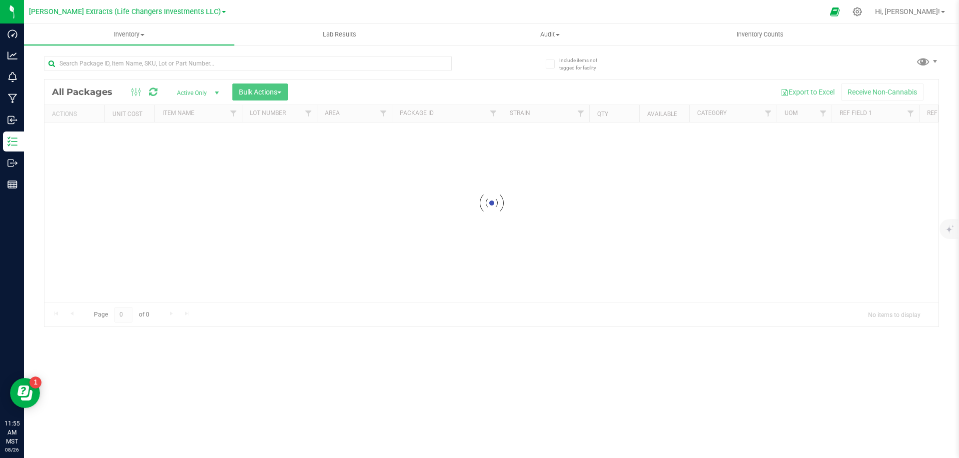
click at [303, 10] on div at bounding box center [527, 11] width 594 height 19
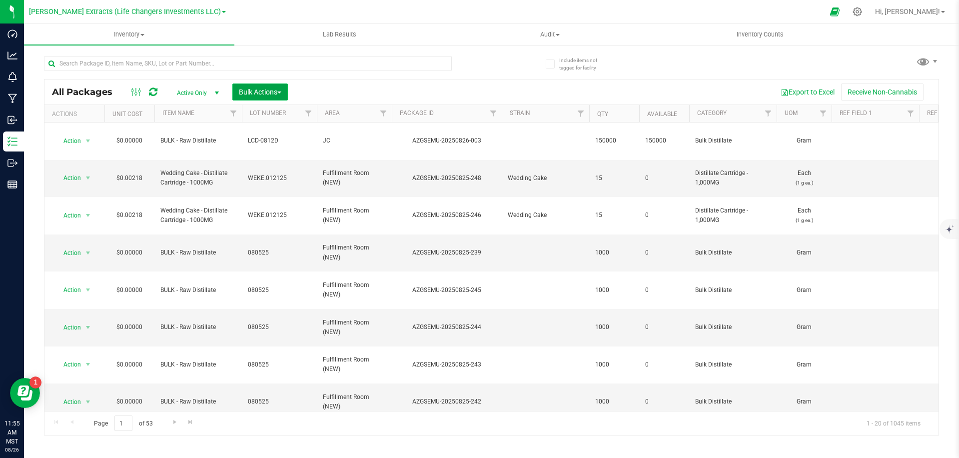
click at [270, 94] on span "Bulk Actions" at bounding box center [260, 92] width 42 height 8
click at [286, 131] on span "Add to outbound order" at bounding box center [272, 132] width 68 height 8
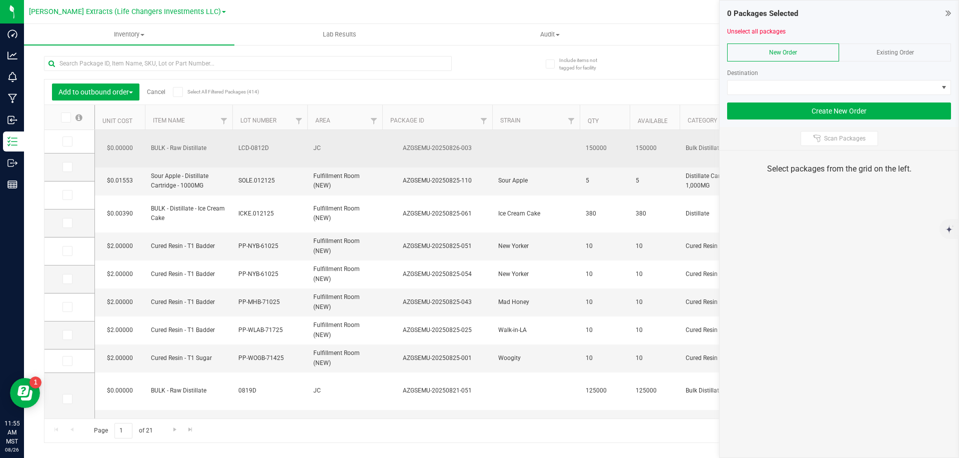
drag, startPoint x: 70, startPoint y: 142, endPoint x: 210, endPoint y: 142, distance: 139.5
click at [71, 141] on span at bounding box center [67, 141] width 10 height 10
click at [0, 0] on input "checkbox" at bounding box center [0, 0] width 0 height 0
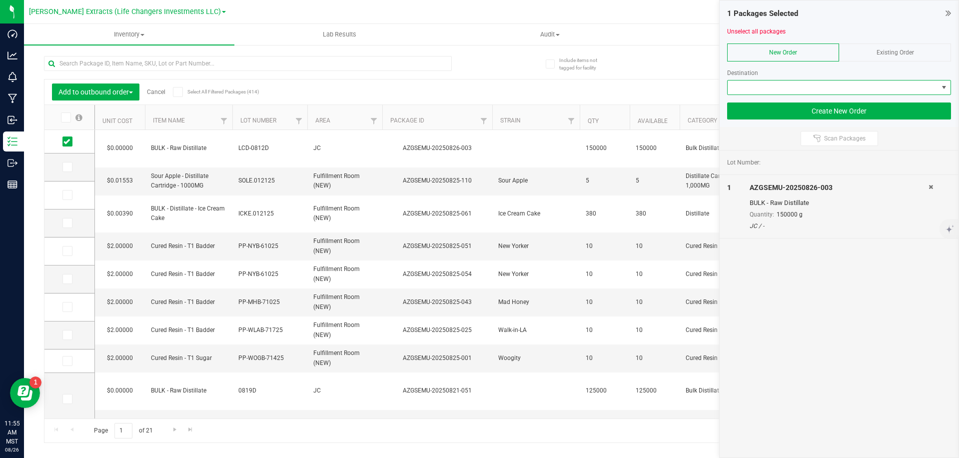
click at [757, 83] on span at bounding box center [833, 87] width 210 height 14
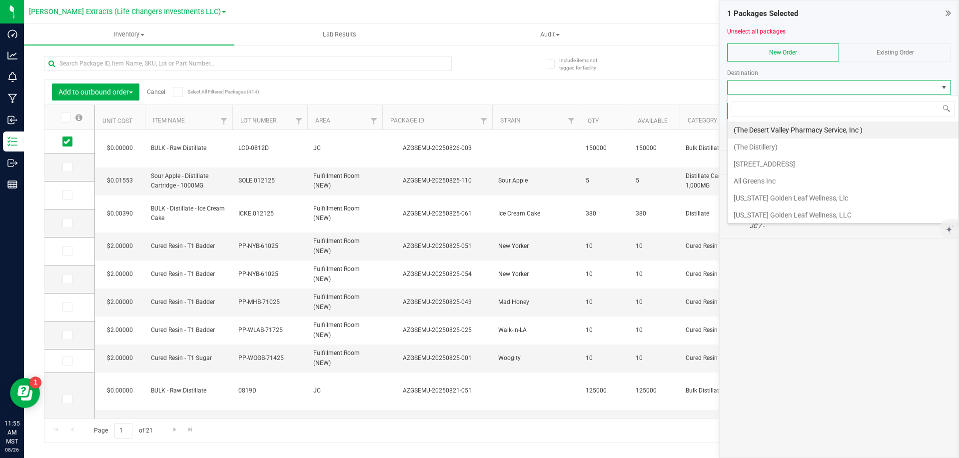
scroll to position [15, 224]
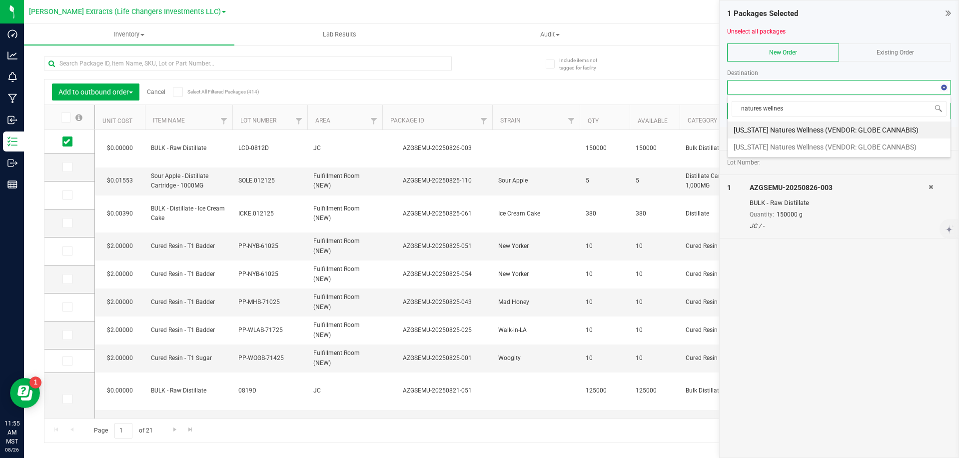
type input "natures wellness"
click at [861, 165] on li "[PERSON_NAME] Management LLC (VENDOR: Natures Wellness Center)" at bounding box center [843, 171] width 231 height 32
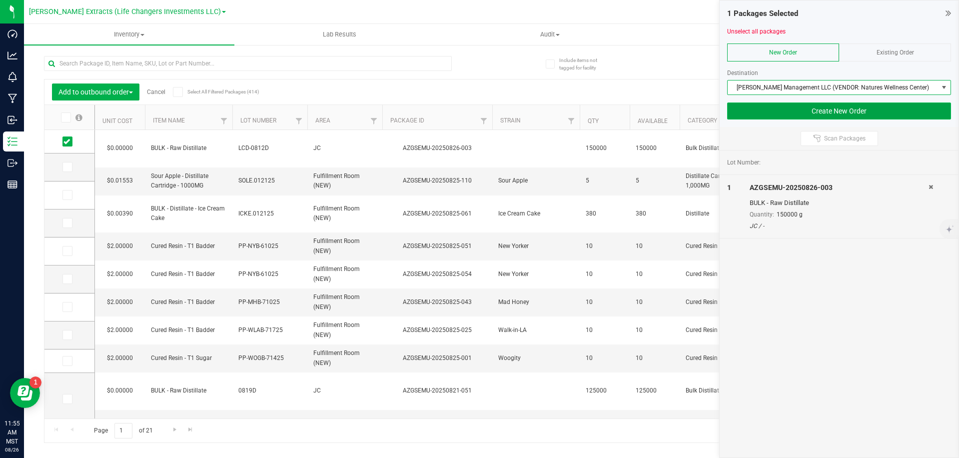
click at [870, 110] on button "Create New Order" at bounding box center [839, 110] width 224 height 17
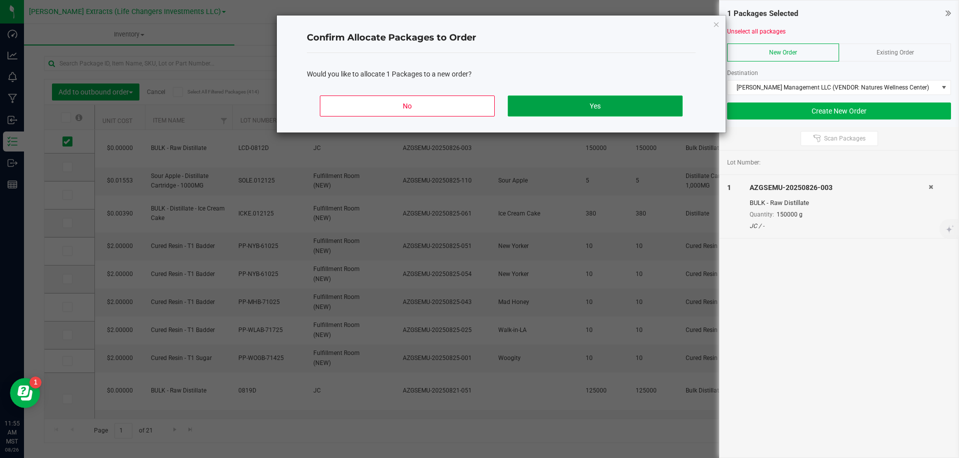
click at [602, 105] on button "Yes" at bounding box center [595, 105] width 175 height 21
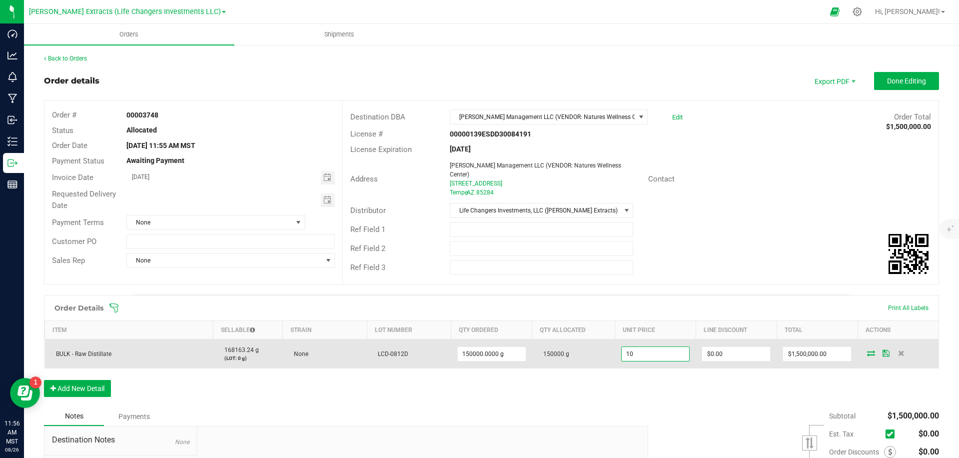
click at [671, 347] on input "10" at bounding box center [656, 354] width 68 height 14
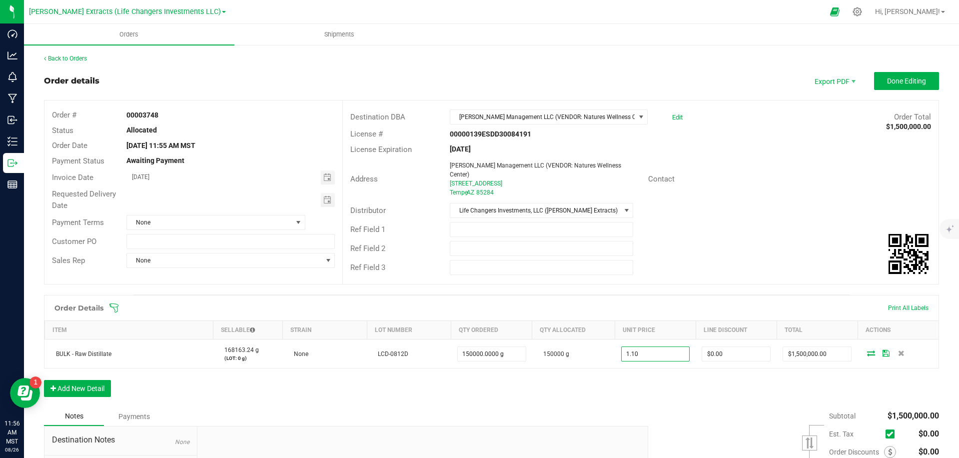
type input "$1.10000"
type input "$165,000.00"
click at [819, 246] on div "Ref Field 2" at bounding box center [641, 248] width 596 height 19
click at [900, 82] on span "Done Editing" at bounding box center [906, 81] width 39 height 8
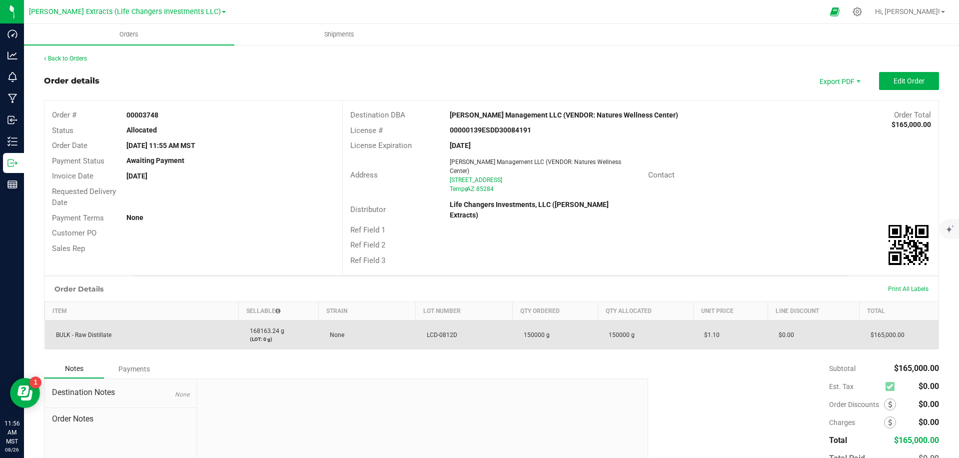
click at [443, 331] on span "LCD-0812D" at bounding box center [439, 334] width 35 height 7
copy span "LCD-0812D"
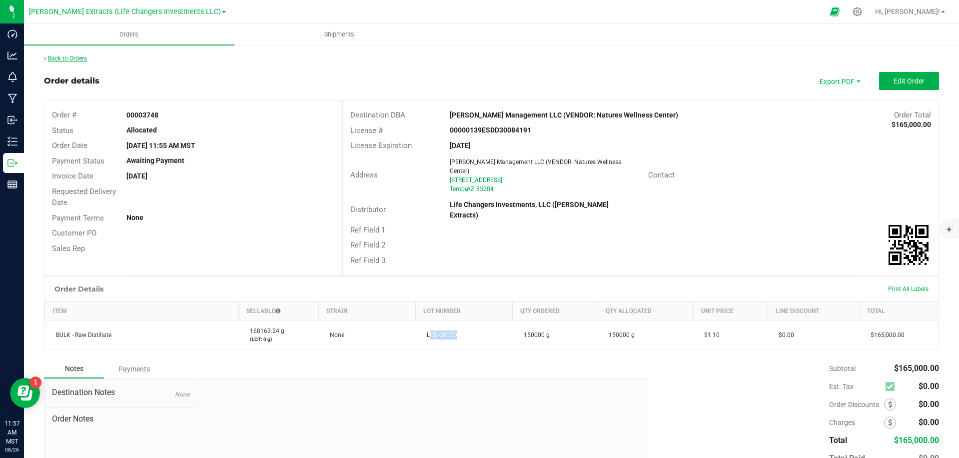
click at [78, 58] on link "Back to Orders" at bounding box center [65, 58] width 43 height 7
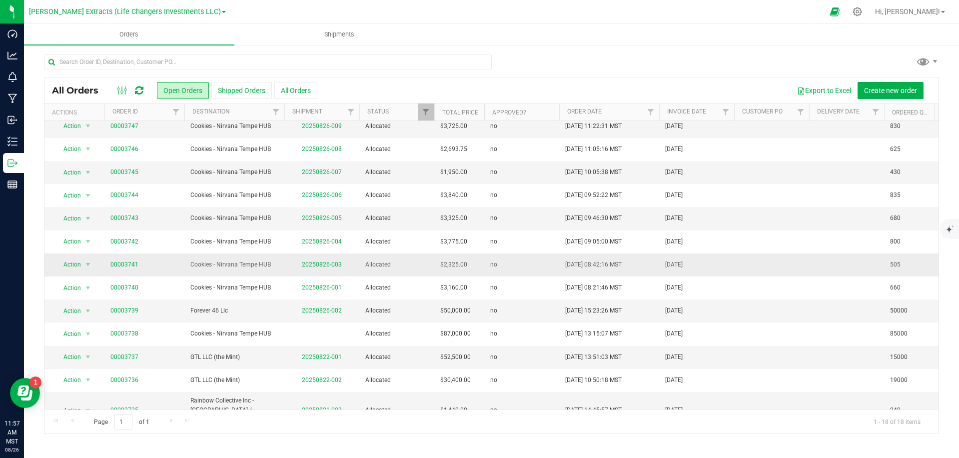
scroll to position [44, 0]
click at [126, 309] on link "00003739" at bounding box center [124, 309] width 28 height 9
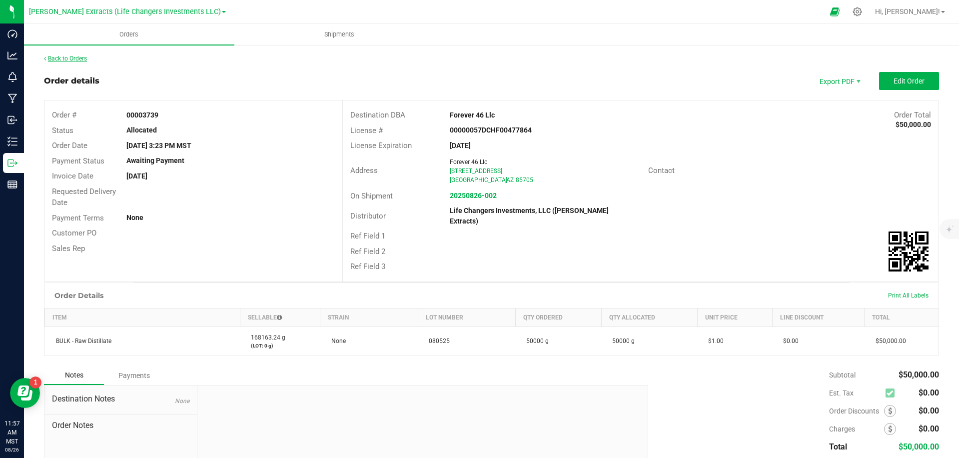
click at [71, 57] on link "Back to Orders" at bounding box center [65, 58] width 43 height 7
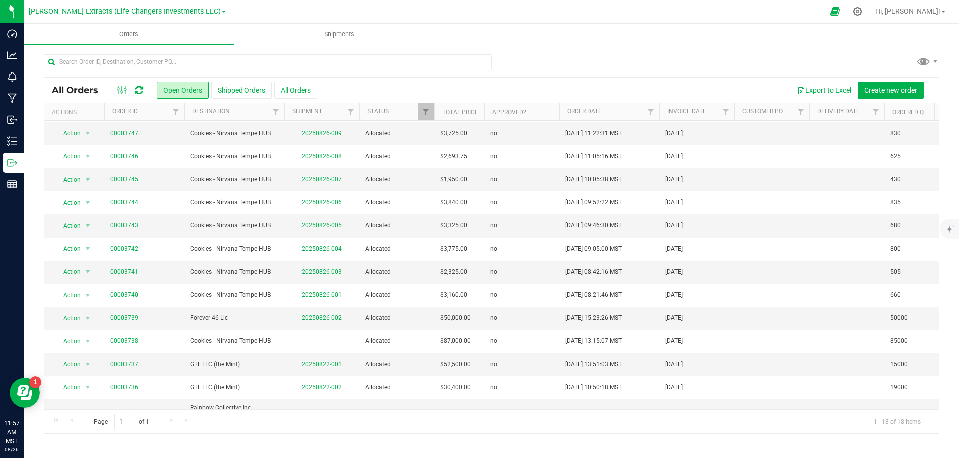
scroll to position [42, 0]
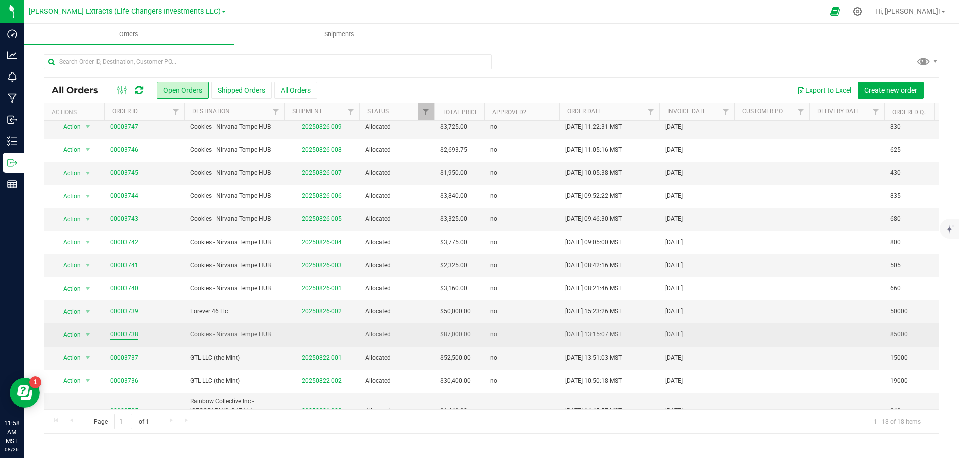
click at [119, 335] on link "00003738" at bounding box center [124, 334] width 28 height 9
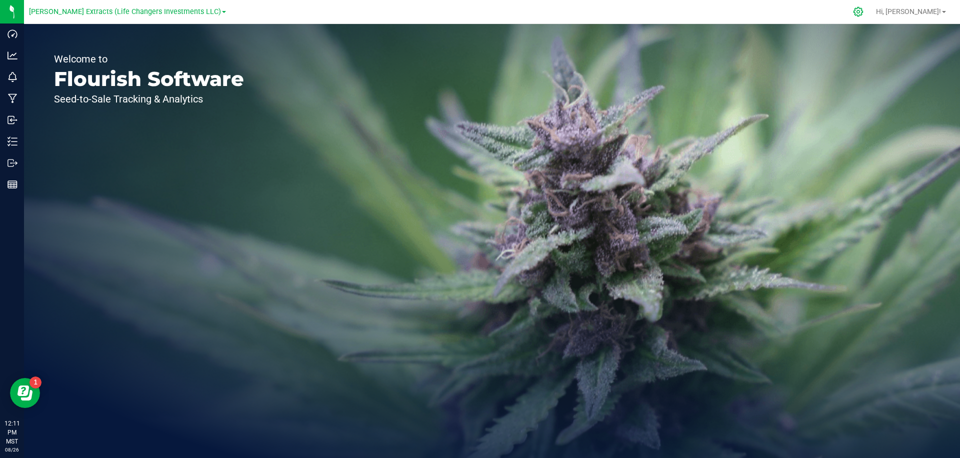
click at [863, 10] on icon at bounding box center [858, 11] width 10 height 10
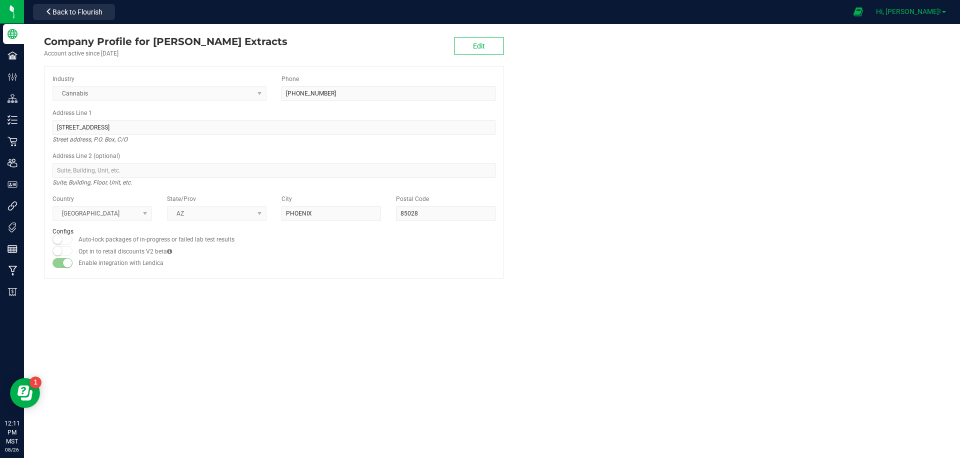
click at [920, 14] on span "Hi, [PERSON_NAME]!" at bounding box center [908, 11] width 65 height 8
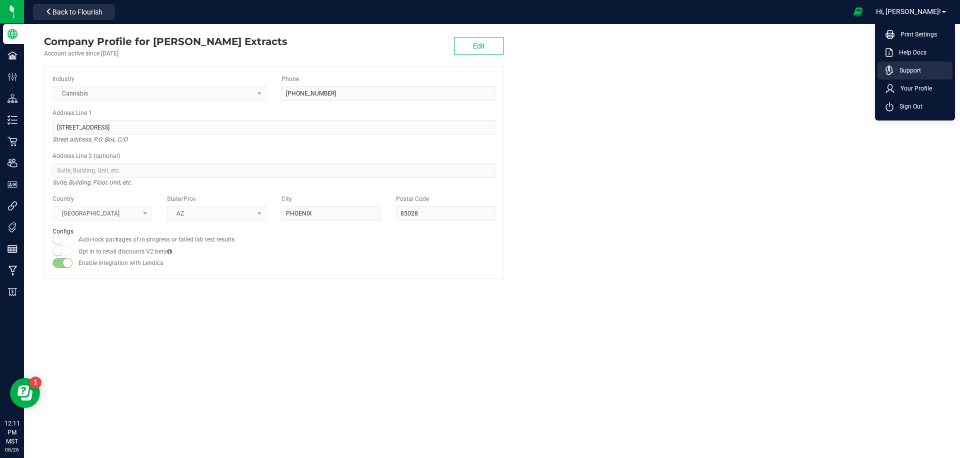
click at [913, 69] on span "Support" at bounding box center [906, 70] width 27 height 10
